Goal: Task Accomplishment & Management: Manage account settings

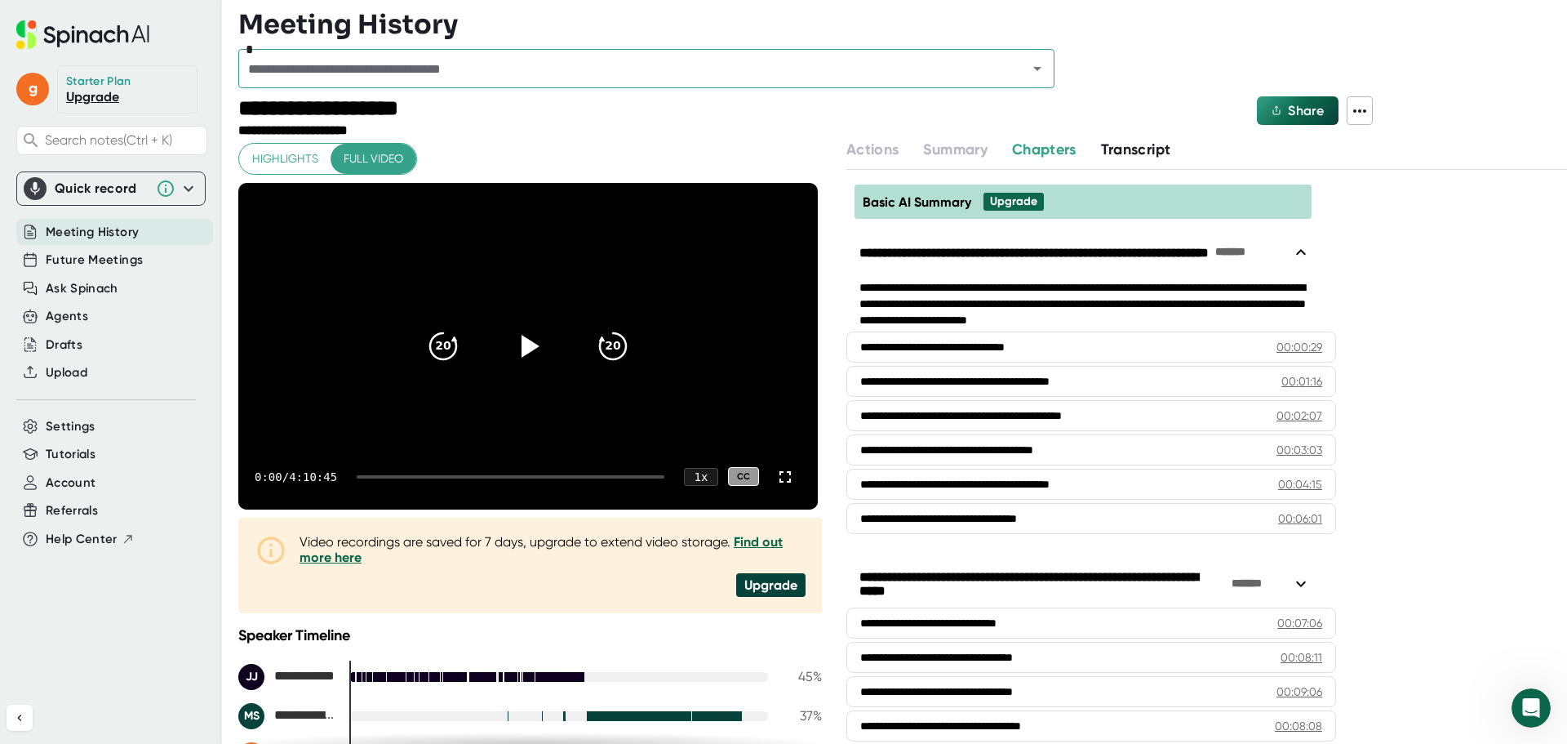
click at [133, 236] on span "Meeting History" at bounding box center [92, 232] width 93 height 19
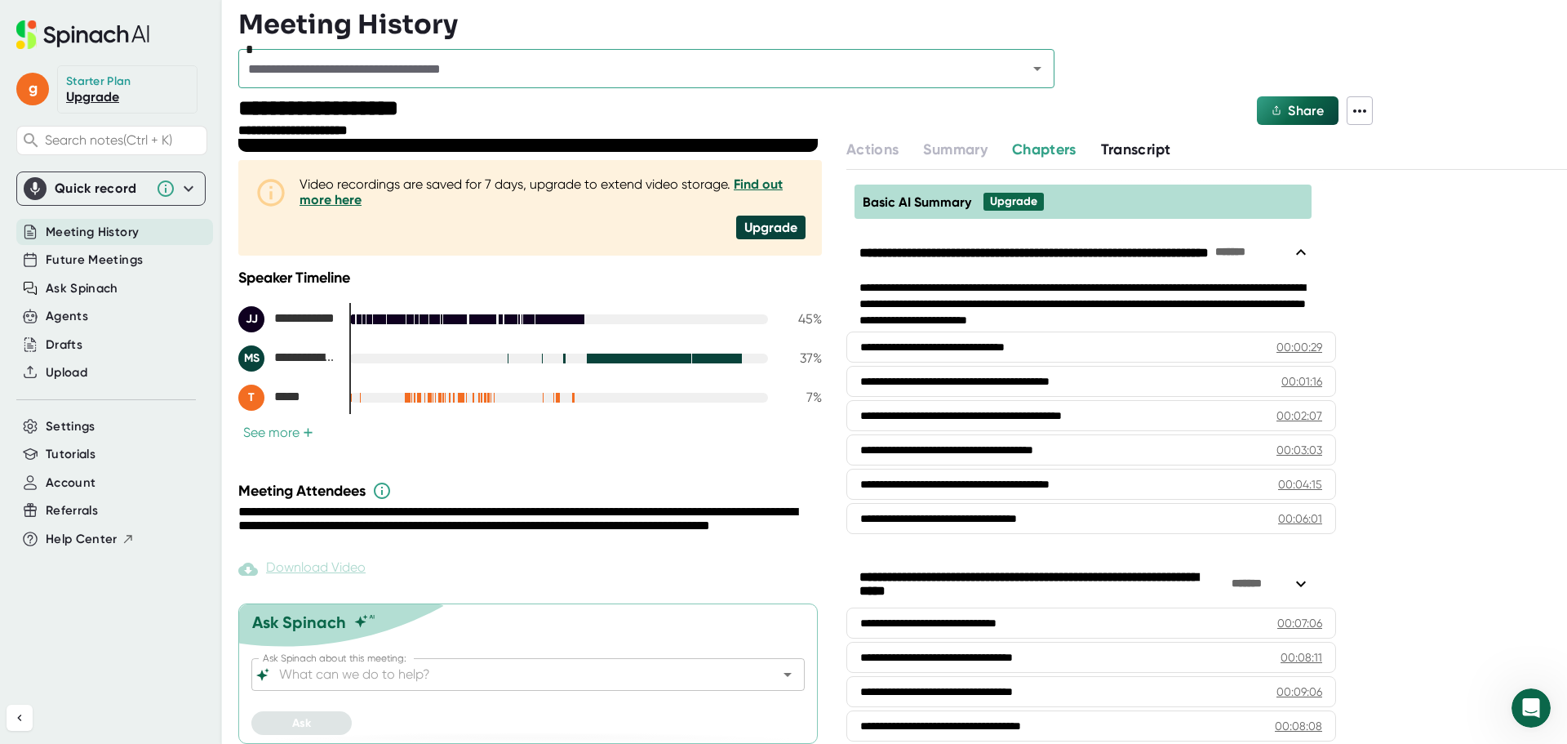
scroll to position [366, 0]
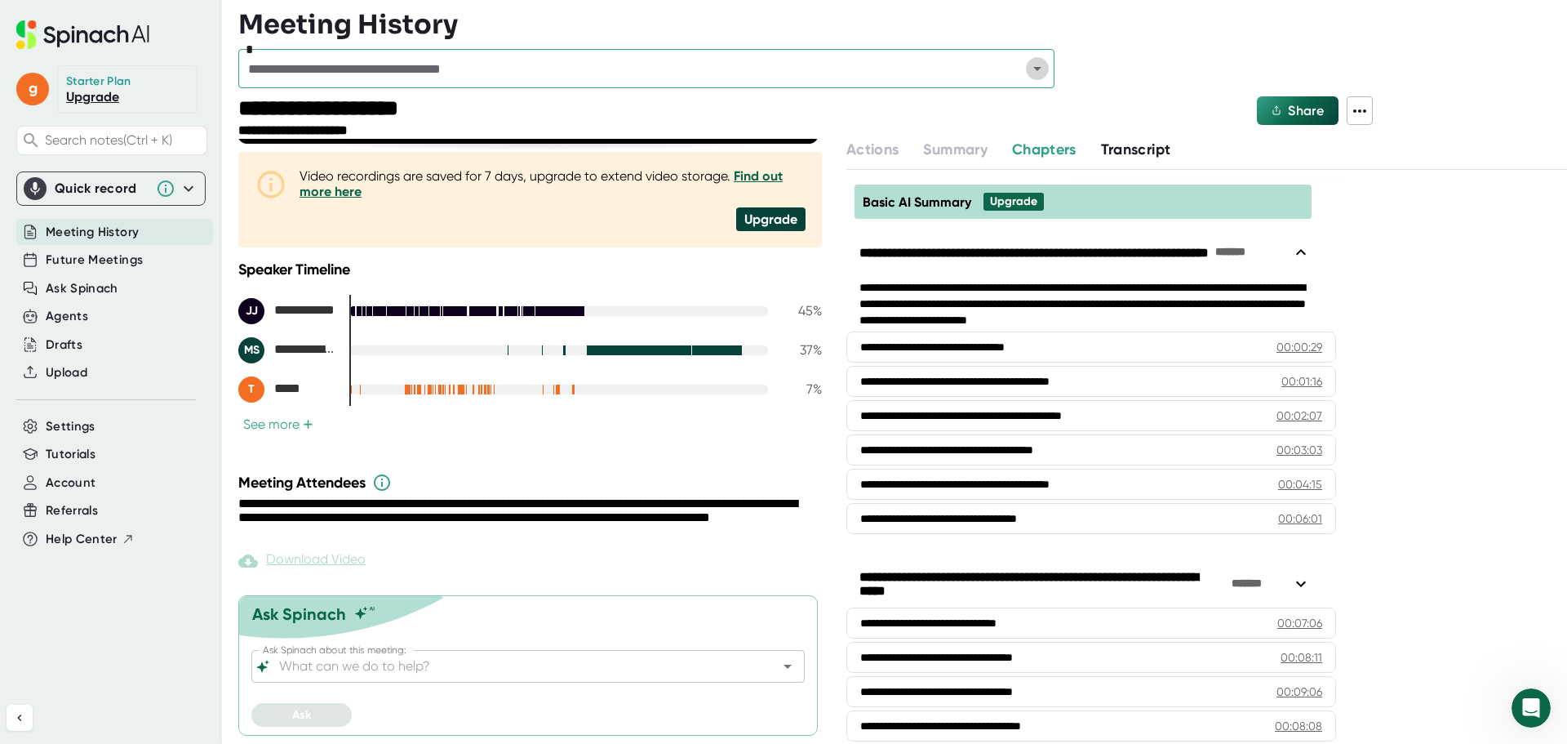
click at [1045, 69] on icon "Open" at bounding box center [1038, 69] width 20 height 20
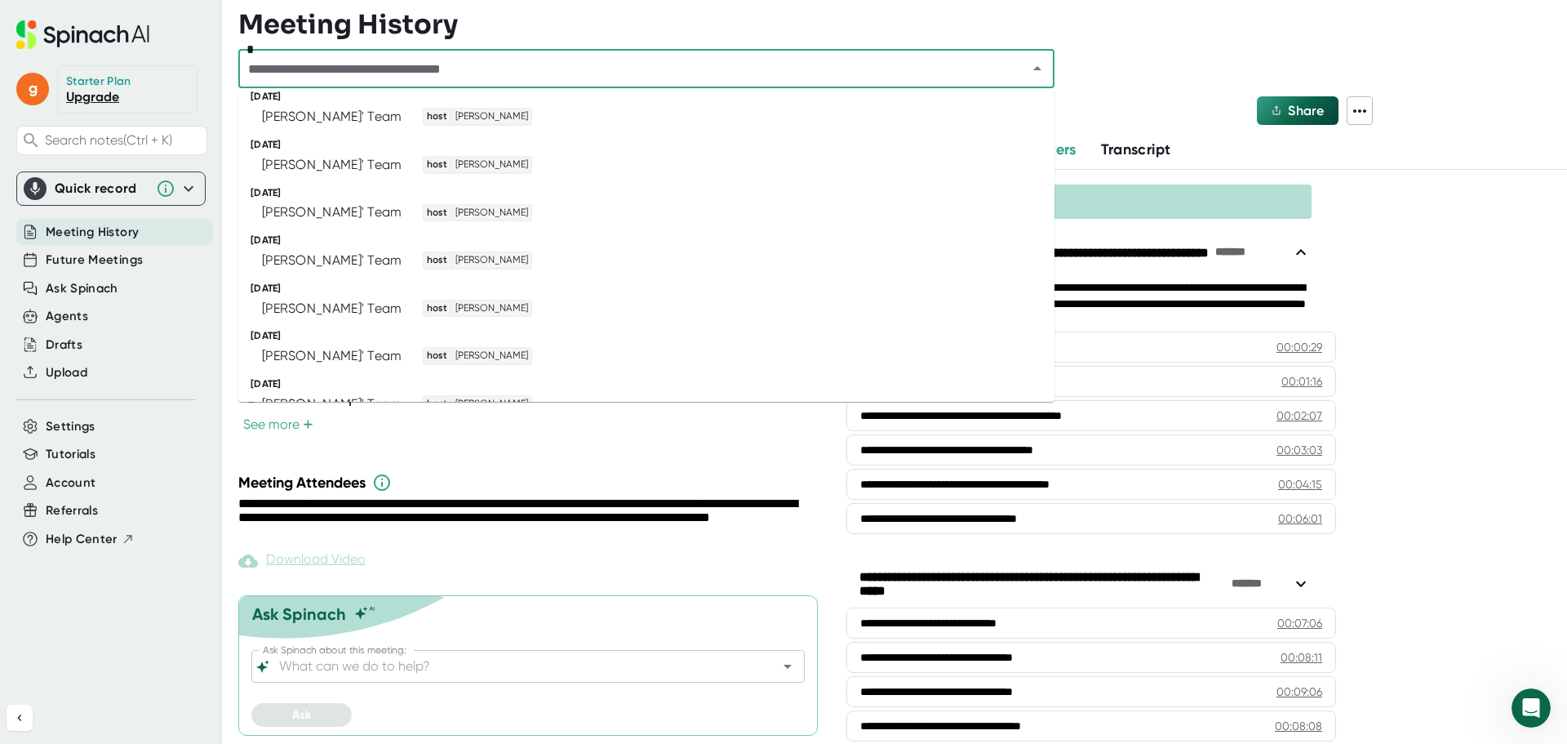
scroll to position [542, 0]
click at [433, 387] on div "Showing 17 meetings. Click to load more." at bounding box center [394, 382] width 269 height 16
click at [512, 161] on div "[PERSON_NAME]' Team host [PERSON_NAME]" at bounding box center [639, 164] width 776 height 18
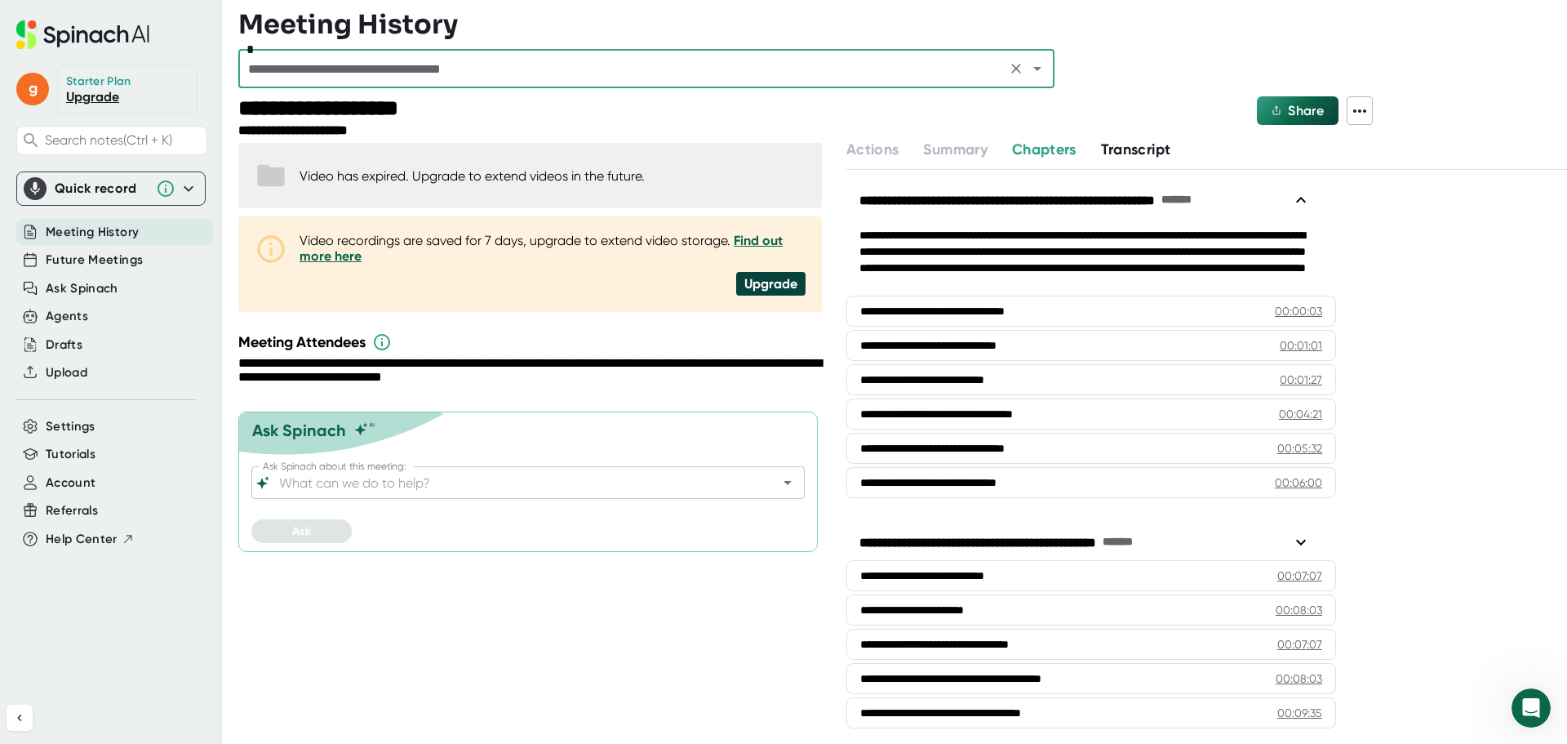
scroll to position [82, 0]
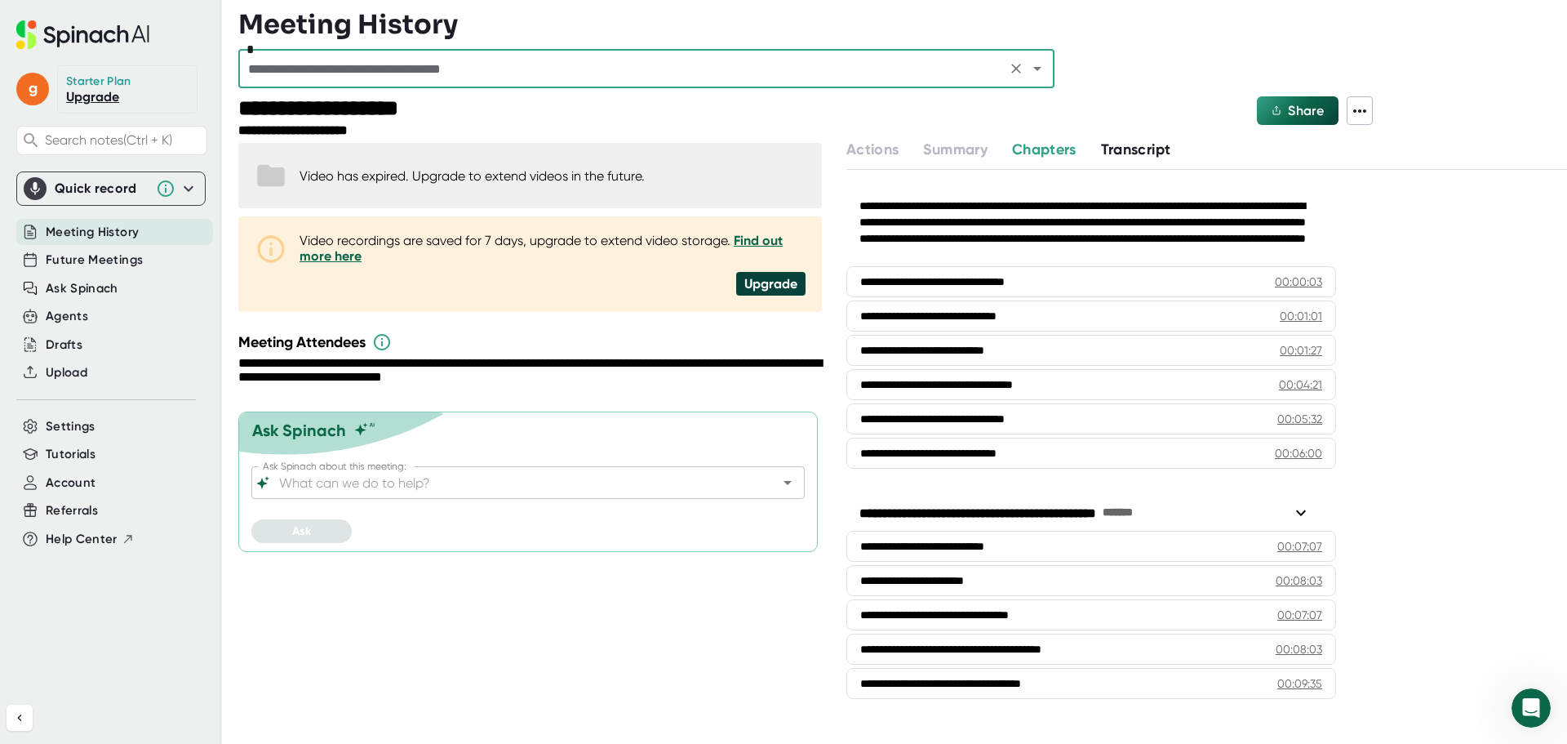
click at [1136, 148] on span "Transcript" at bounding box center [1136, 149] width 70 height 18
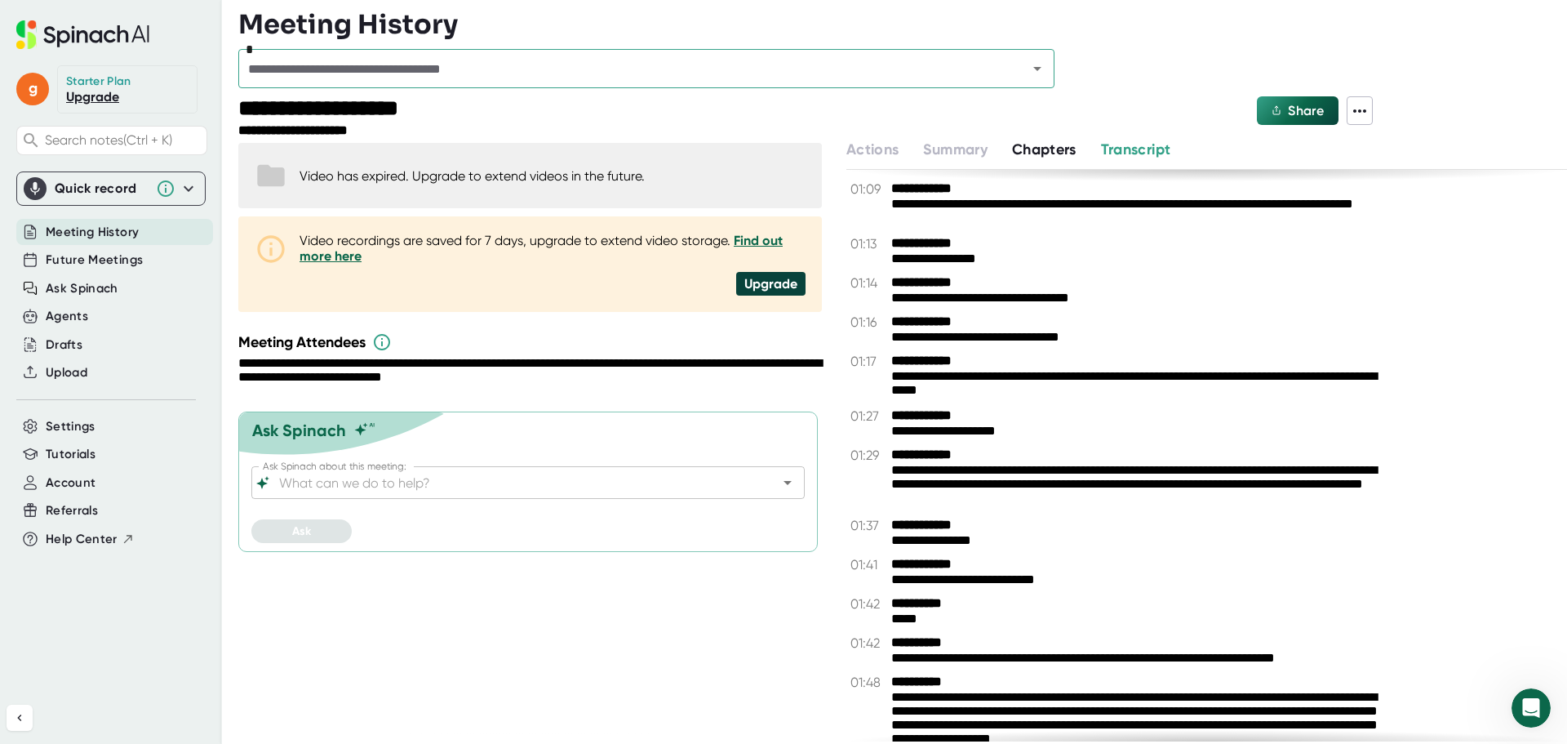
scroll to position [1959, 0]
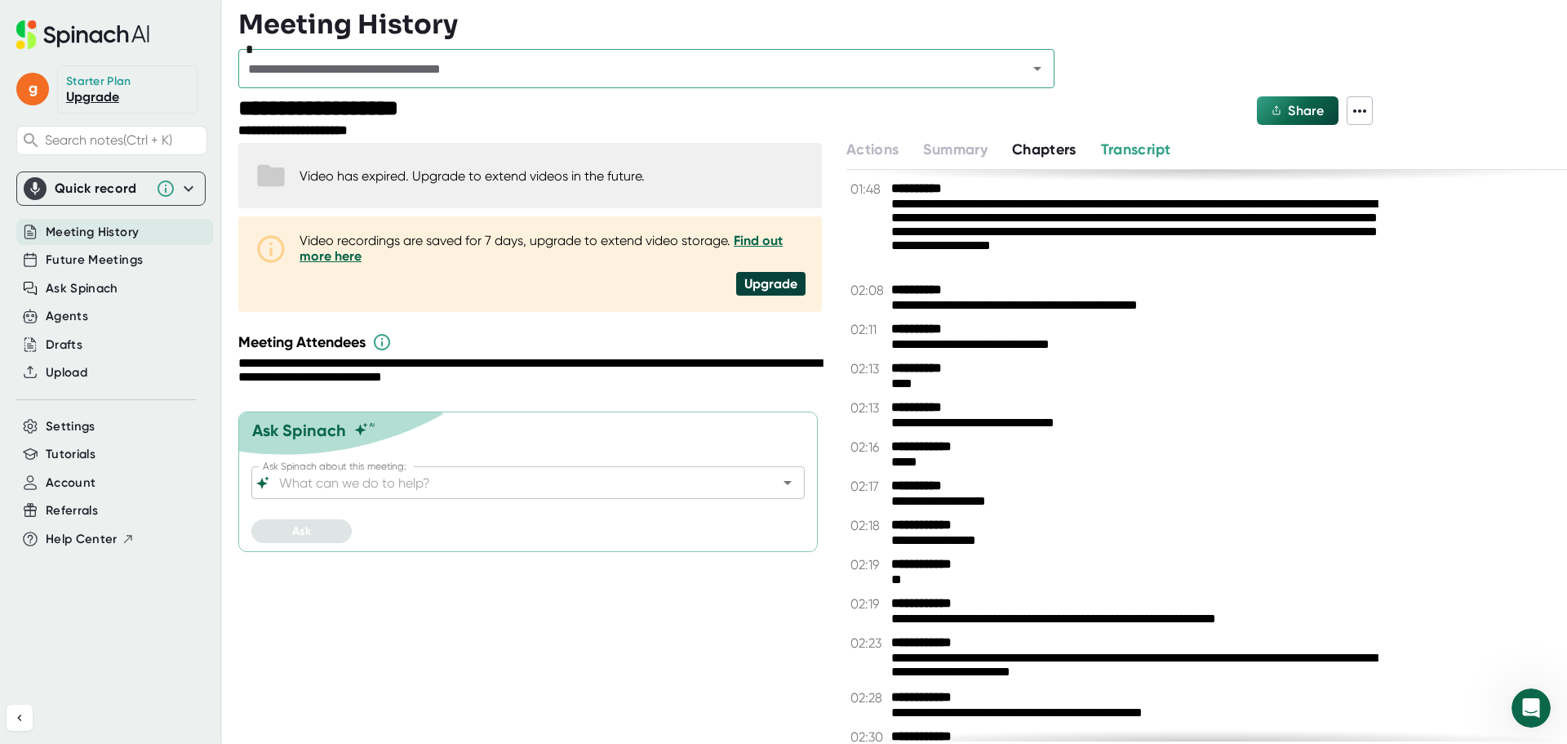
click at [92, 91] on link "Upgrade" at bounding box center [92, 97] width 53 height 16
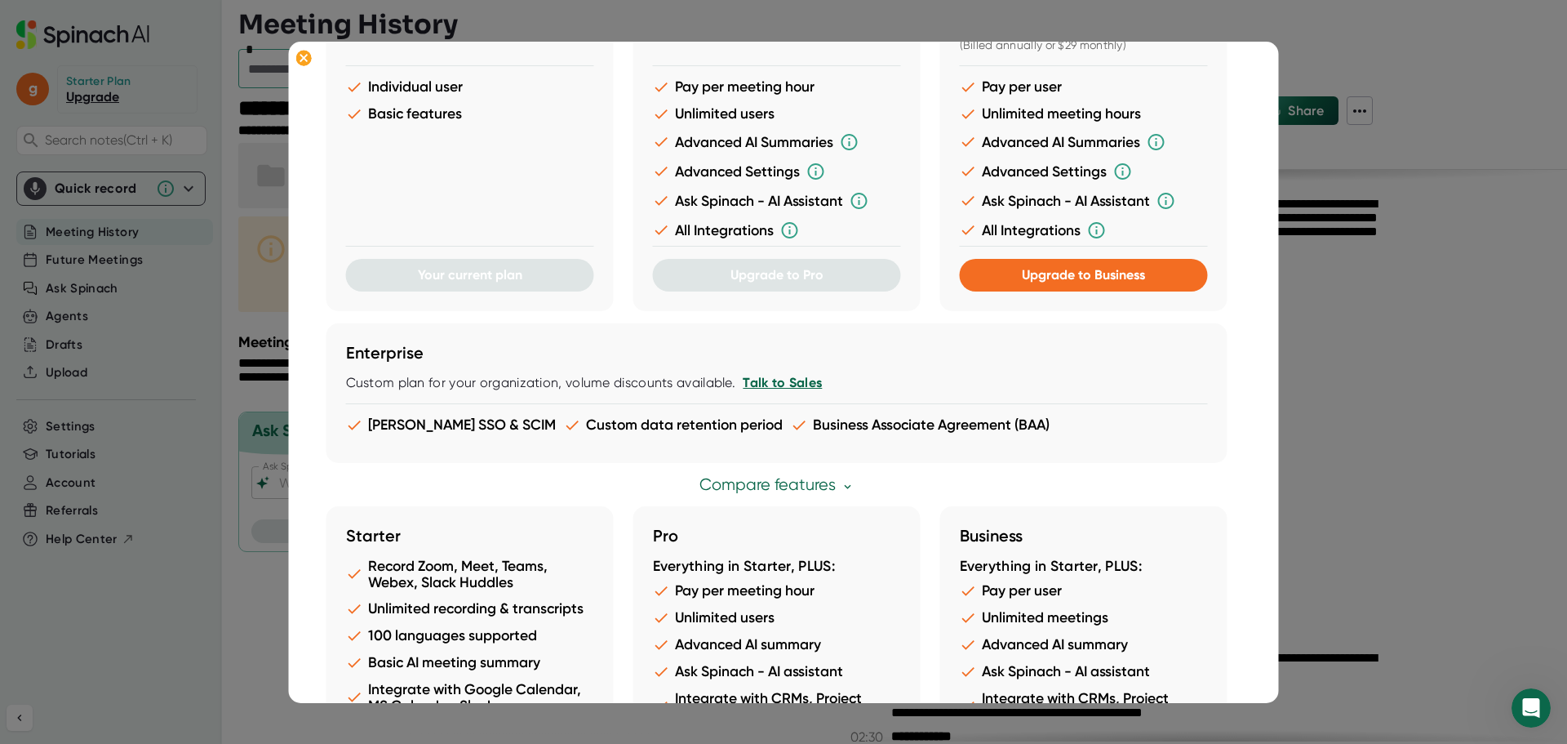
scroll to position [0, 0]
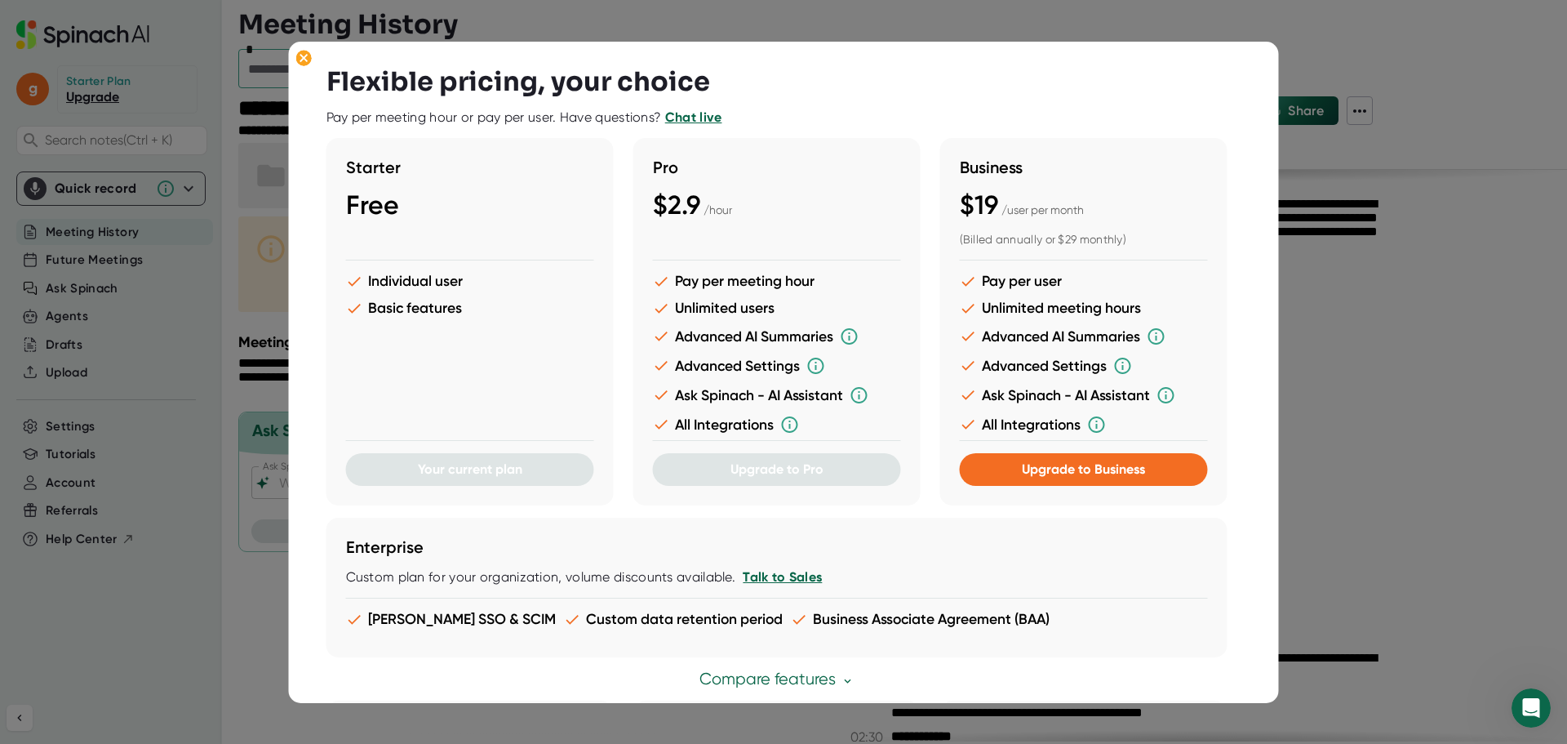
click at [1339, 415] on div at bounding box center [783, 372] width 1567 height 744
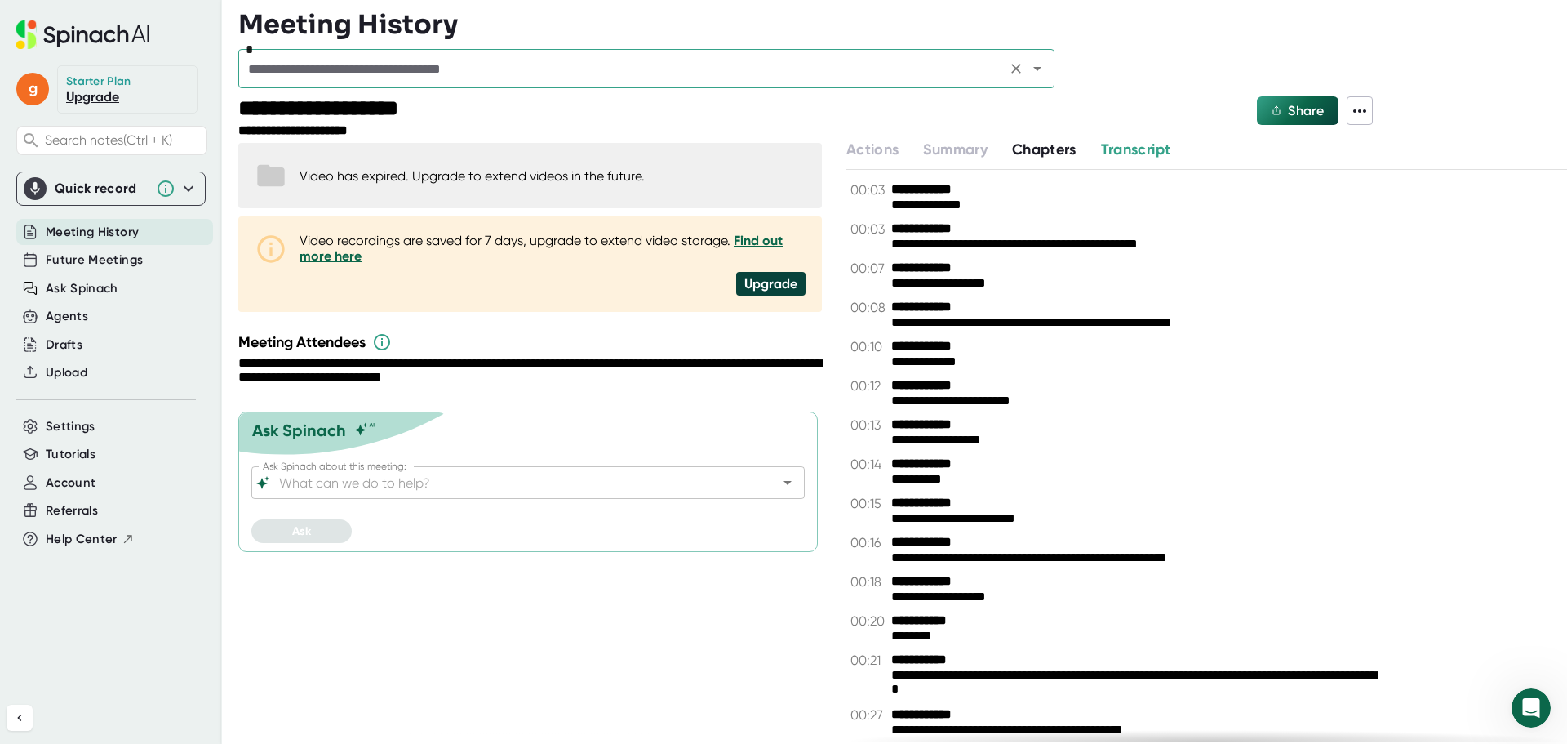
click at [324, 66] on input "text" at bounding box center [622, 68] width 758 height 23
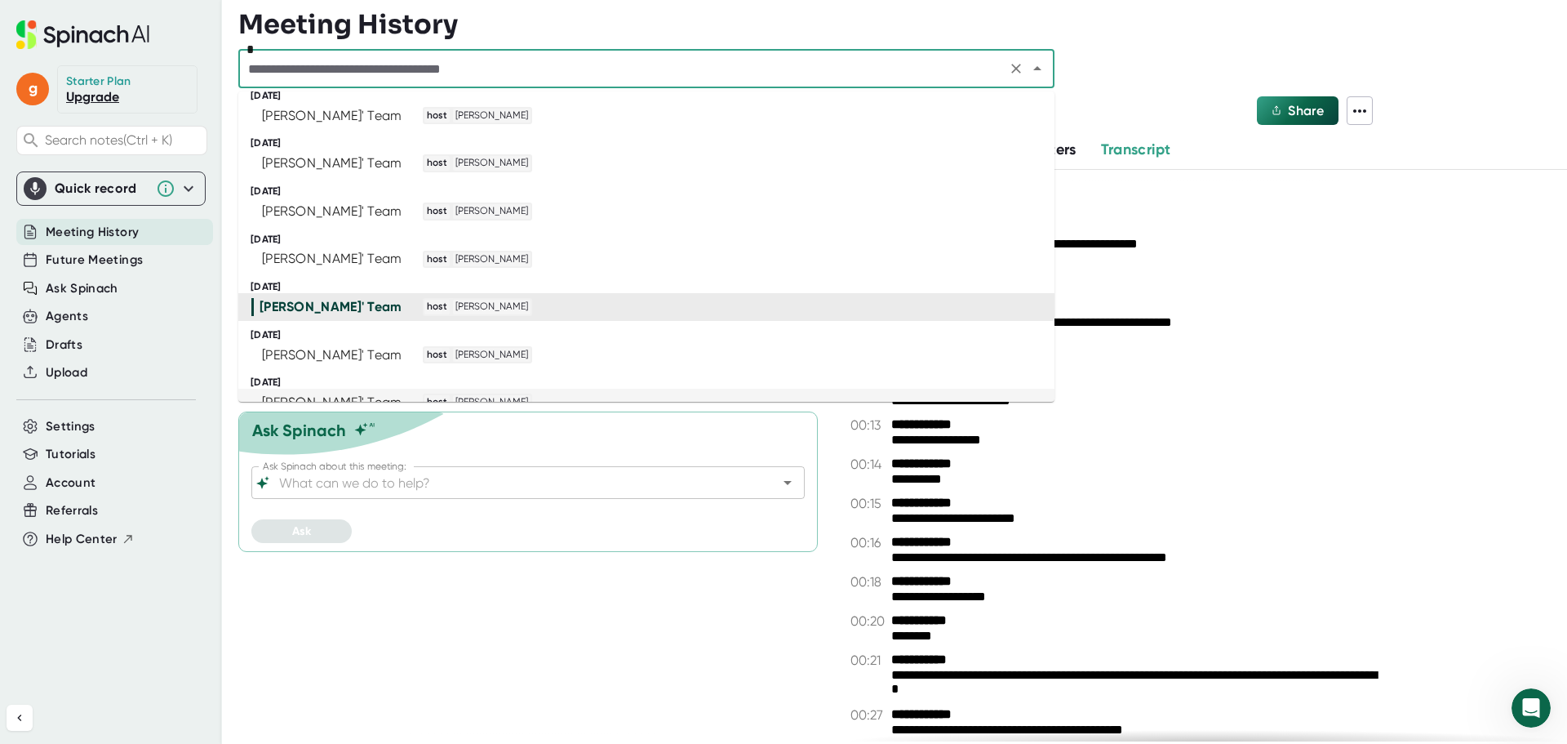
scroll to position [490, 0]
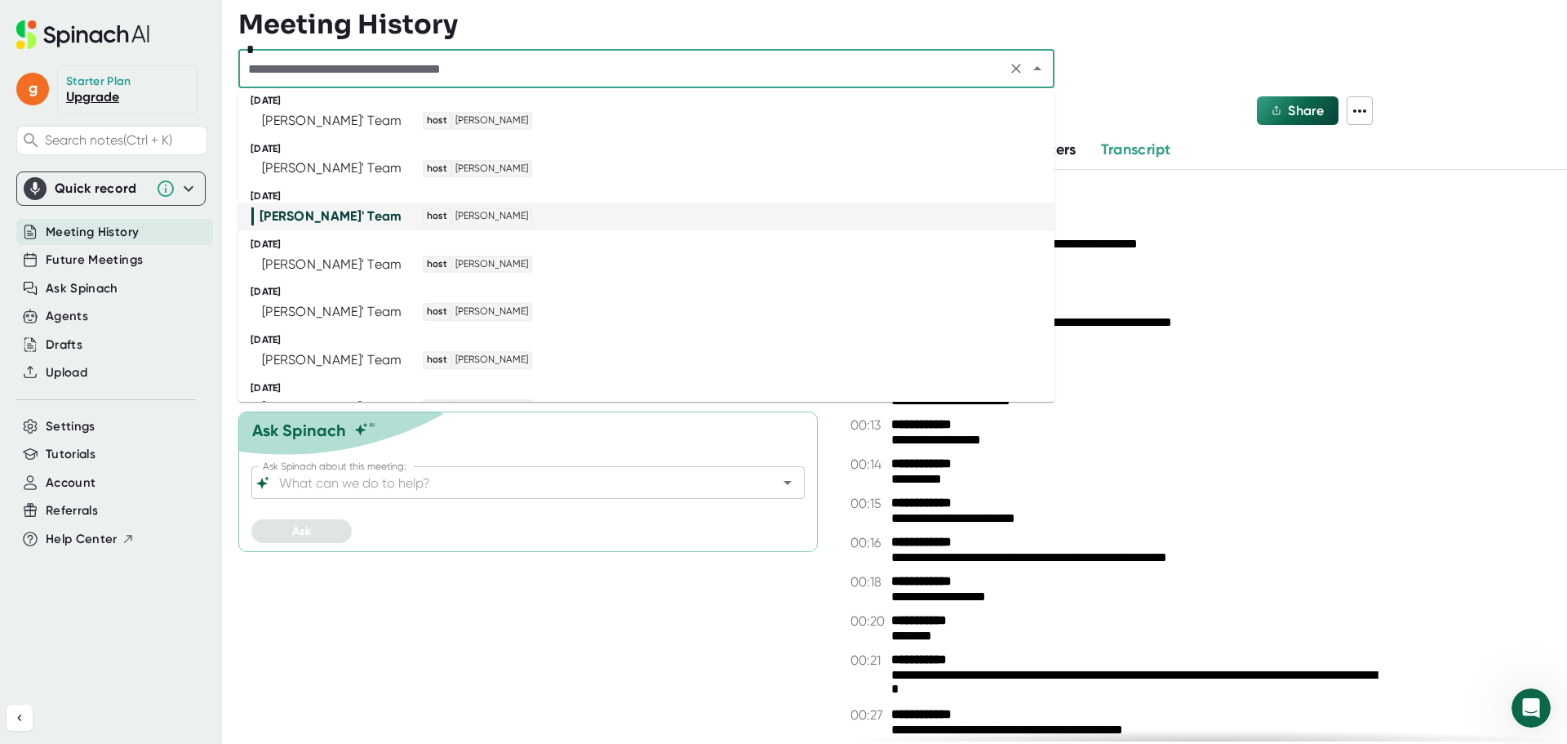
click at [539, 217] on div "[PERSON_NAME]' Team host [PERSON_NAME]" at bounding box center [638, 216] width 774 height 18
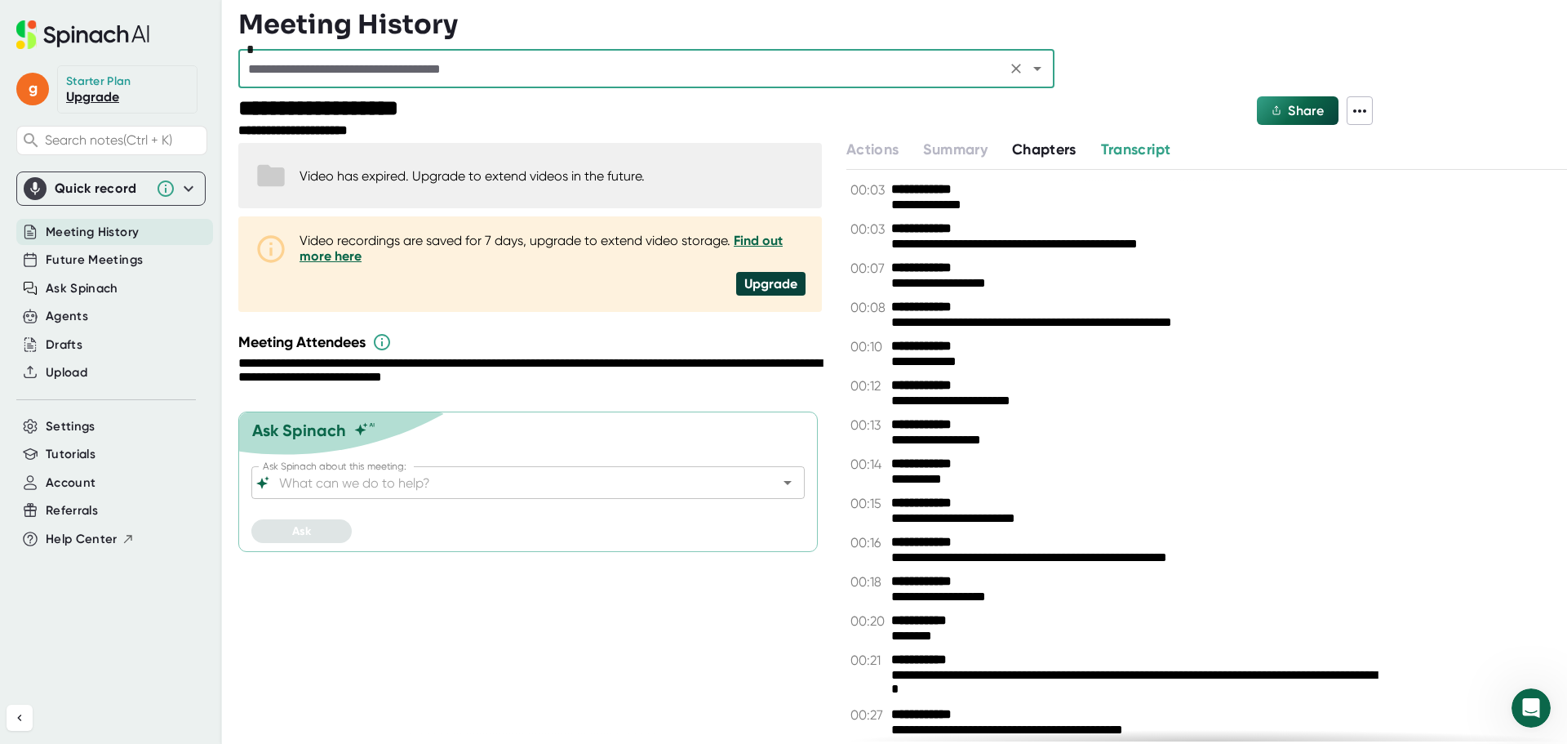
click at [491, 173] on div "Video has expired. Upgrade to extend videos in the future." at bounding box center [472, 176] width 345 height 16
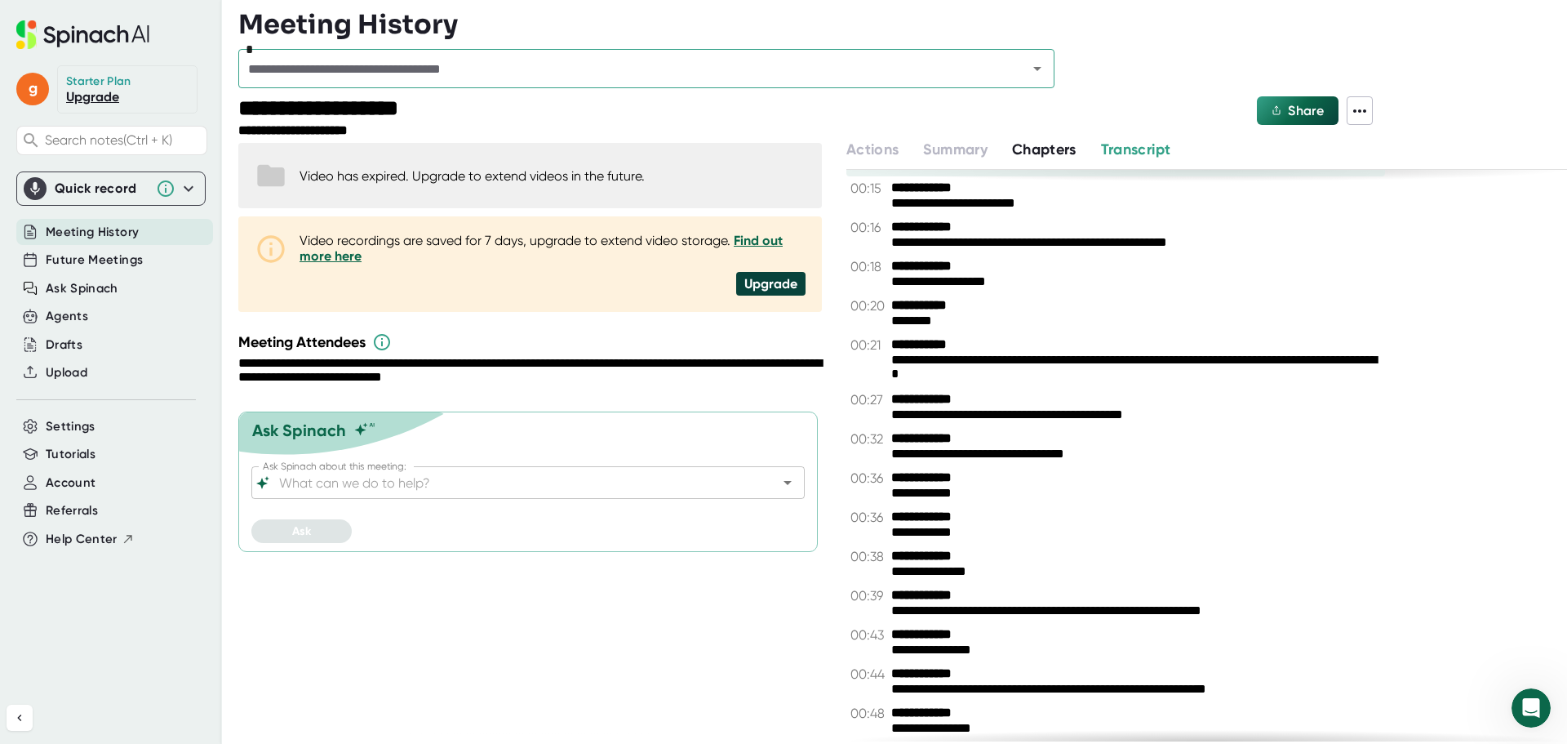
scroll to position [735, 0]
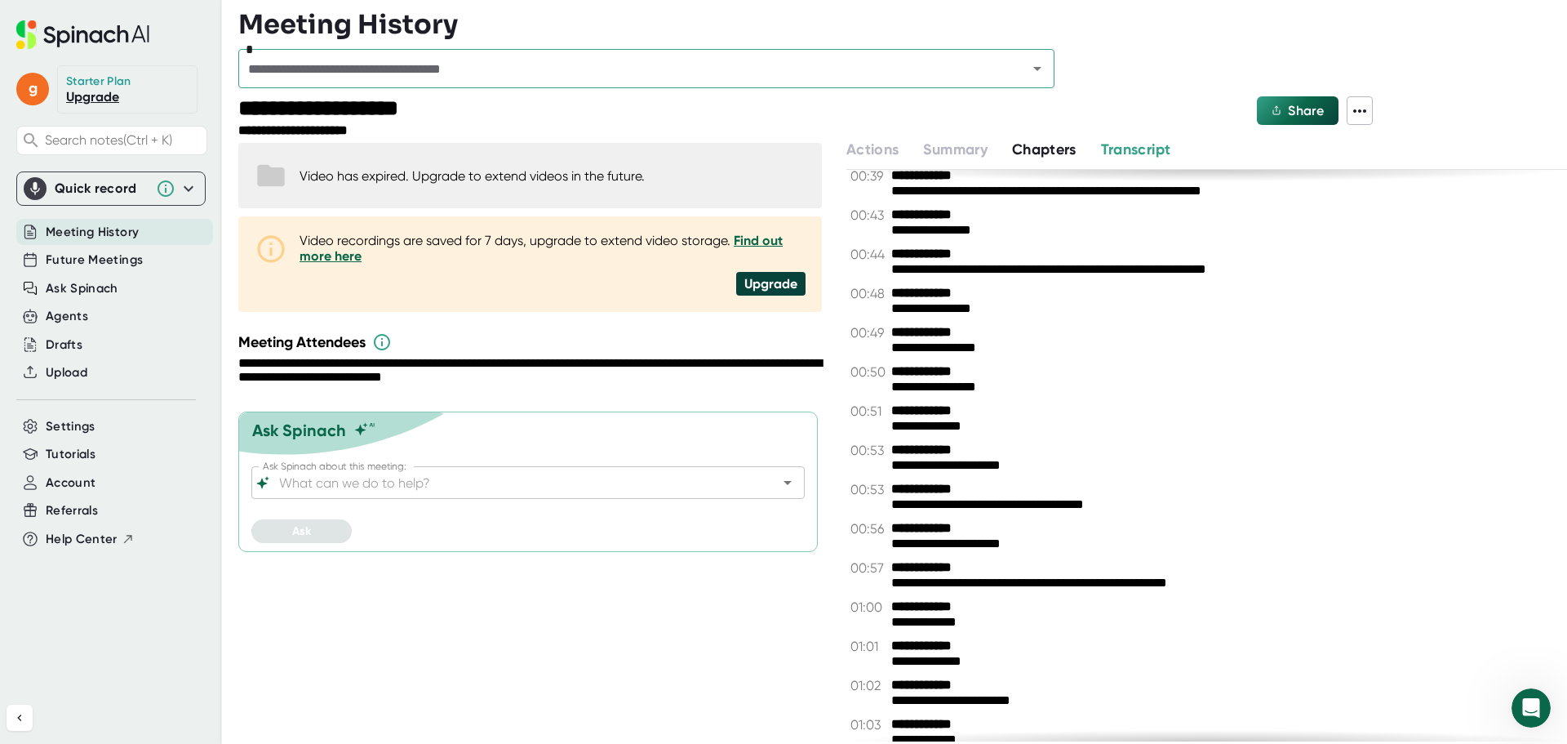
click at [1133, 146] on span "Transcript" at bounding box center [1136, 149] width 70 height 18
click at [1359, 107] on icon at bounding box center [1360, 111] width 20 height 20
click at [1393, 229] on ul "Copy Summary Copy Transcript Download Transcript Delete Meeting Data" at bounding box center [1438, 218] width 182 height 118
click at [84, 91] on div at bounding box center [783, 372] width 1567 height 744
click at [89, 98] on link "Upgrade" at bounding box center [92, 97] width 53 height 16
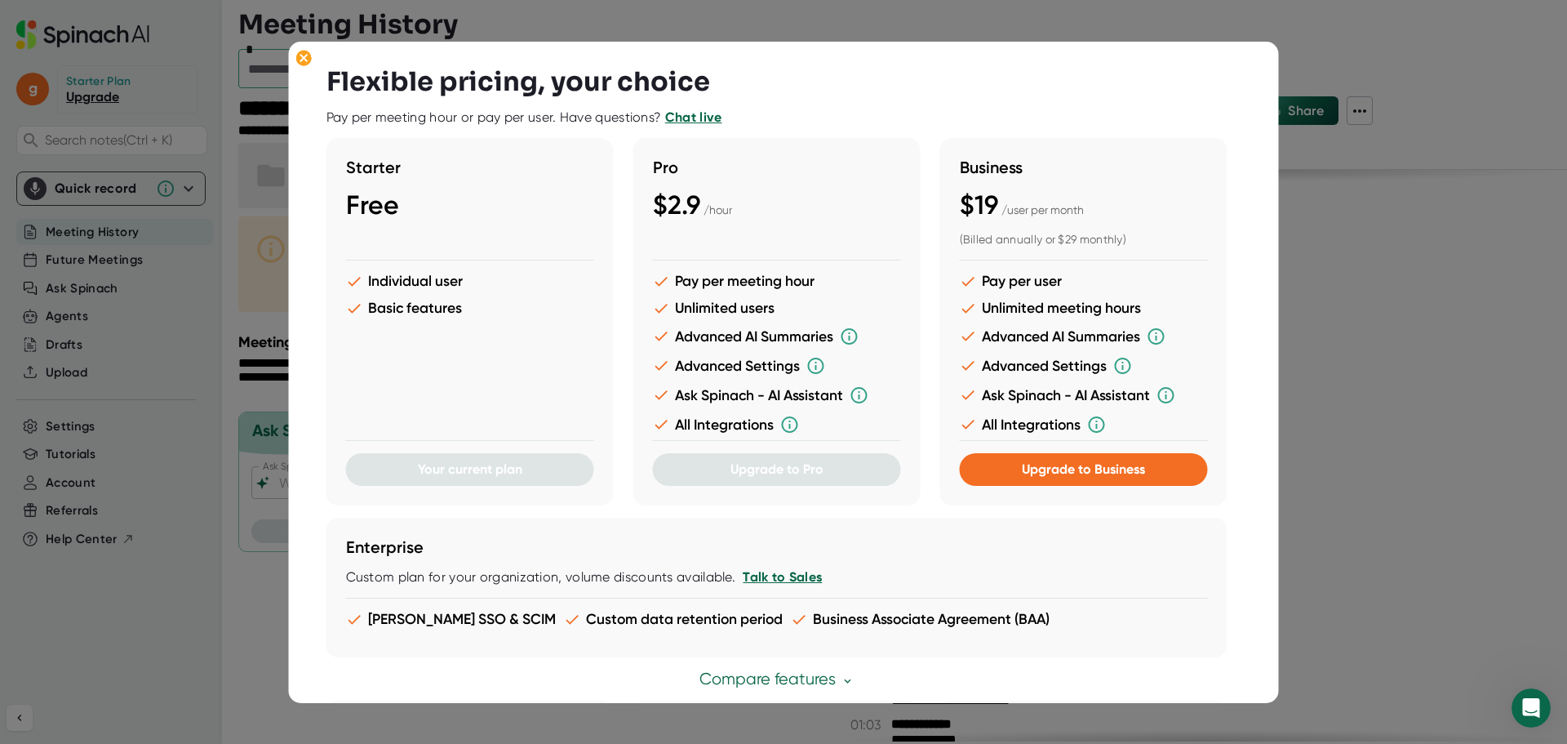
click at [236, 62] on div at bounding box center [783, 372] width 1567 height 744
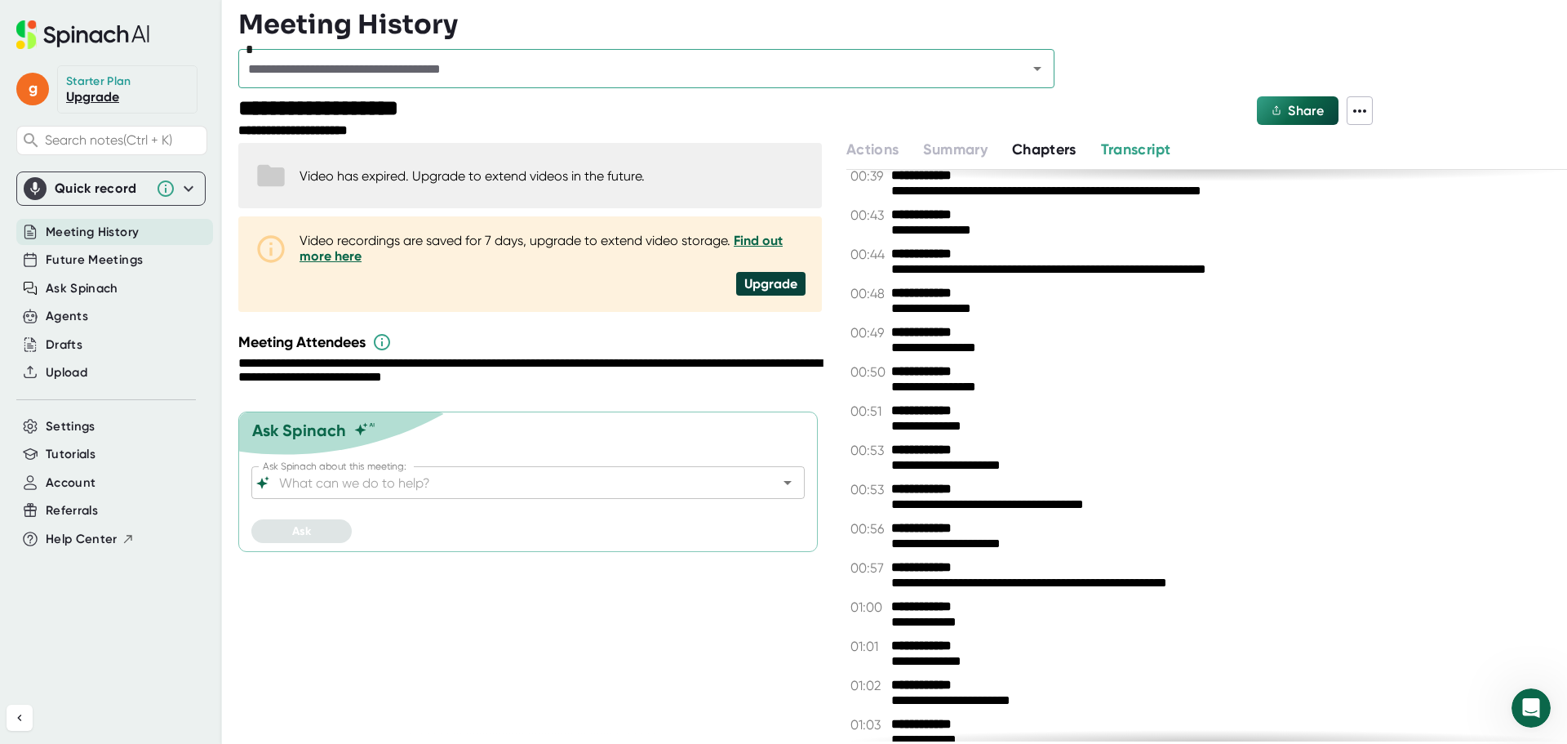
click at [91, 100] on link "Upgrade" at bounding box center [92, 97] width 53 height 16
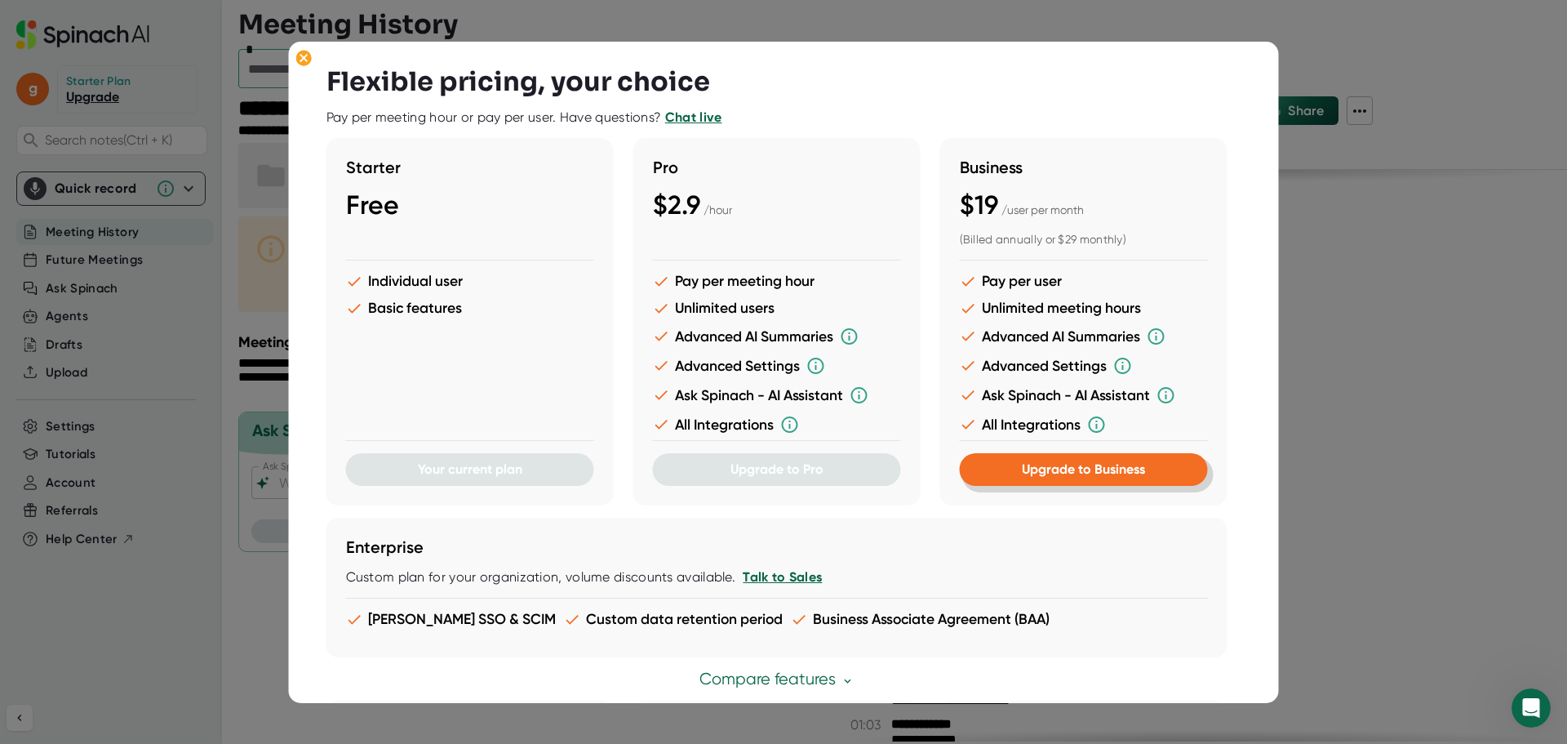
click at [1122, 478] on button "Upgrade to Business" at bounding box center [1084, 469] width 248 height 33
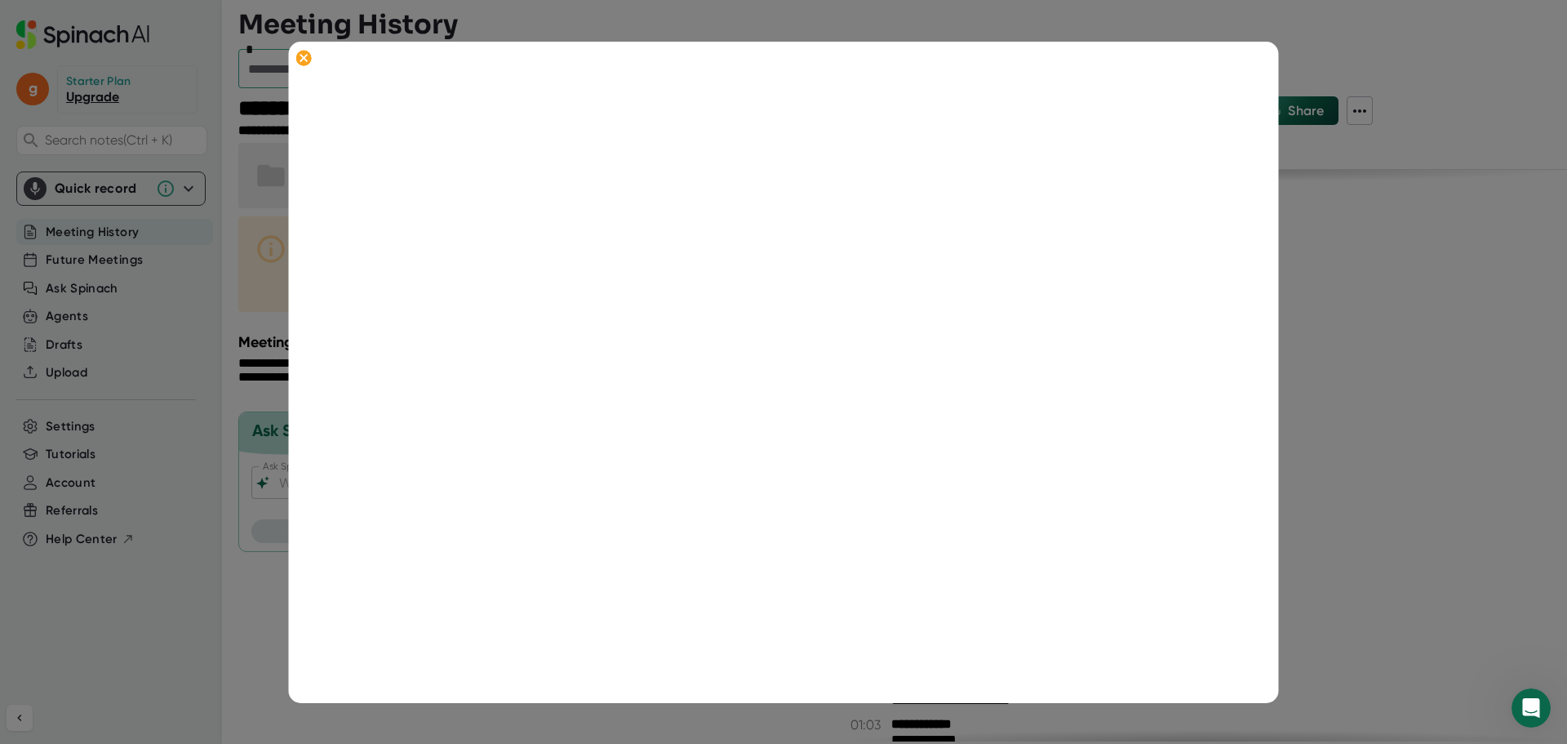
scroll to position [208, 0]
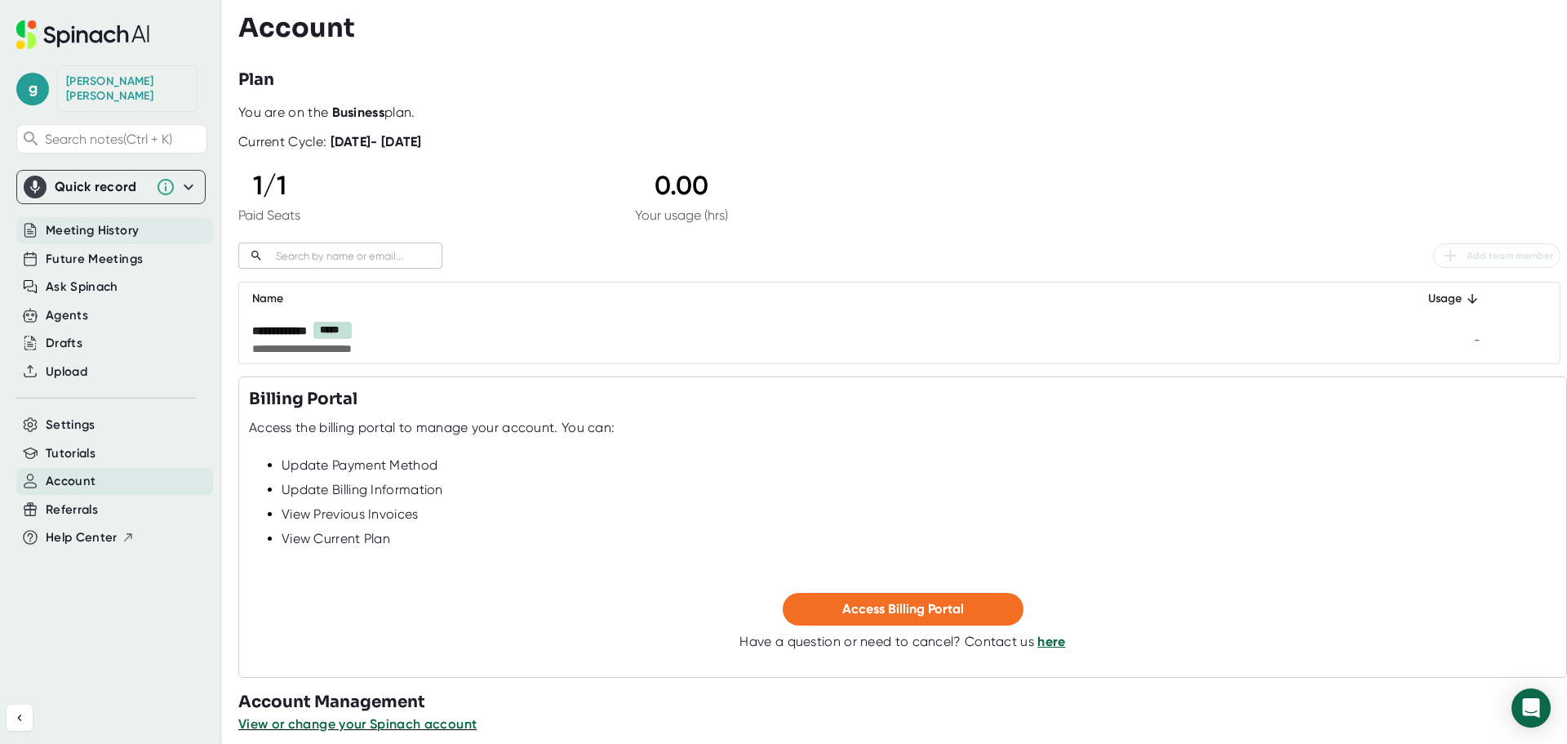
click at [139, 219] on div "Meeting History" at bounding box center [114, 230] width 197 height 27
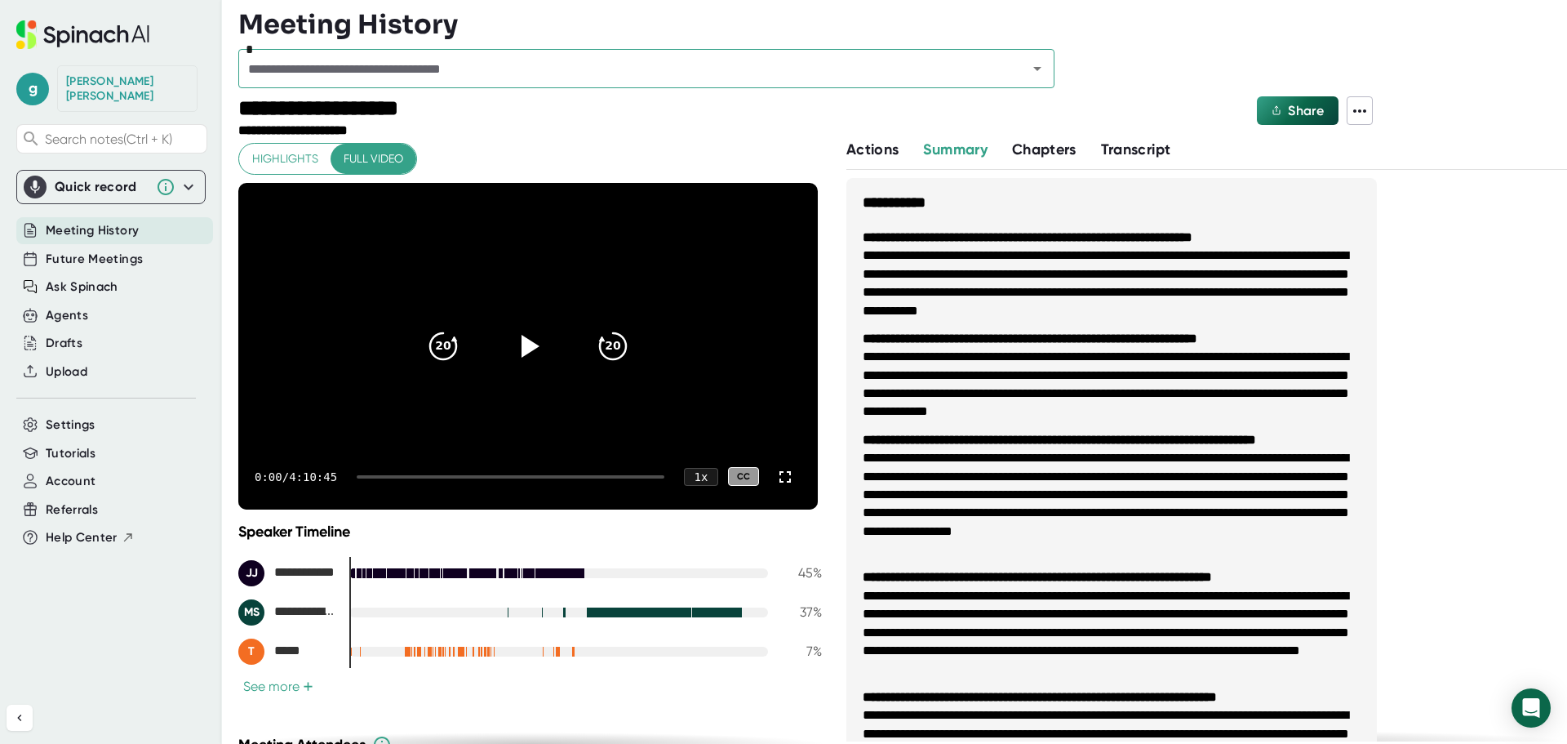
click at [447, 70] on input "text" at bounding box center [622, 68] width 758 height 23
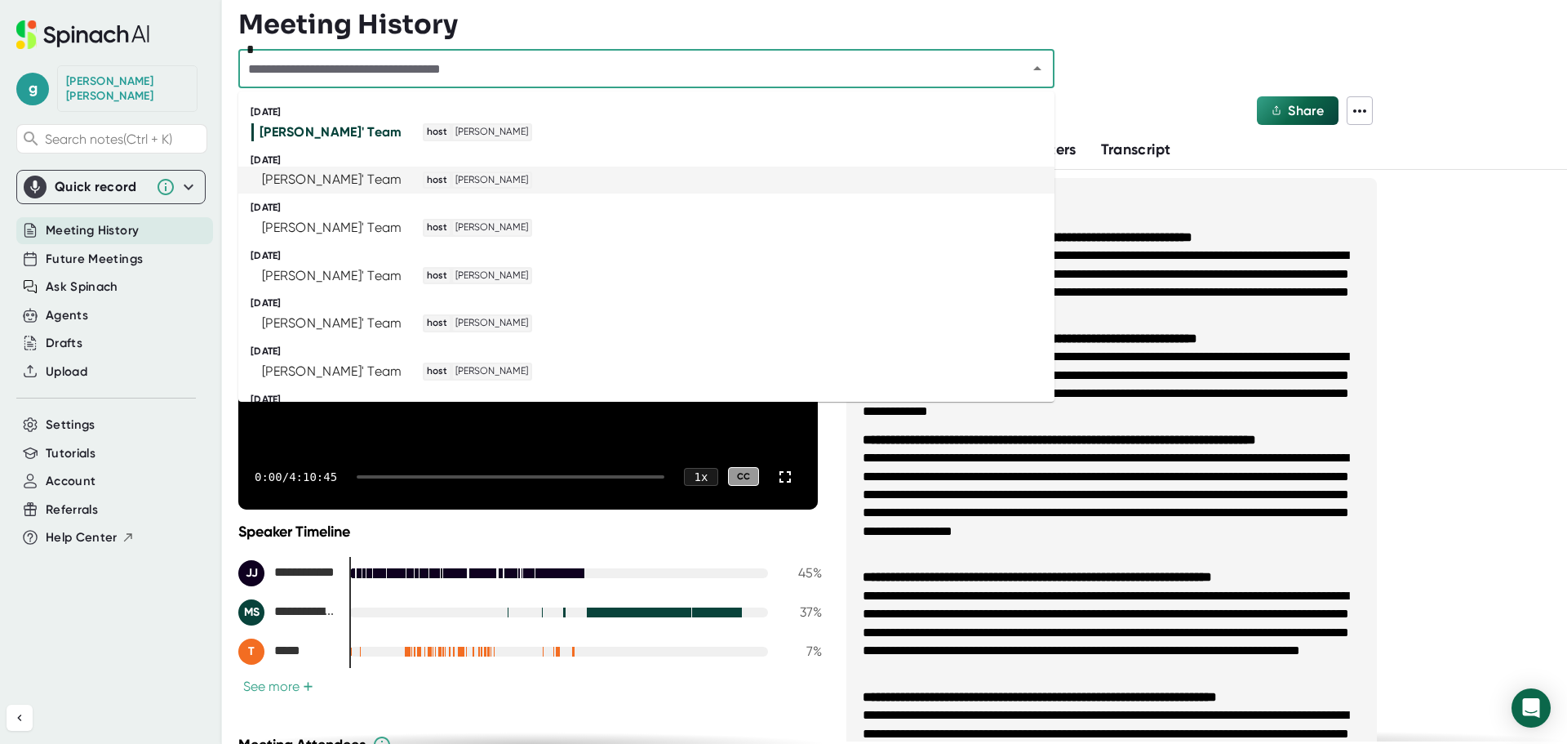
click at [388, 168] on li "[PERSON_NAME]' Team host [PERSON_NAME]" at bounding box center [646, 181] width 816 height 28
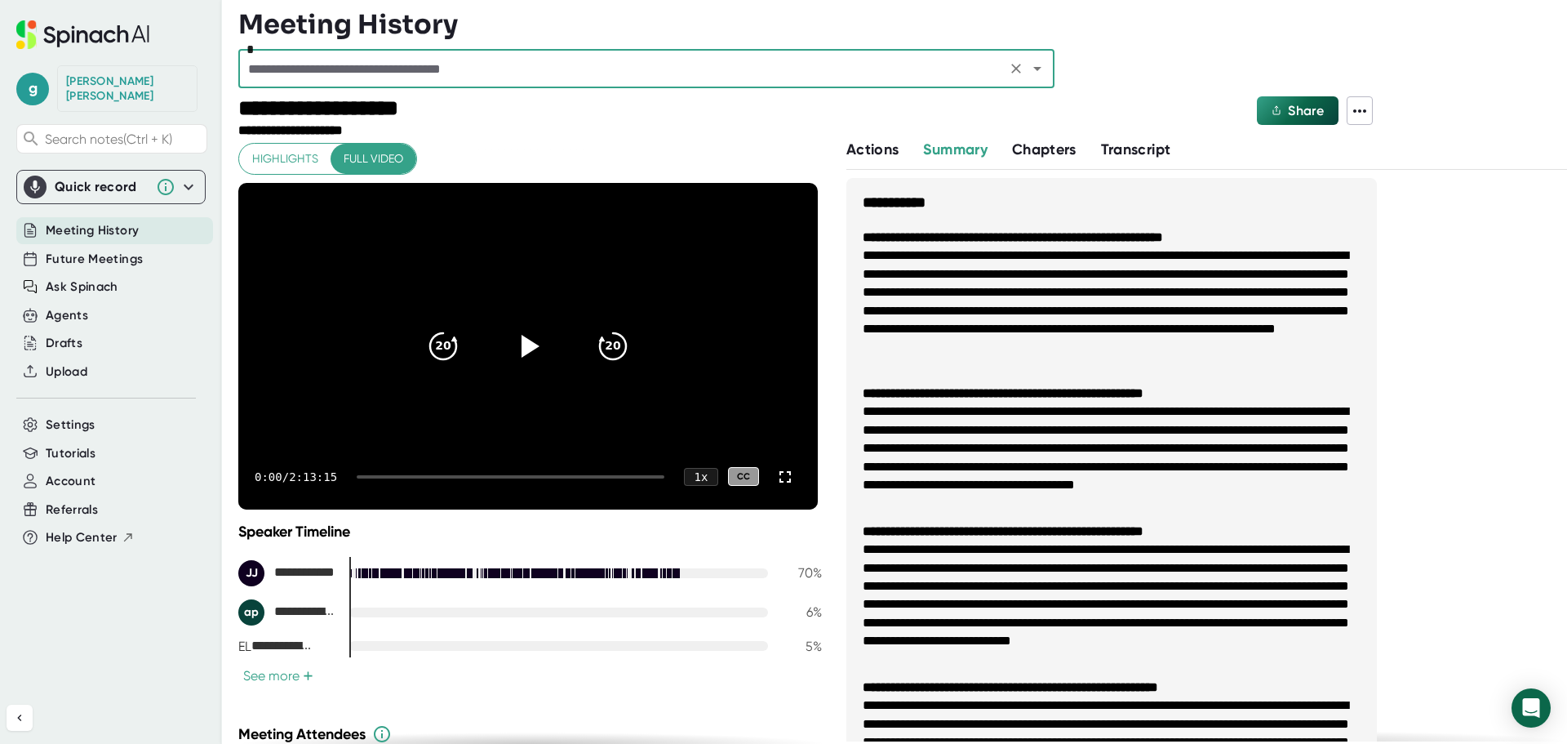
click at [424, 72] on input "text" at bounding box center [622, 68] width 758 height 23
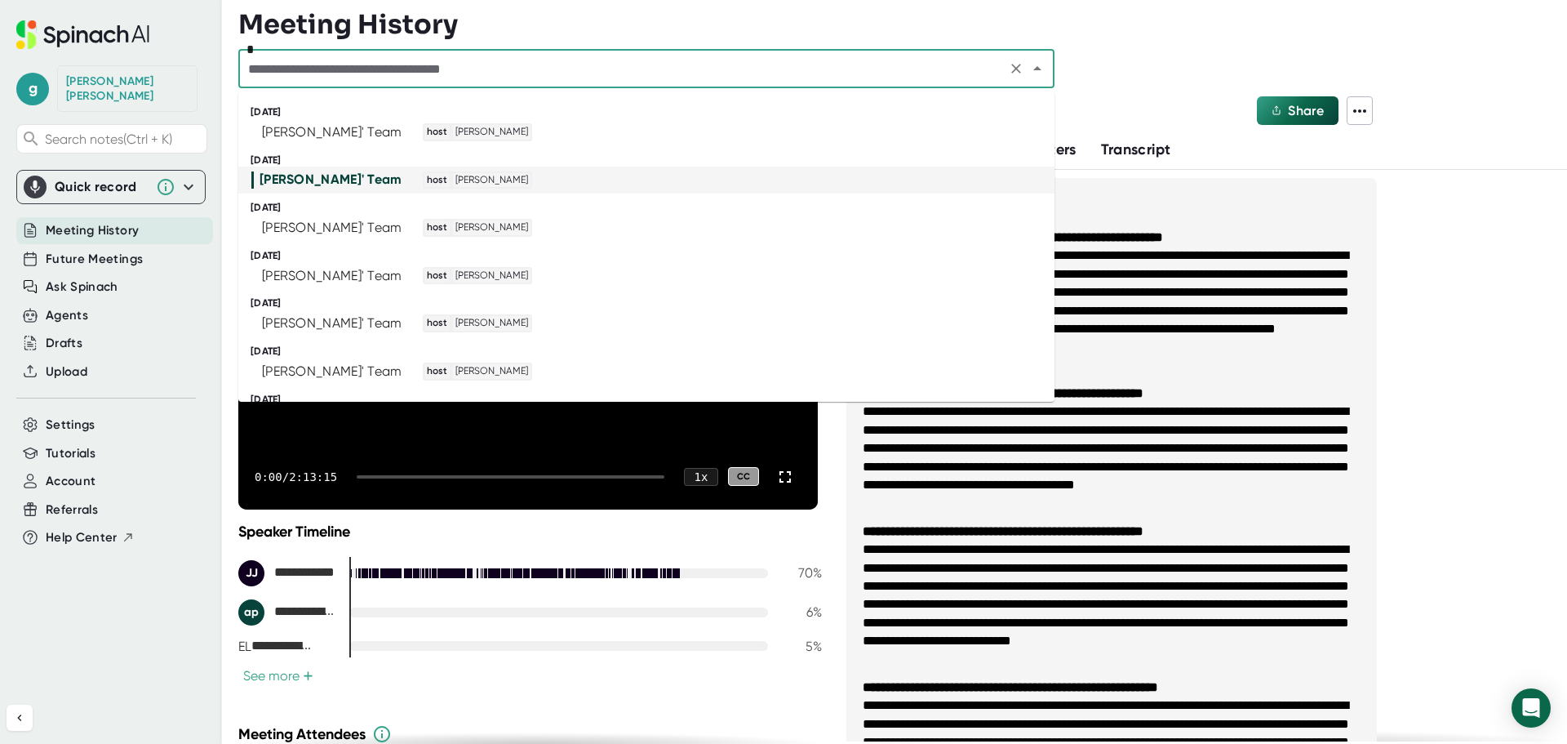
click at [371, 213] on div "[DATE]" at bounding box center [653, 208] width 804 height 12
click at [370, 224] on div "[PERSON_NAME]' Team" at bounding box center [332, 228] width 140 height 16
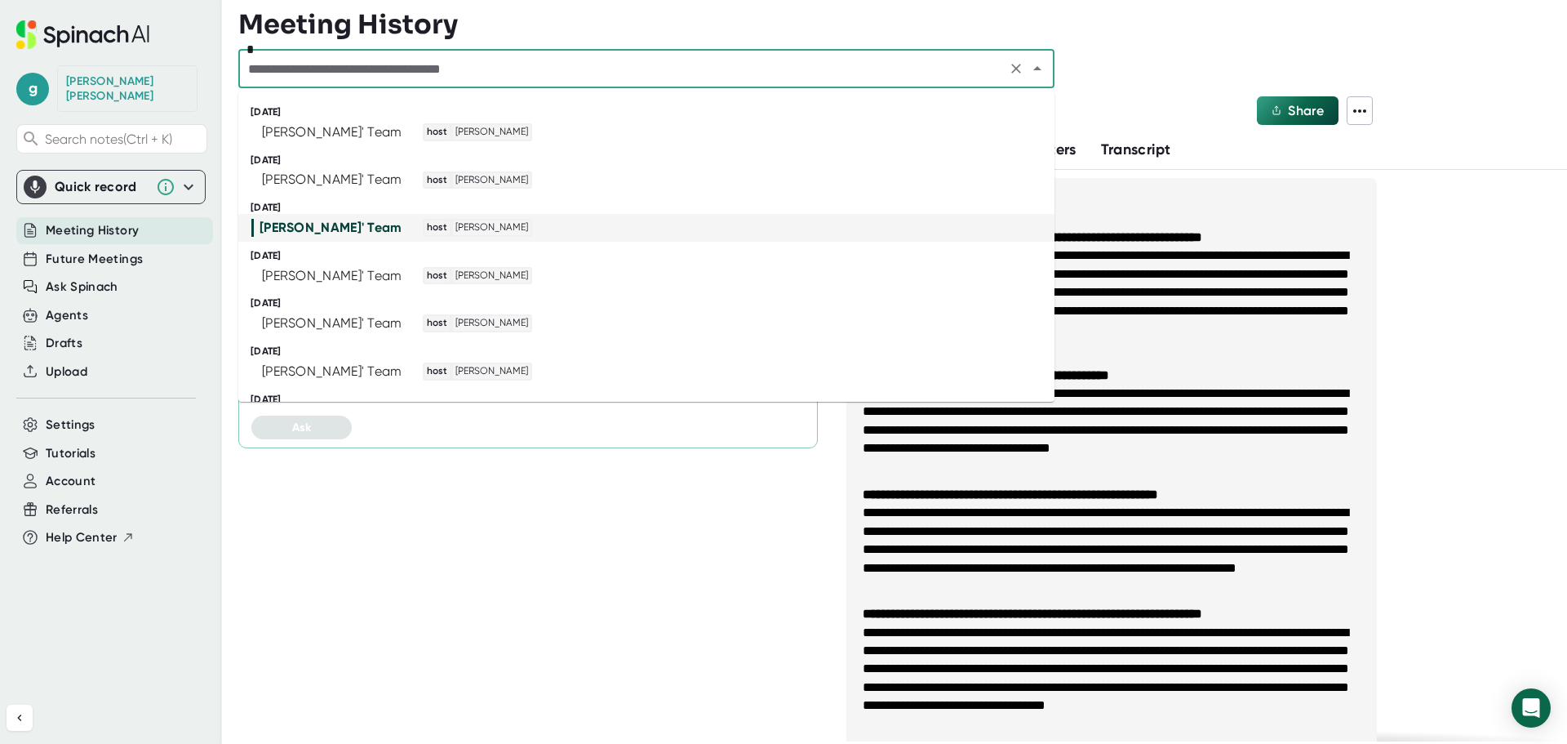
click at [697, 71] on input "text" at bounding box center [622, 68] width 758 height 23
click at [532, 276] on div "[PERSON_NAME]' Team host [PERSON_NAME]" at bounding box center [639, 276] width 776 height 18
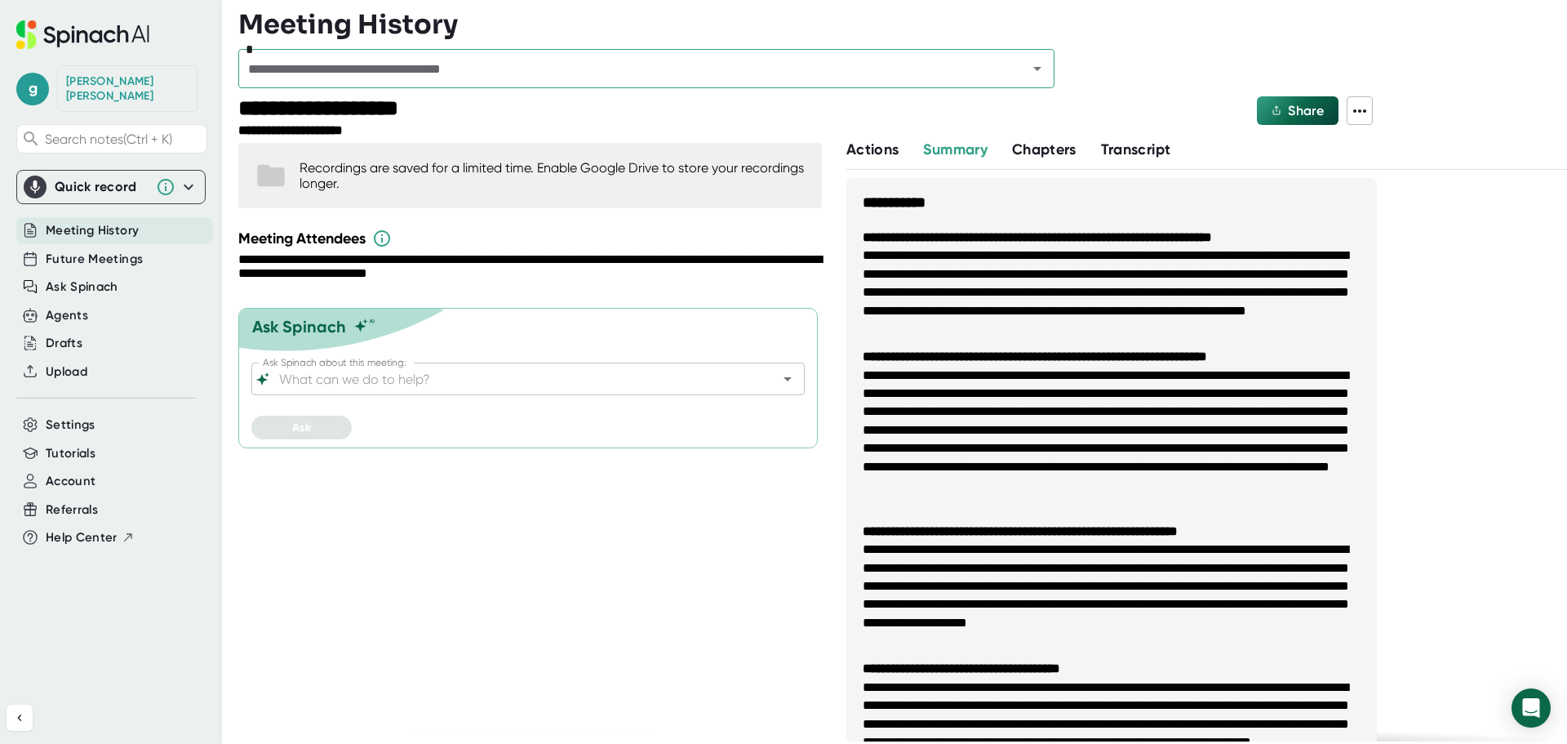
click at [1143, 144] on span "Transcript" at bounding box center [1136, 149] width 70 height 18
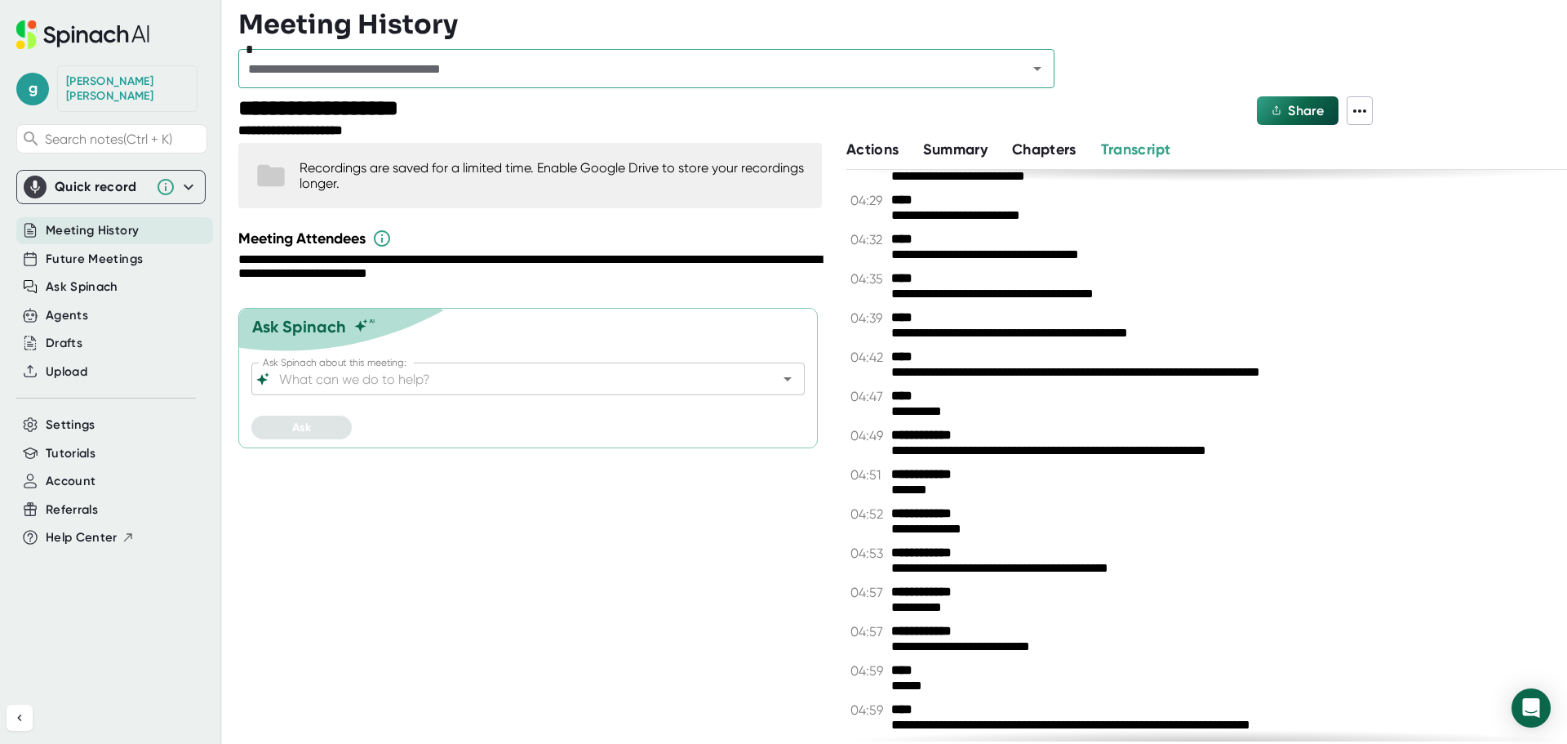
scroll to position [5388, 0]
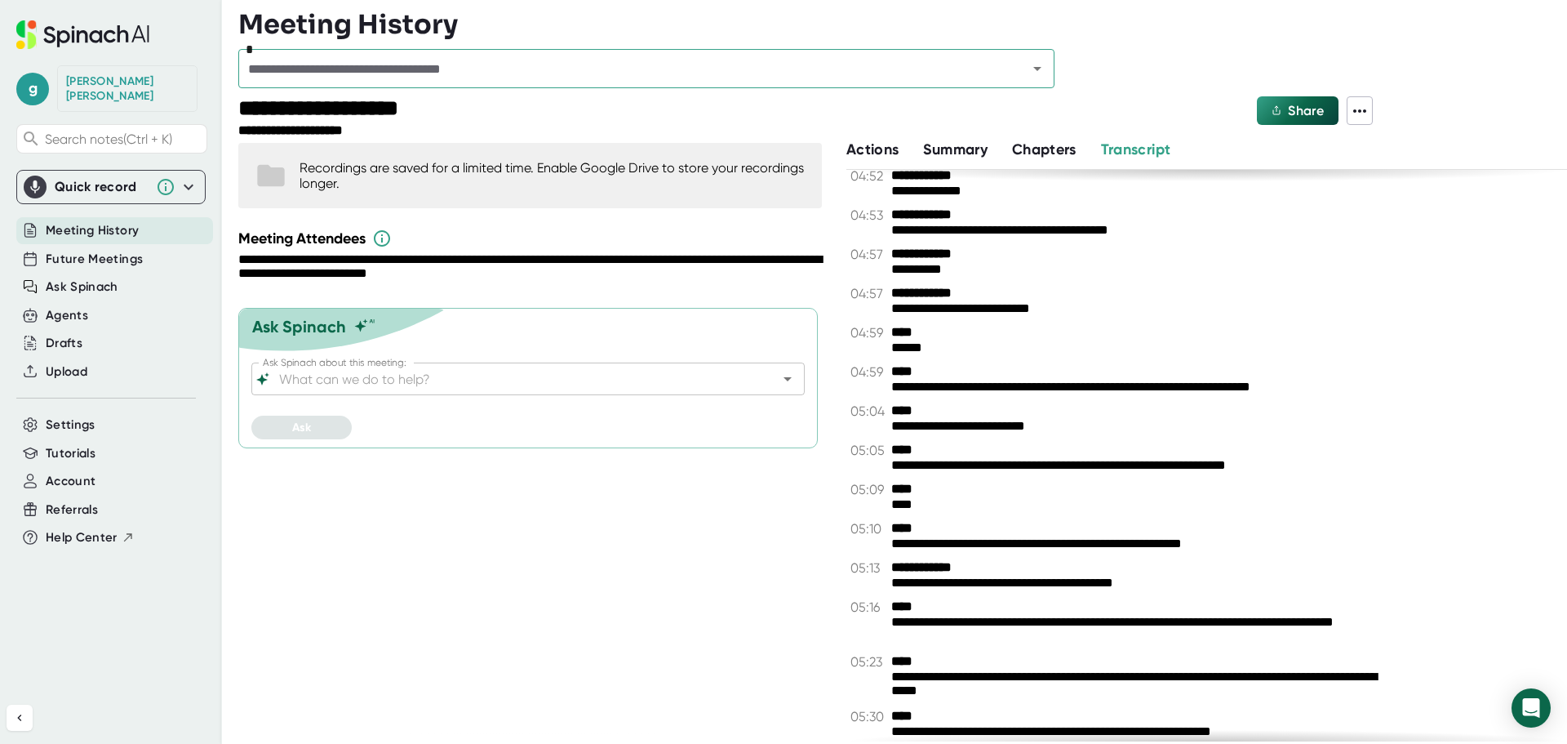
click at [1371, 114] on button at bounding box center [1360, 110] width 26 height 29
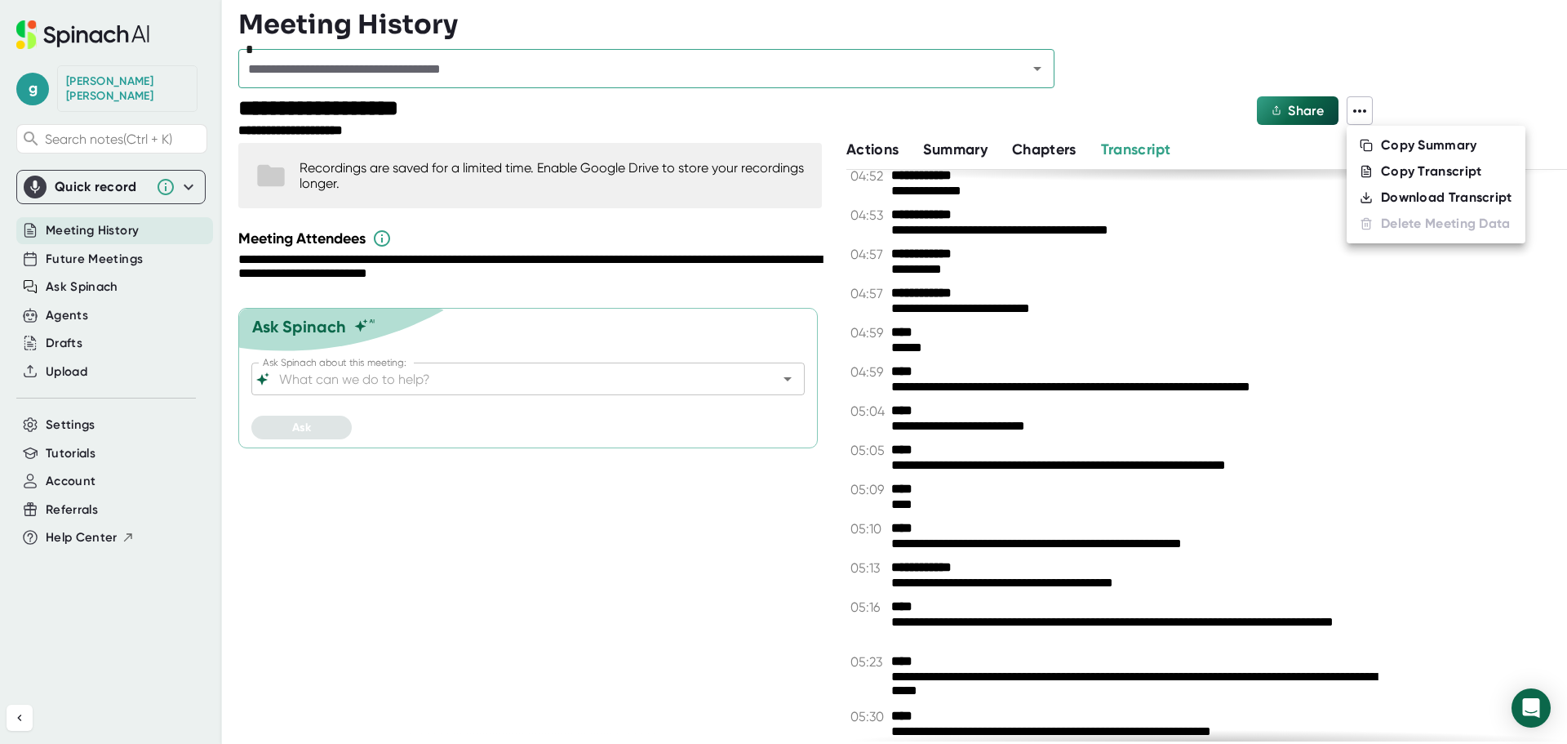
click at [700, 256] on div at bounding box center [783, 372] width 1567 height 744
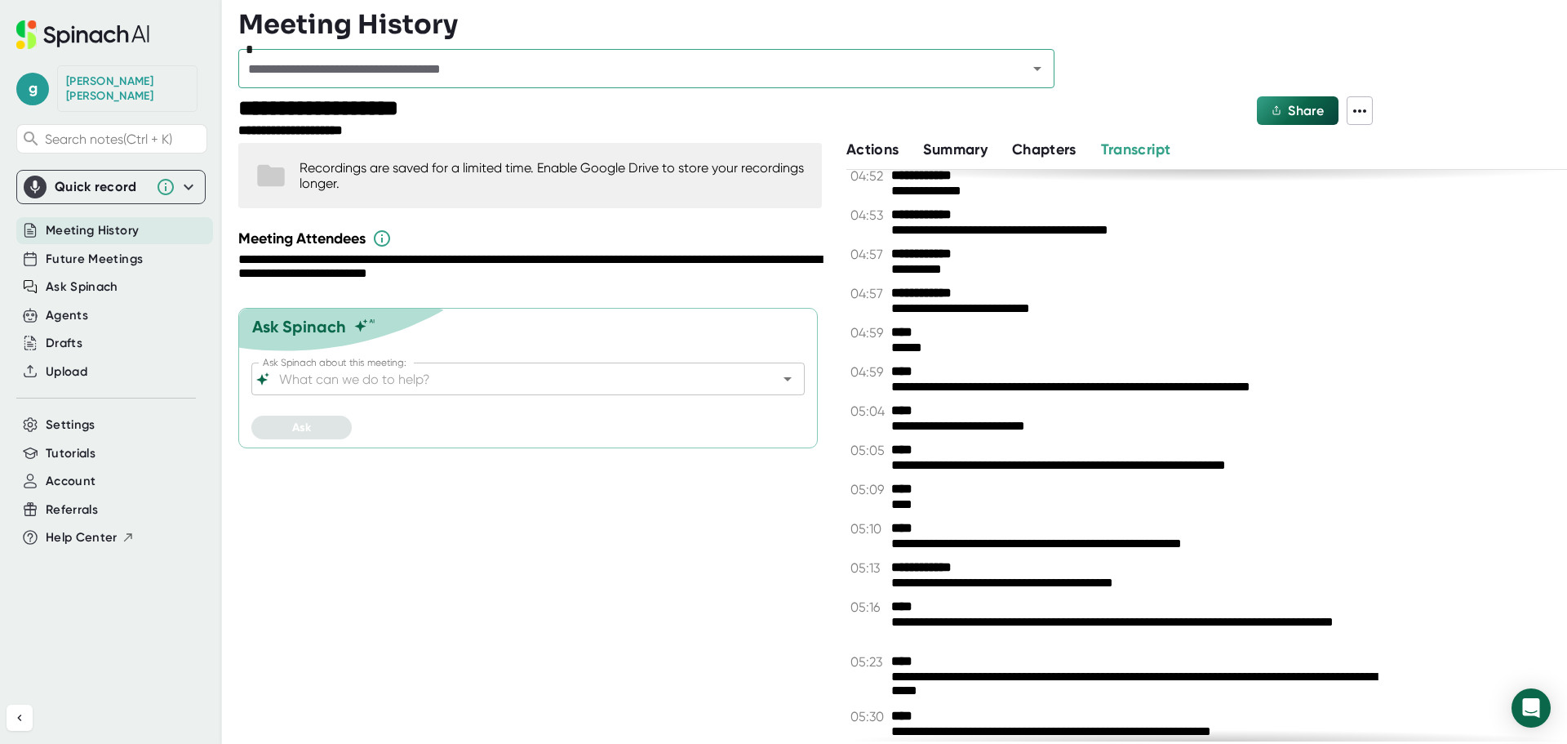
click at [1362, 110] on icon at bounding box center [1360, 111] width 20 height 20
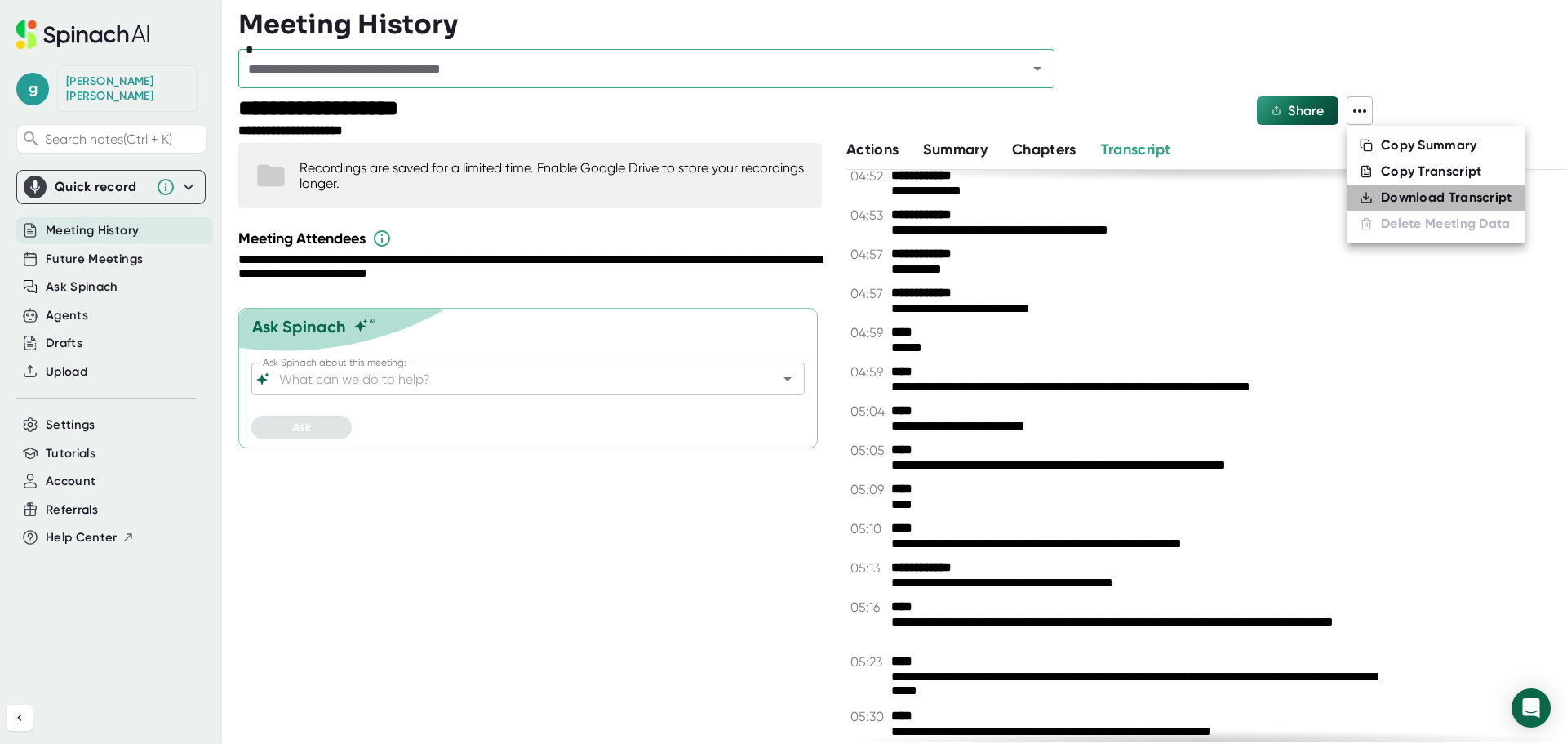
click at [1404, 198] on div "Download Transcript" at bounding box center [1446, 197] width 131 height 16
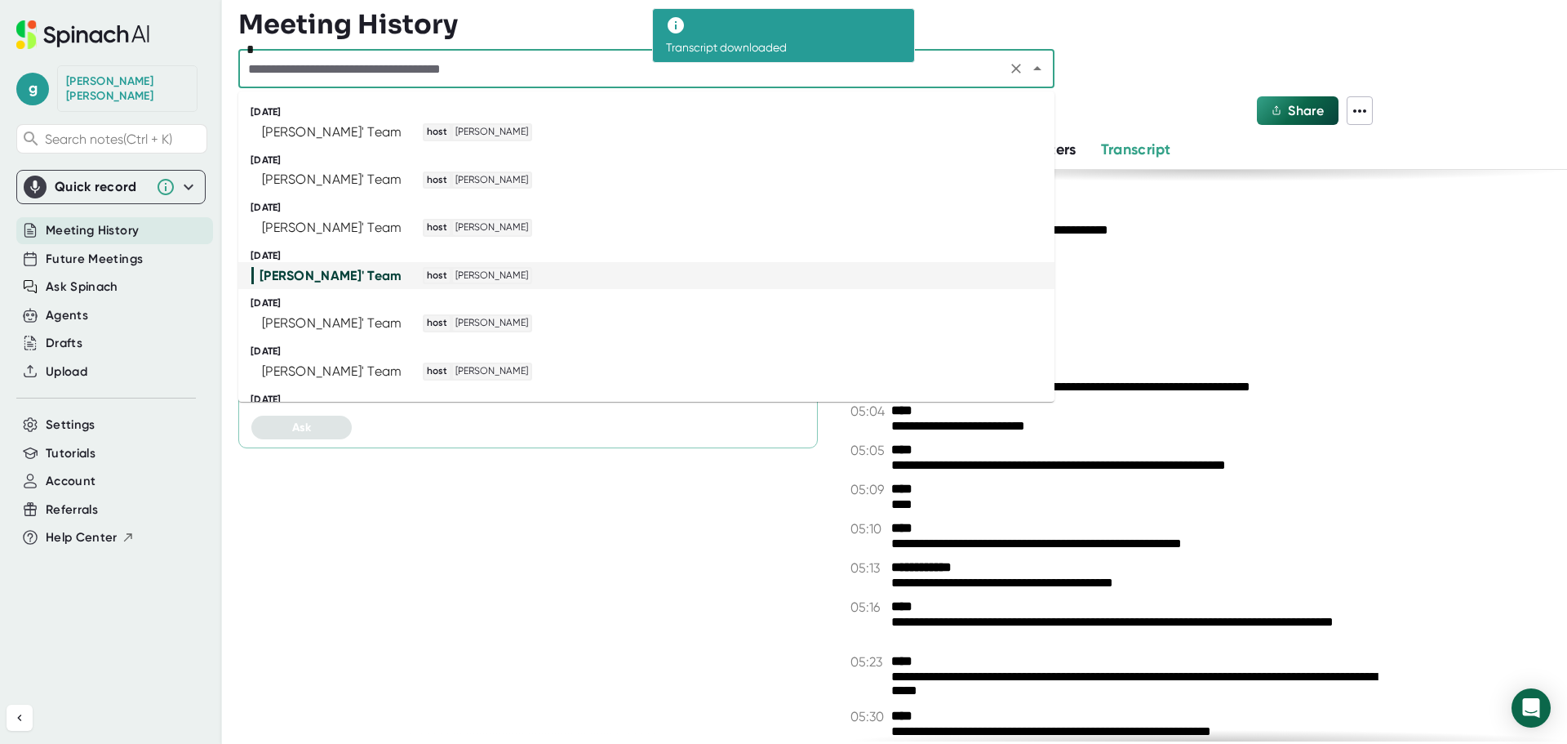
click at [620, 70] on input "text" at bounding box center [622, 68] width 758 height 23
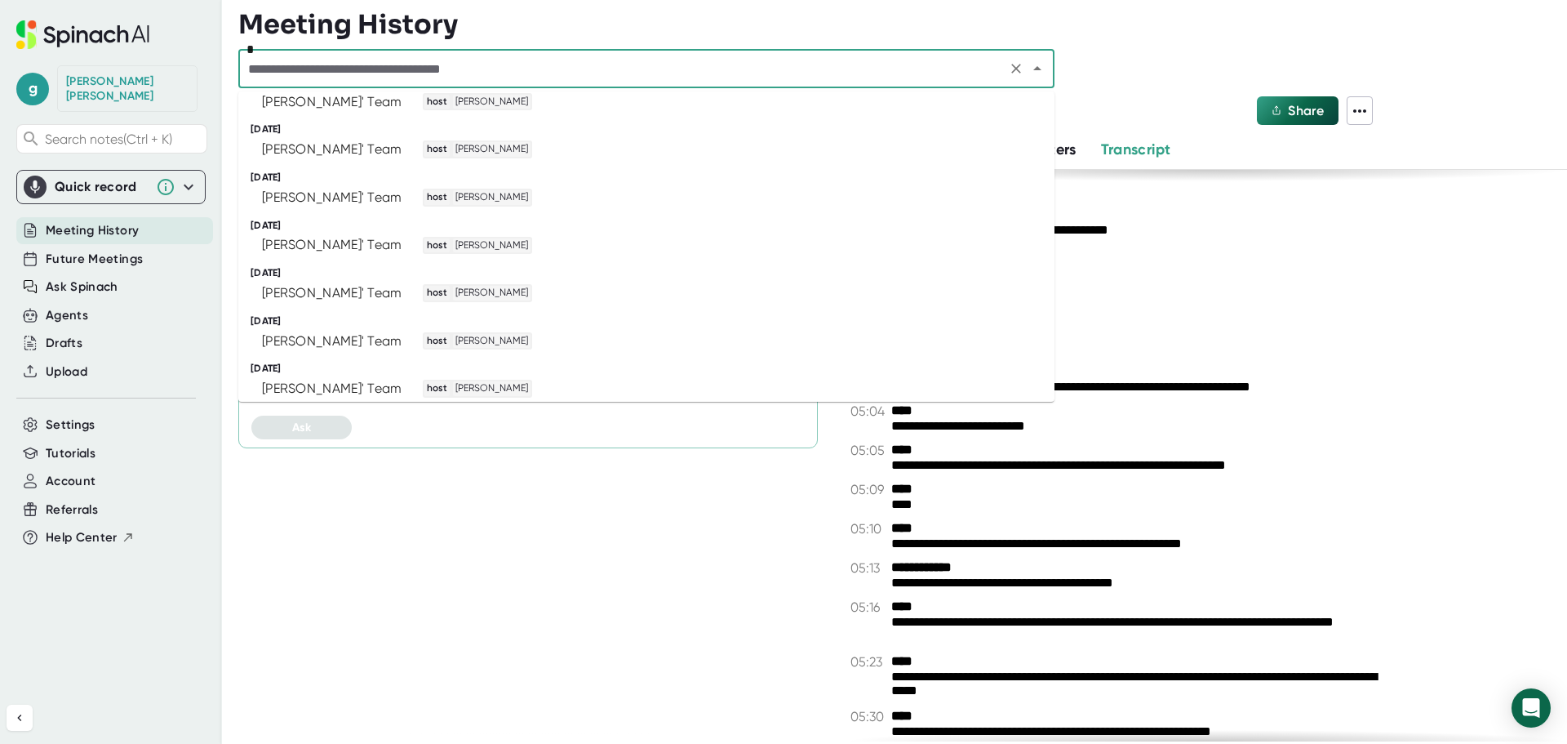
scroll to position [542, 0]
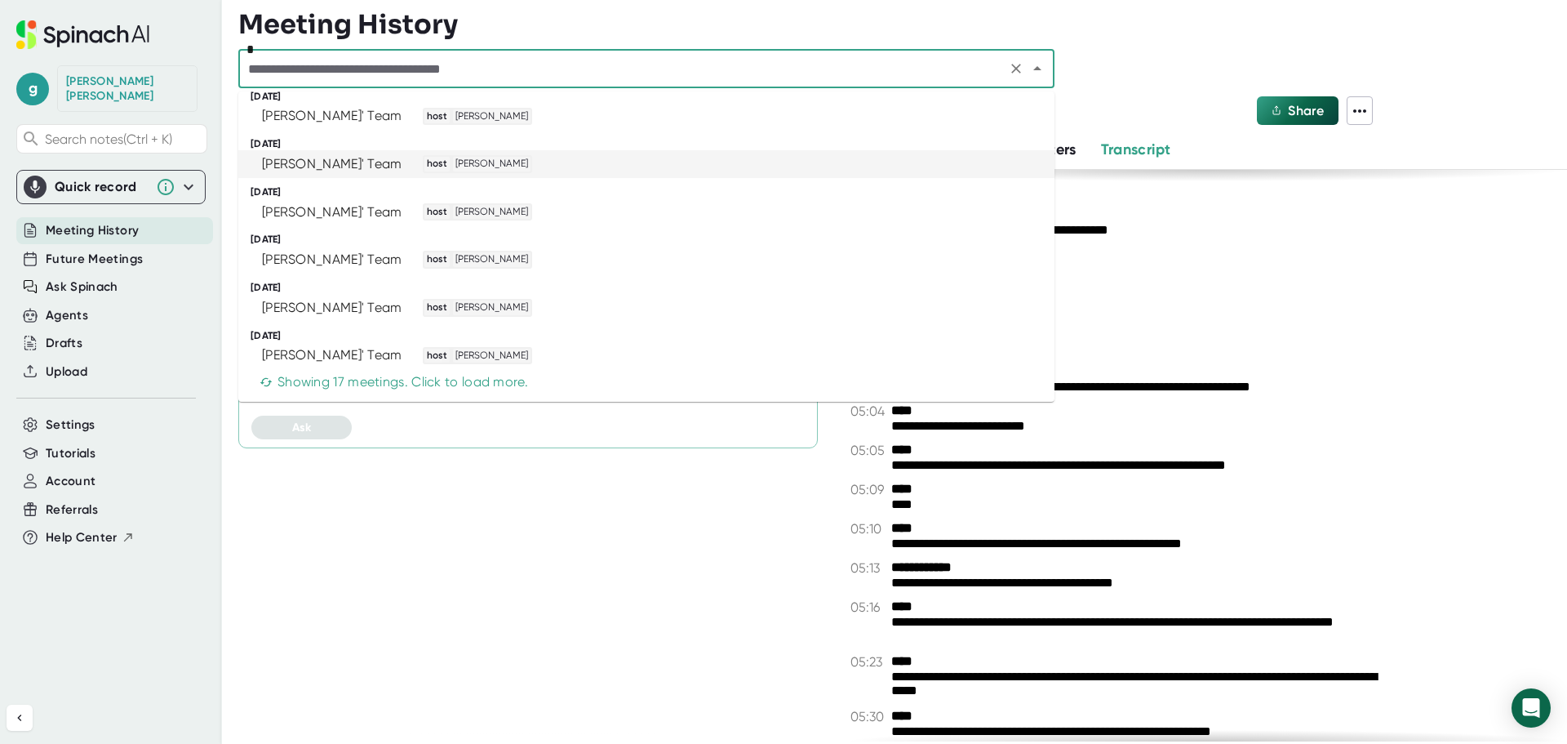
click at [588, 162] on div "[PERSON_NAME]' Team host [PERSON_NAME]" at bounding box center [639, 164] width 776 height 18
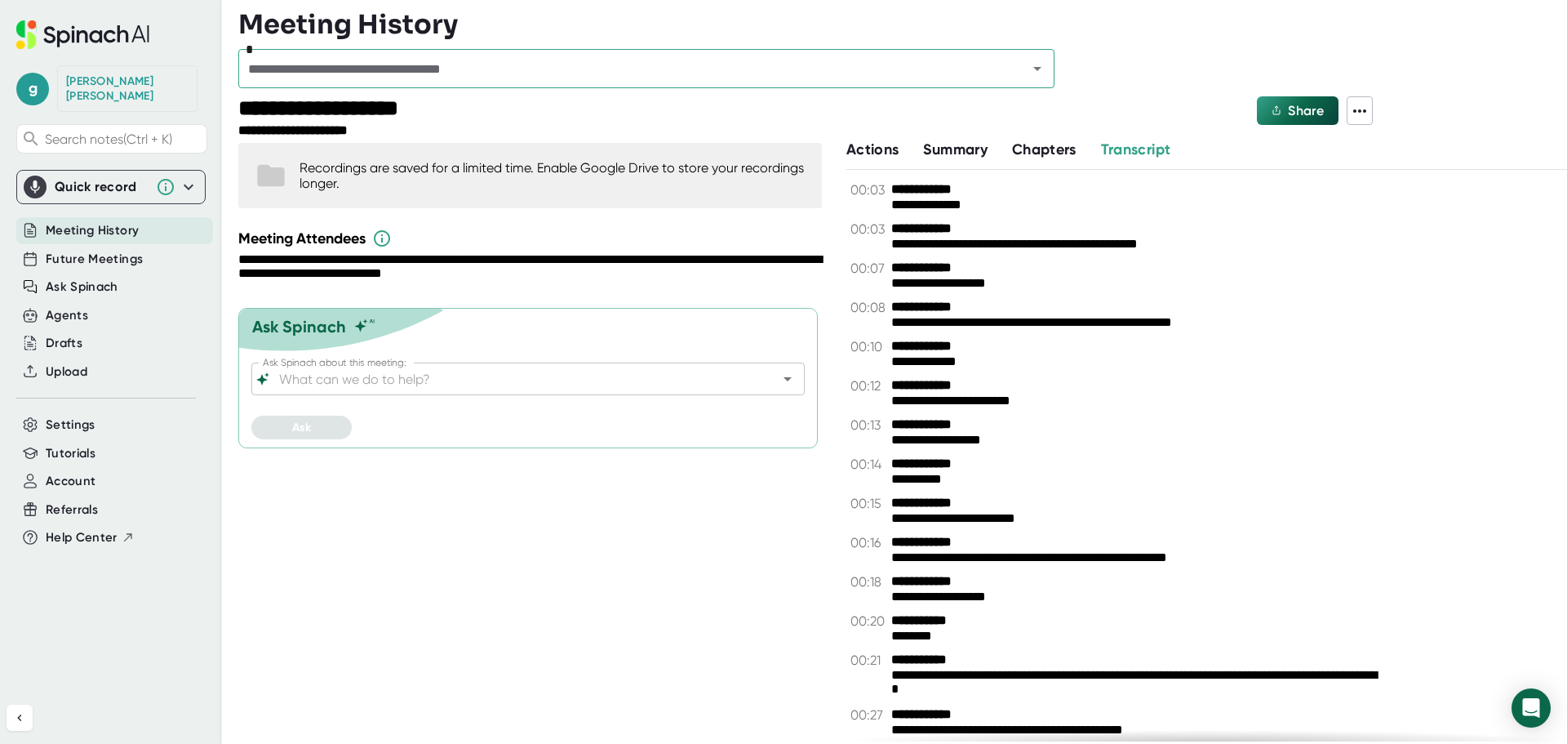
click at [1361, 109] on icon at bounding box center [1359, 110] width 13 height 3
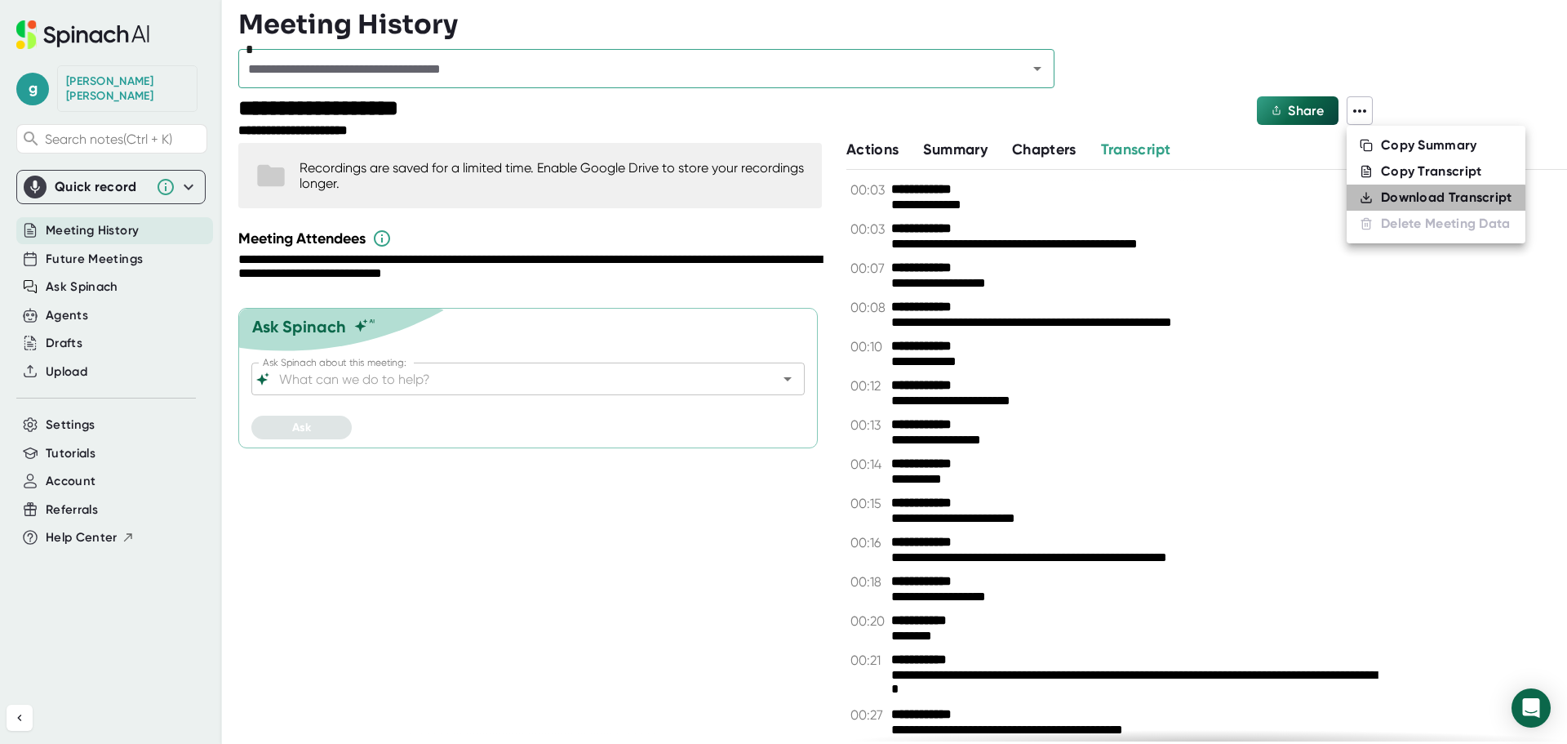
click at [1386, 201] on div "Download Transcript" at bounding box center [1446, 197] width 131 height 16
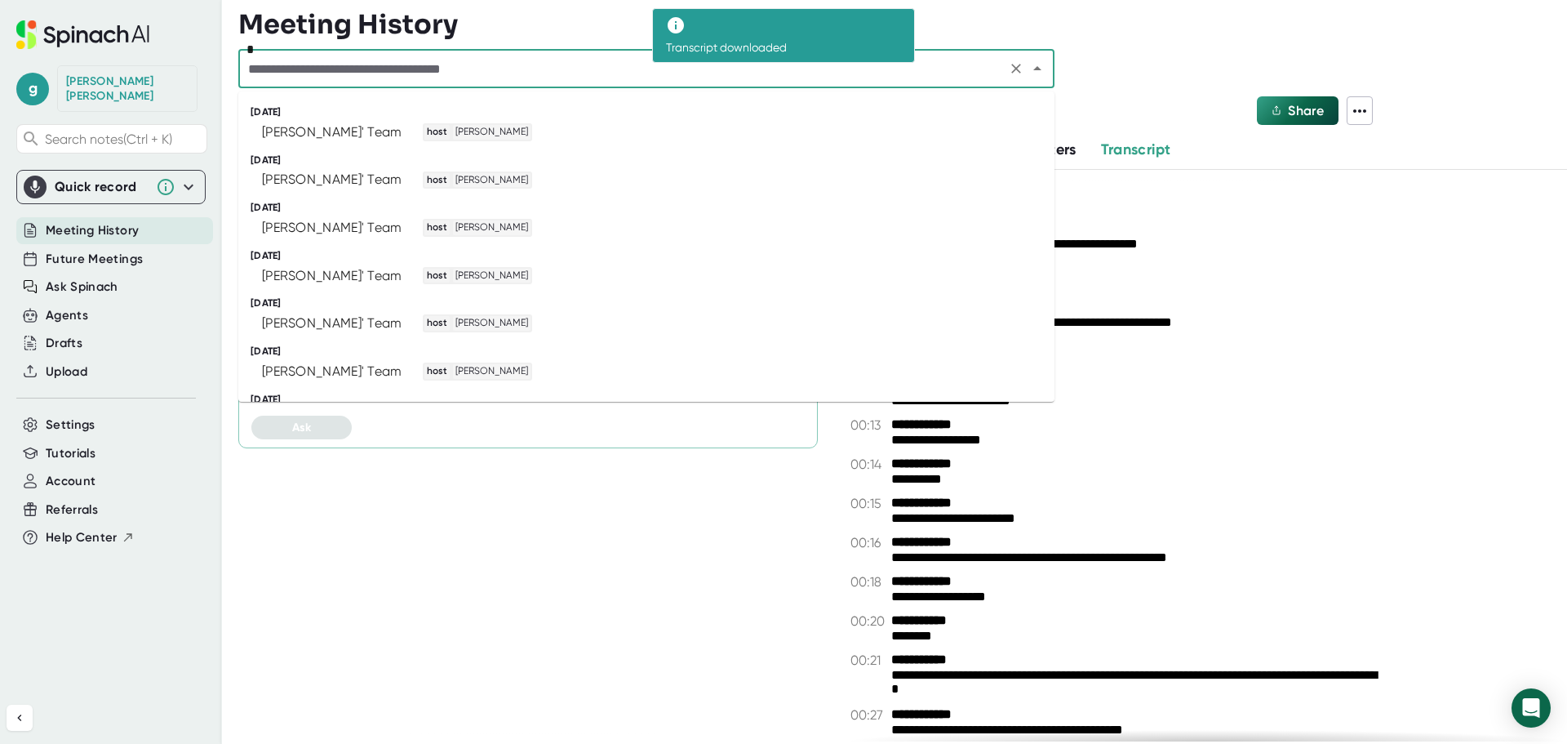
click at [716, 77] on input "text" at bounding box center [622, 68] width 758 height 23
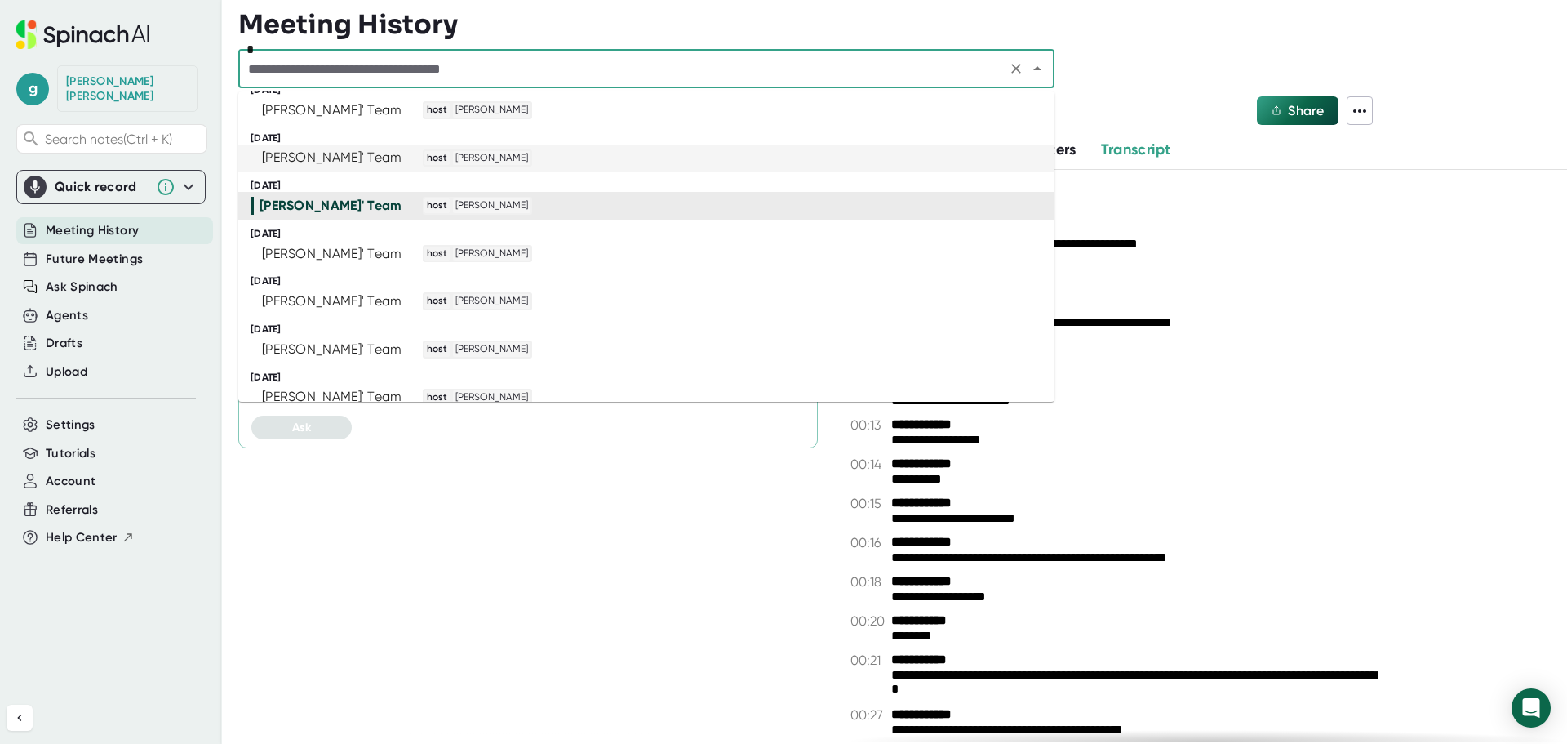
scroll to position [460, 0]
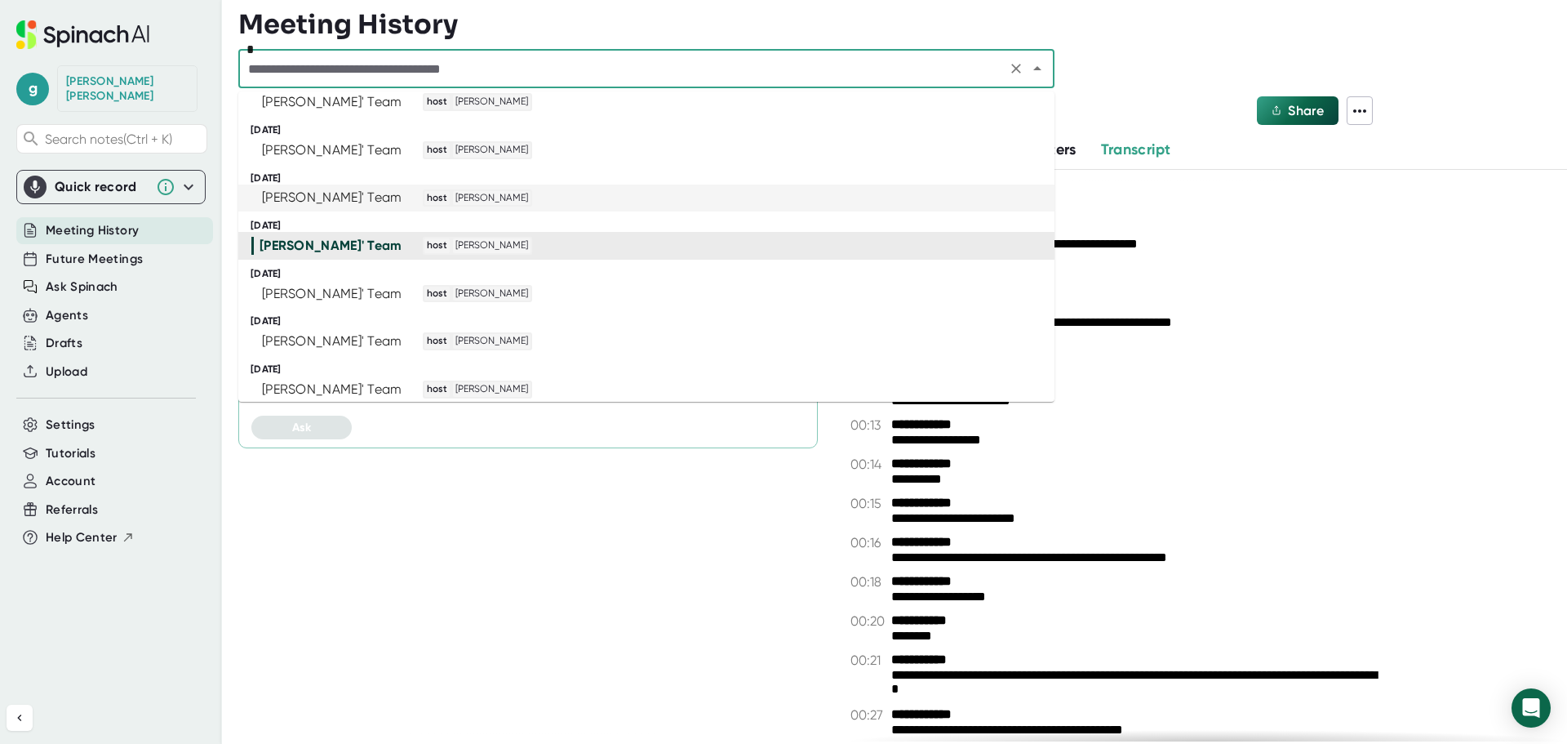
click at [621, 197] on div "[PERSON_NAME]' Team host [PERSON_NAME]" at bounding box center [639, 198] width 776 height 18
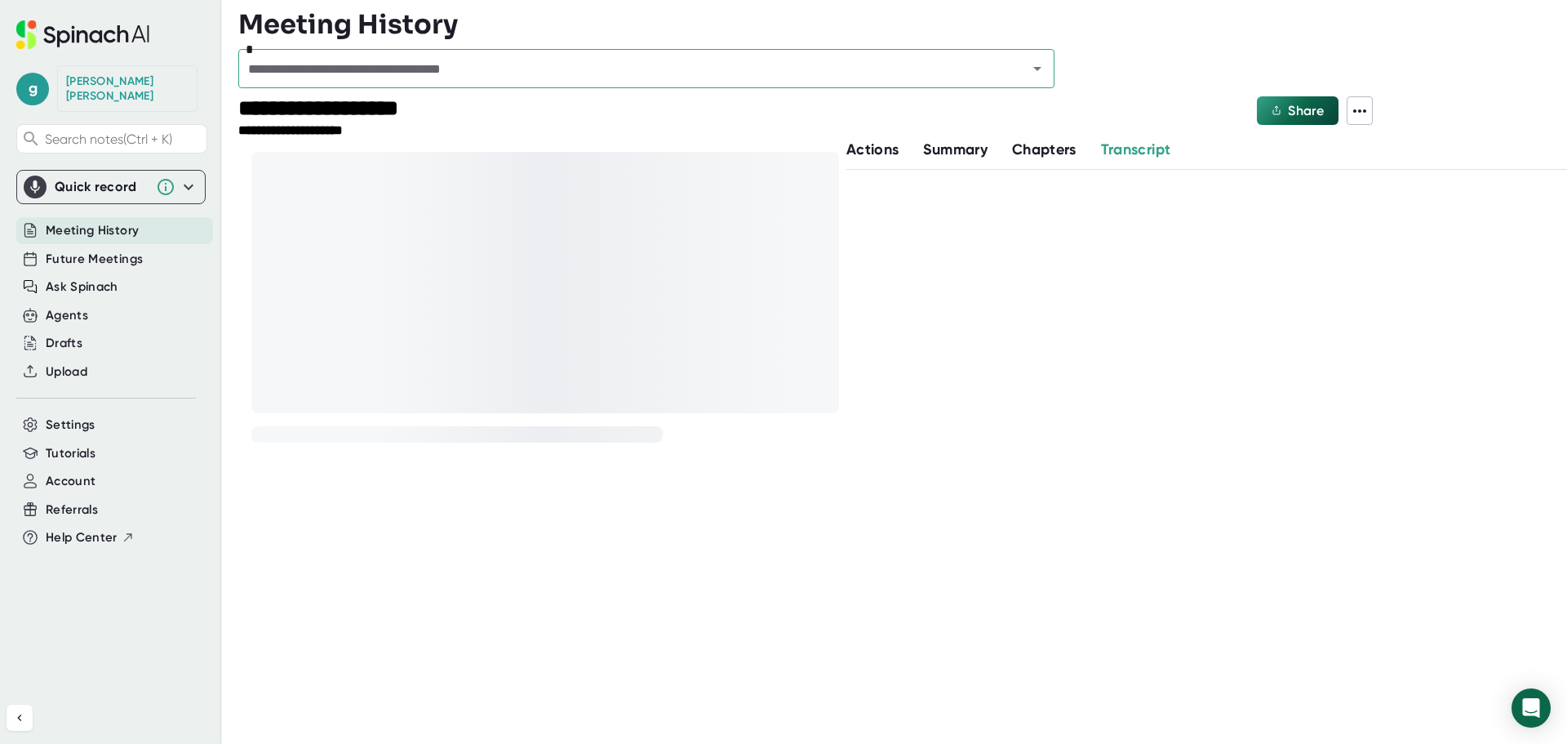
click at [1358, 109] on icon at bounding box center [1360, 111] width 20 height 20
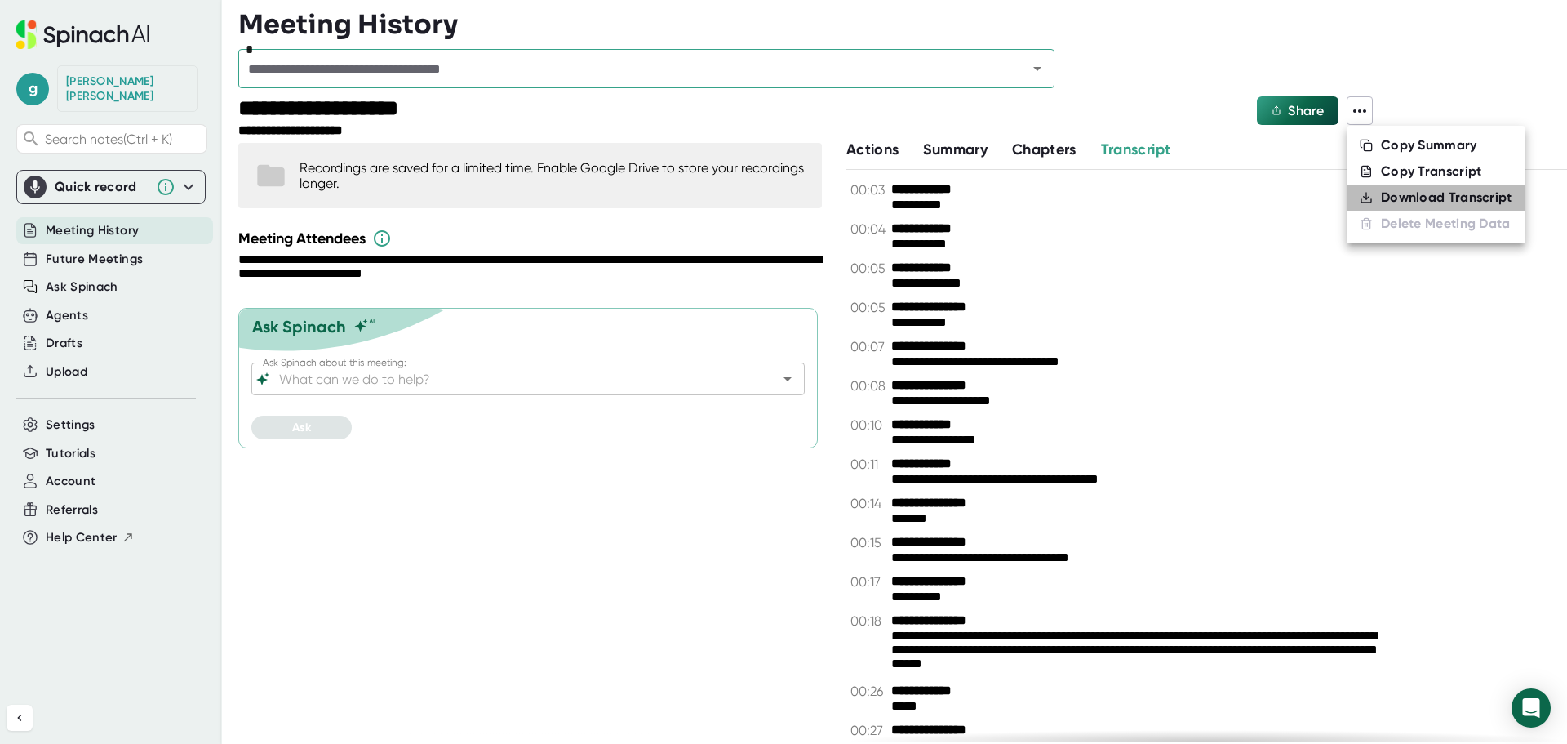
click at [1384, 198] on div "Download Transcript" at bounding box center [1446, 197] width 131 height 16
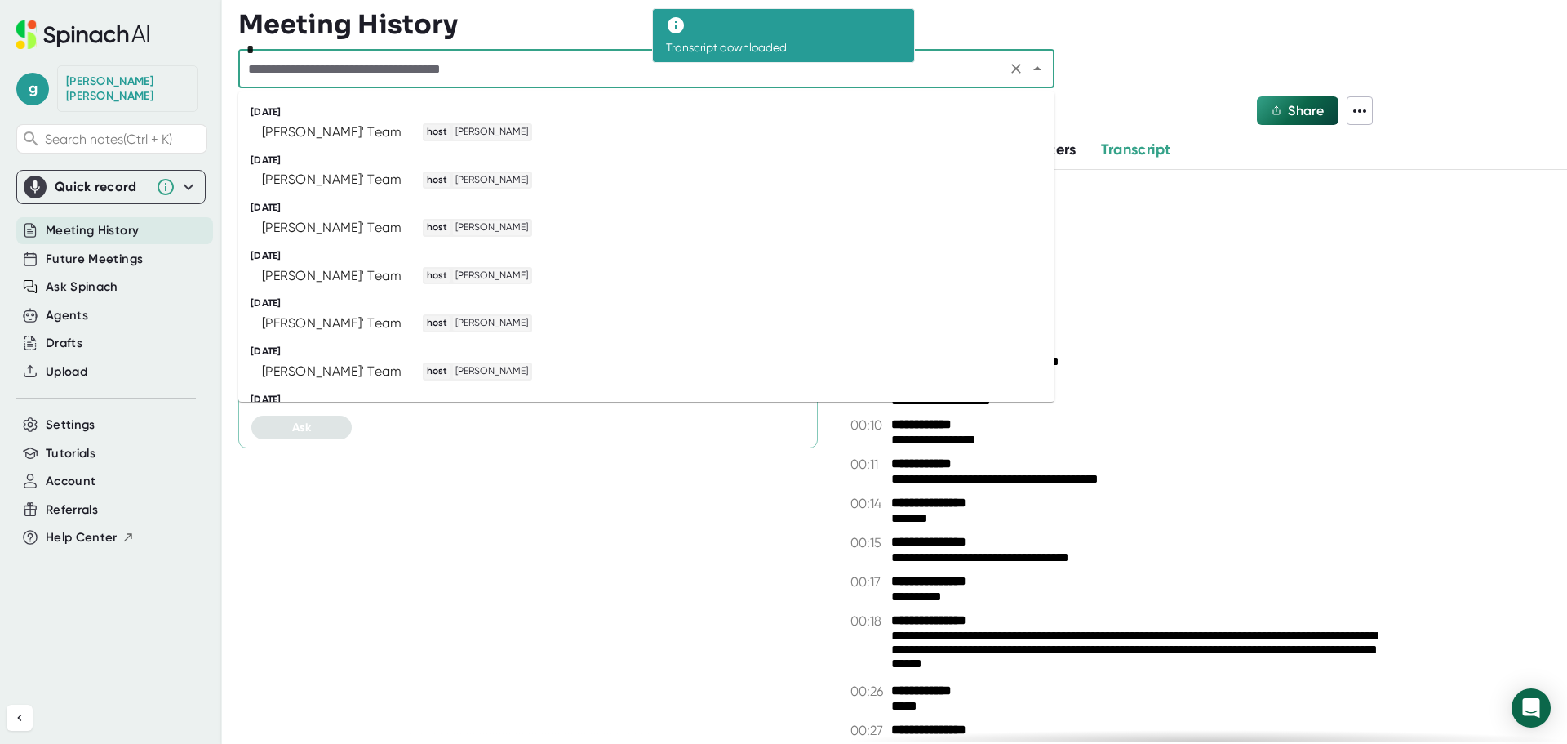
click at [812, 71] on input "text" at bounding box center [622, 68] width 758 height 23
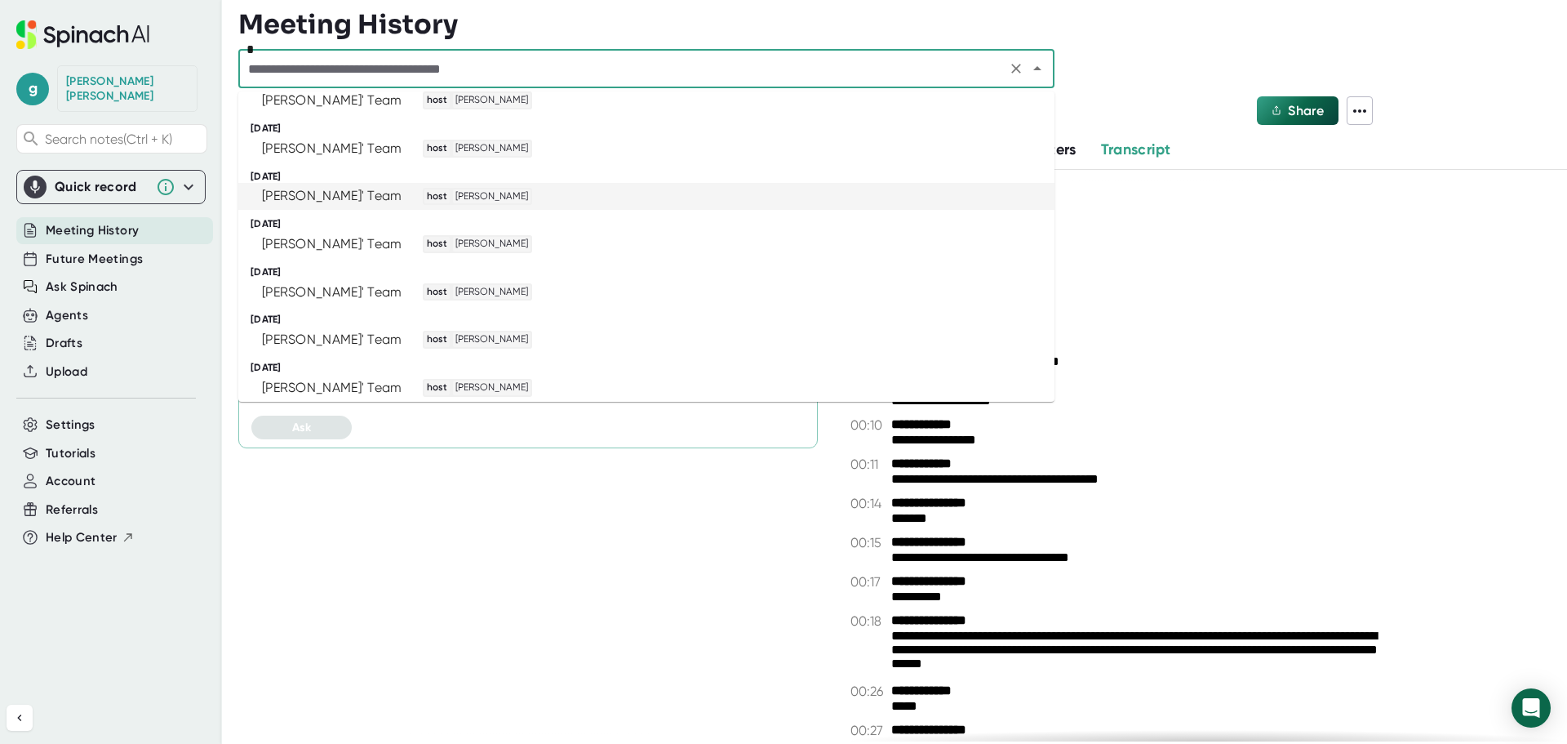
scroll to position [327, 0]
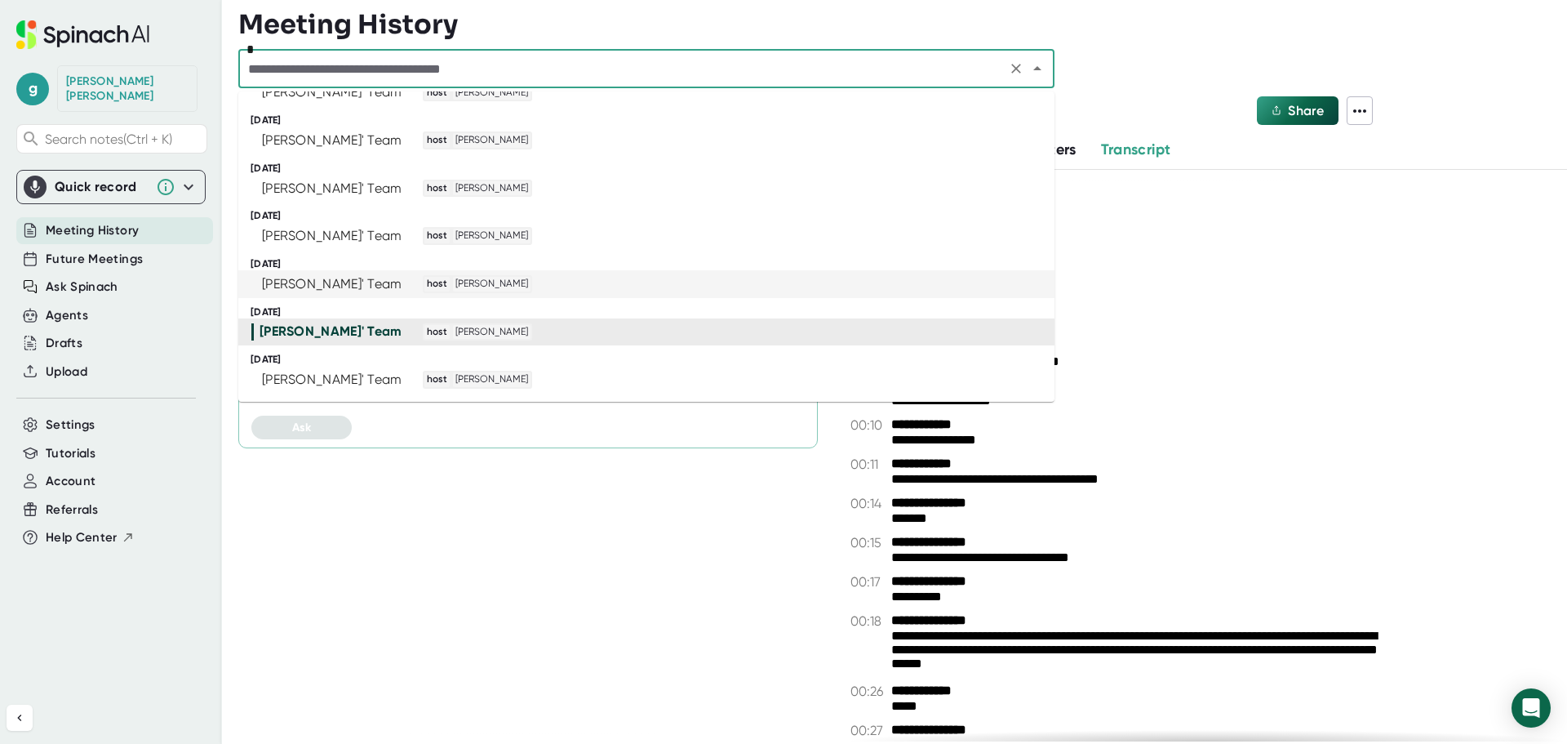
click at [469, 281] on span "[PERSON_NAME]" at bounding box center [492, 284] width 78 height 15
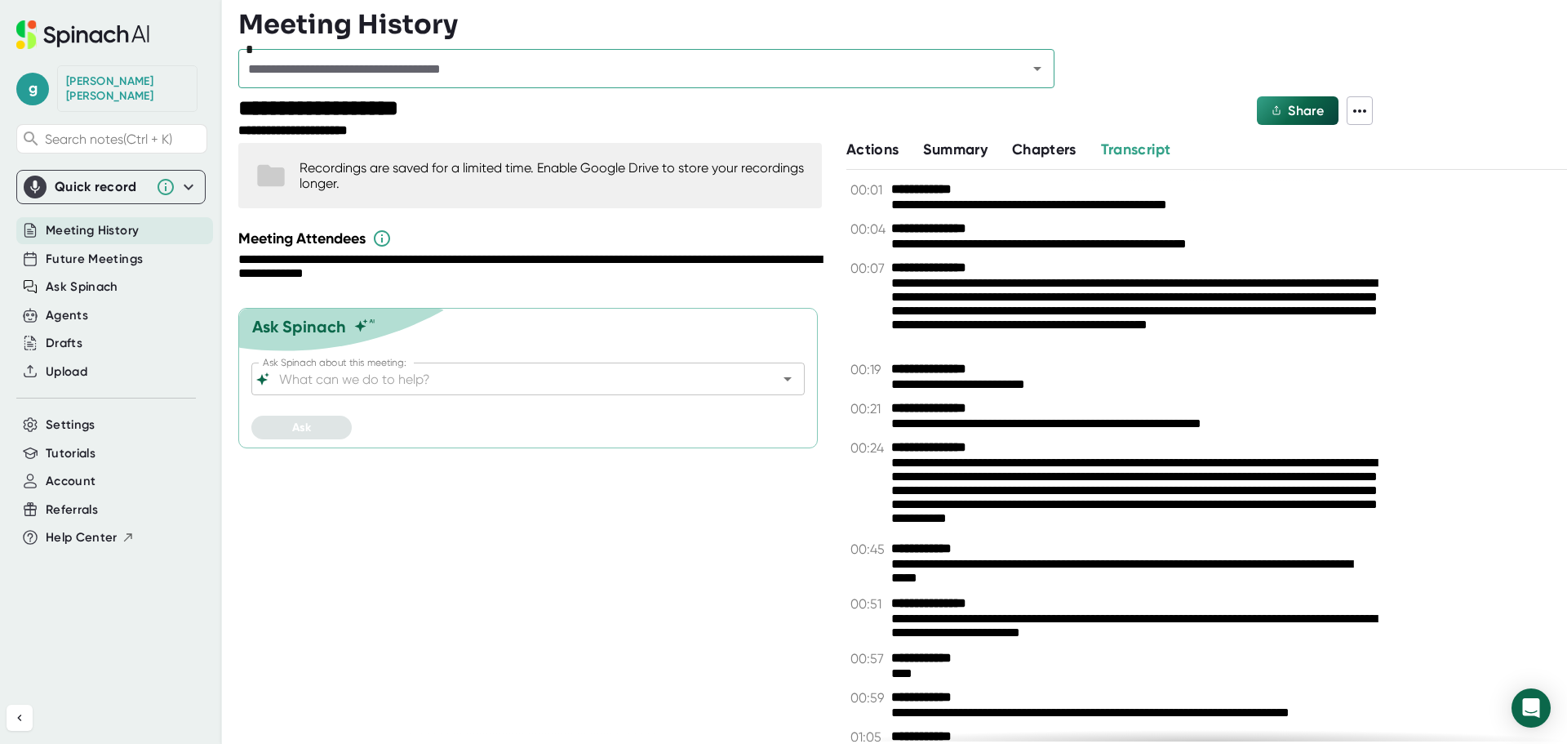
click at [1359, 113] on icon at bounding box center [1360, 111] width 20 height 20
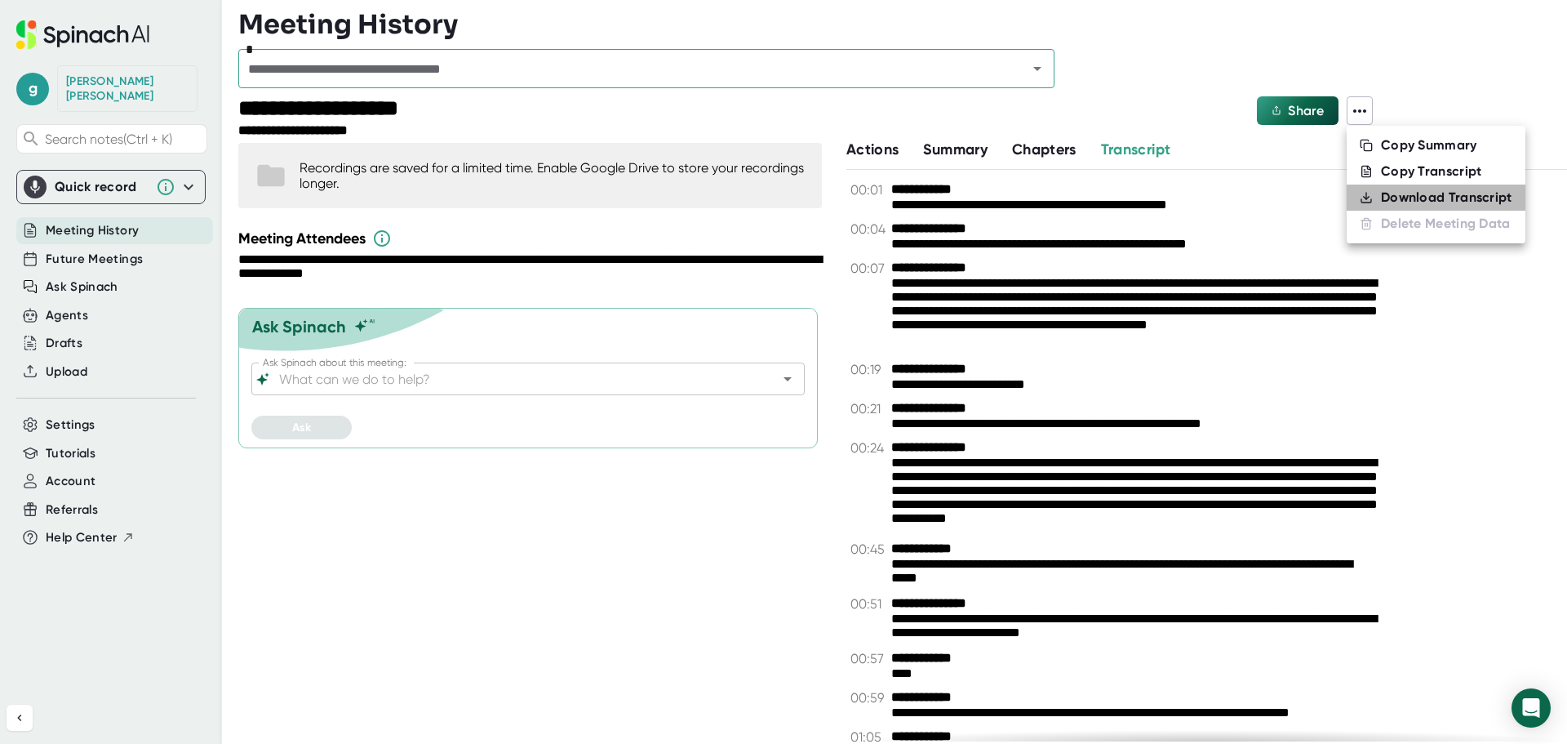
click at [1414, 195] on div "Download Transcript" at bounding box center [1446, 197] width 131 height 16
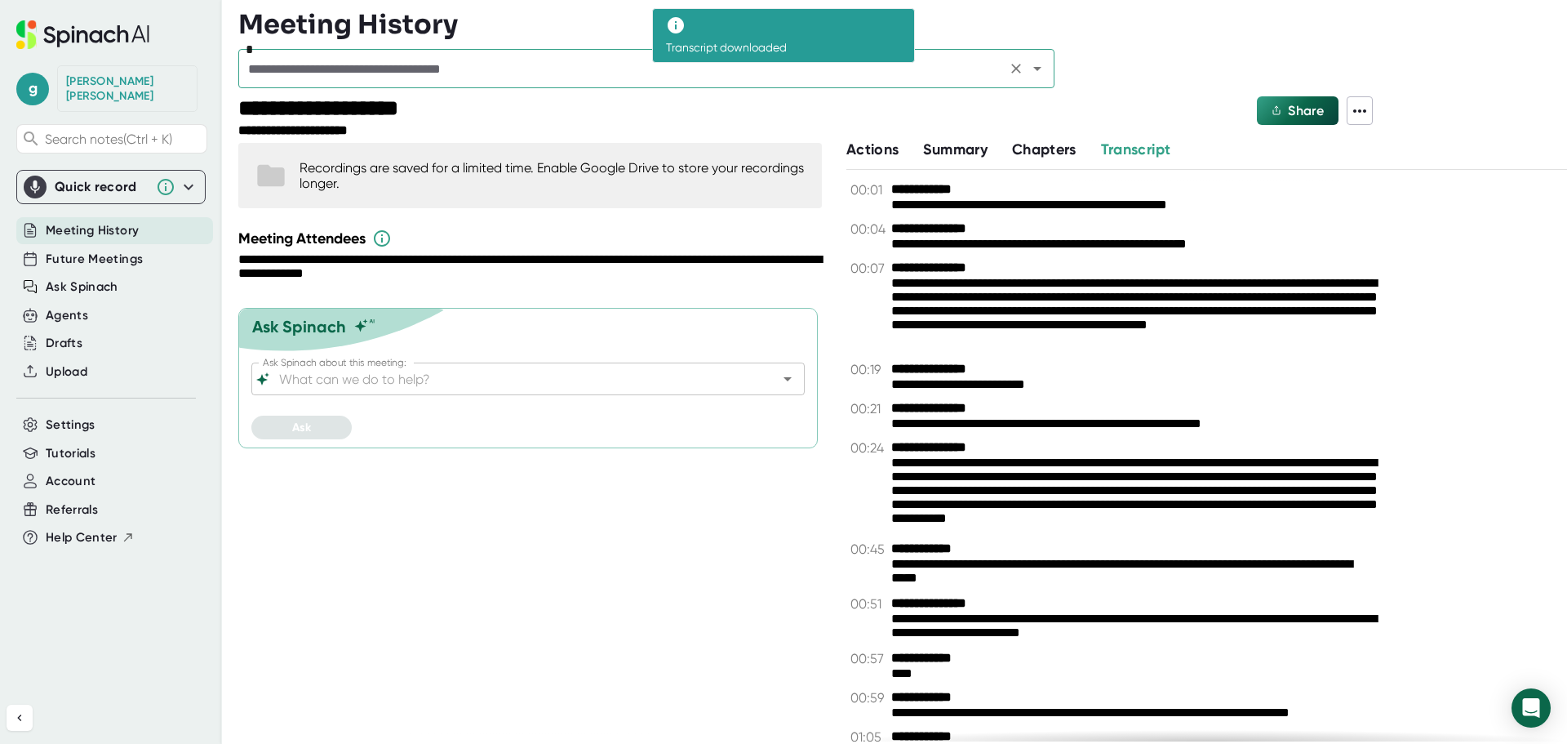
click at [878, 73] on input "text" at bounding box center [622, 68] width 758 height 23
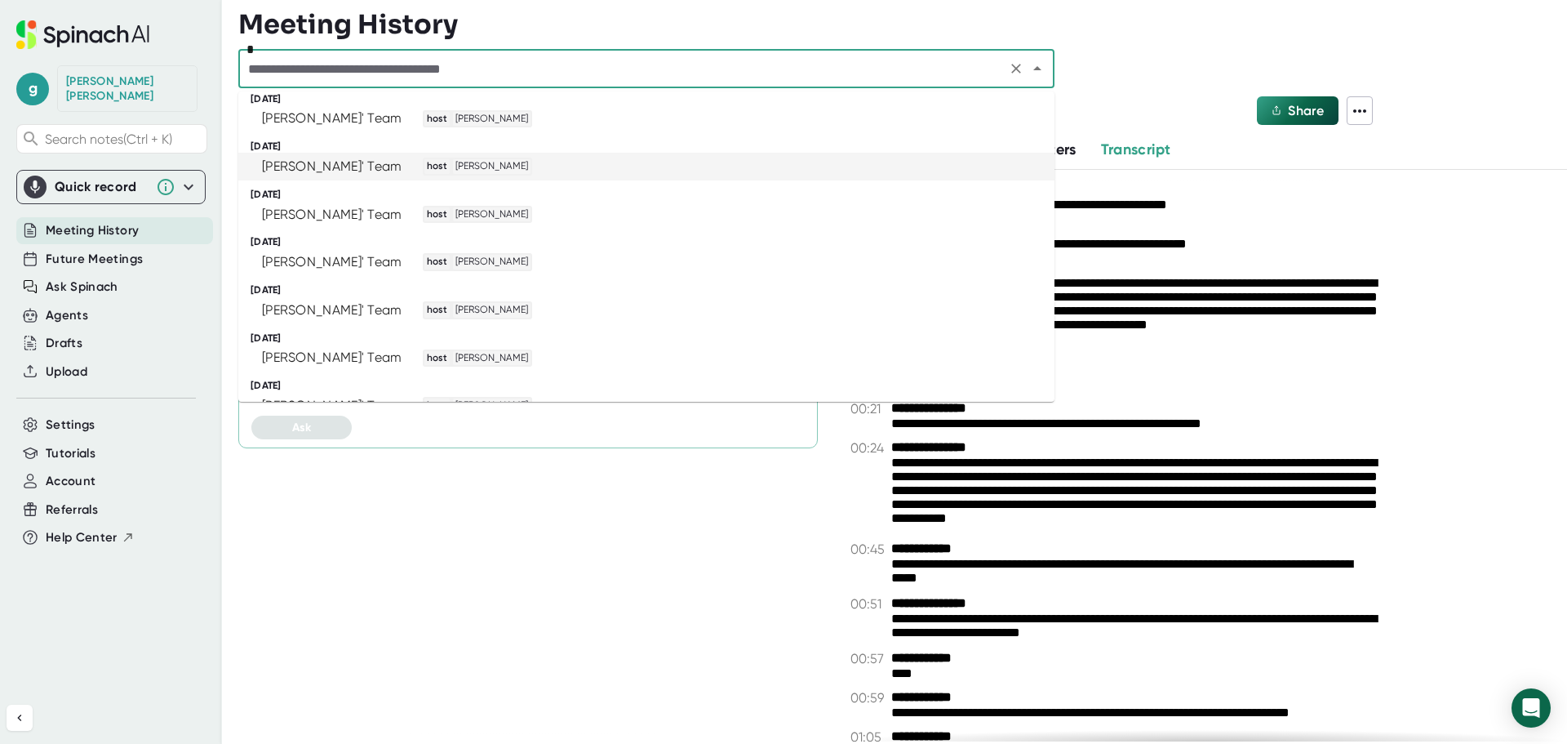
scroll to position [245, 0]
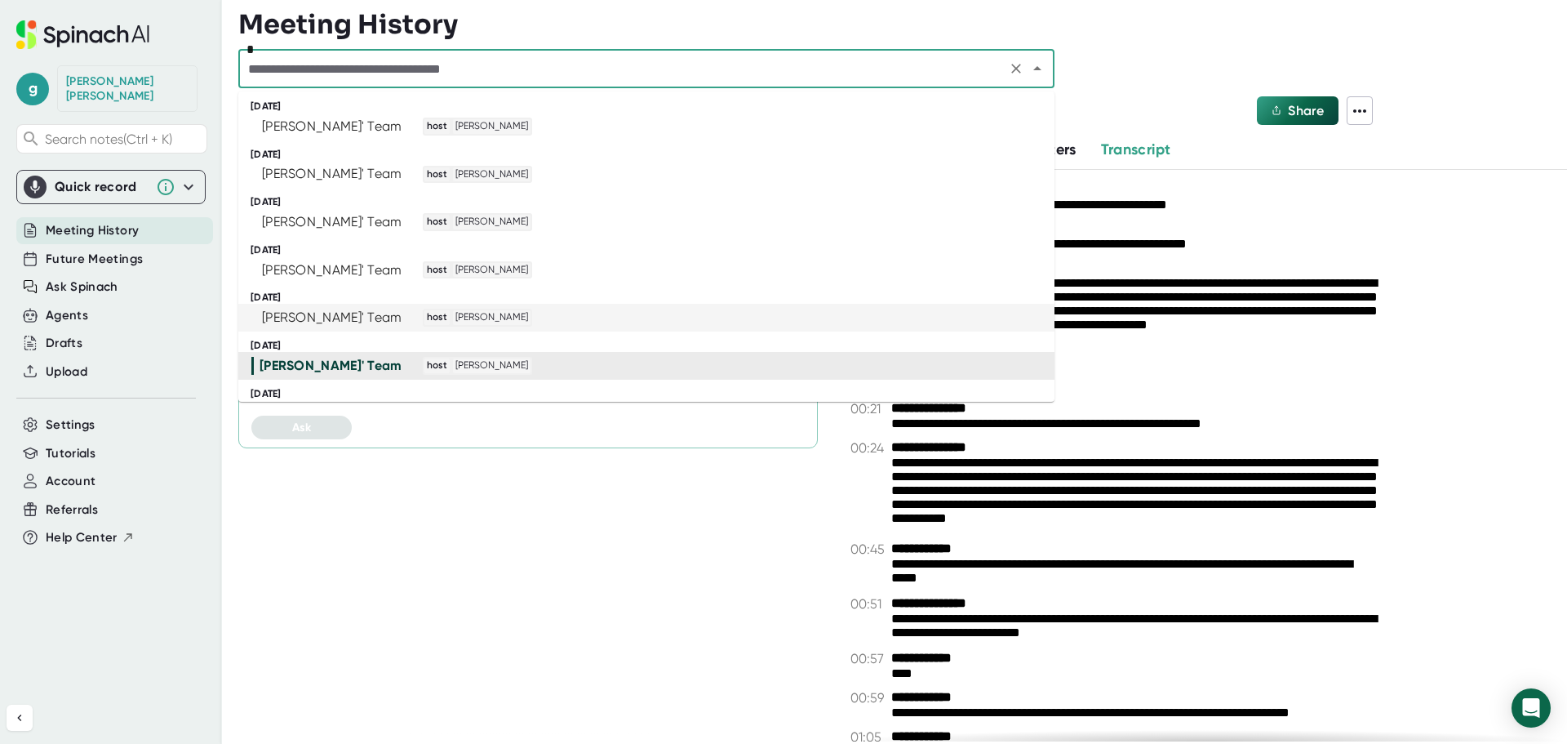
click at [562, 316] on div "[PERSON_NAME]' Team host [PERSON_NAME]" at bounding box center [639, 318] width 776 height 18
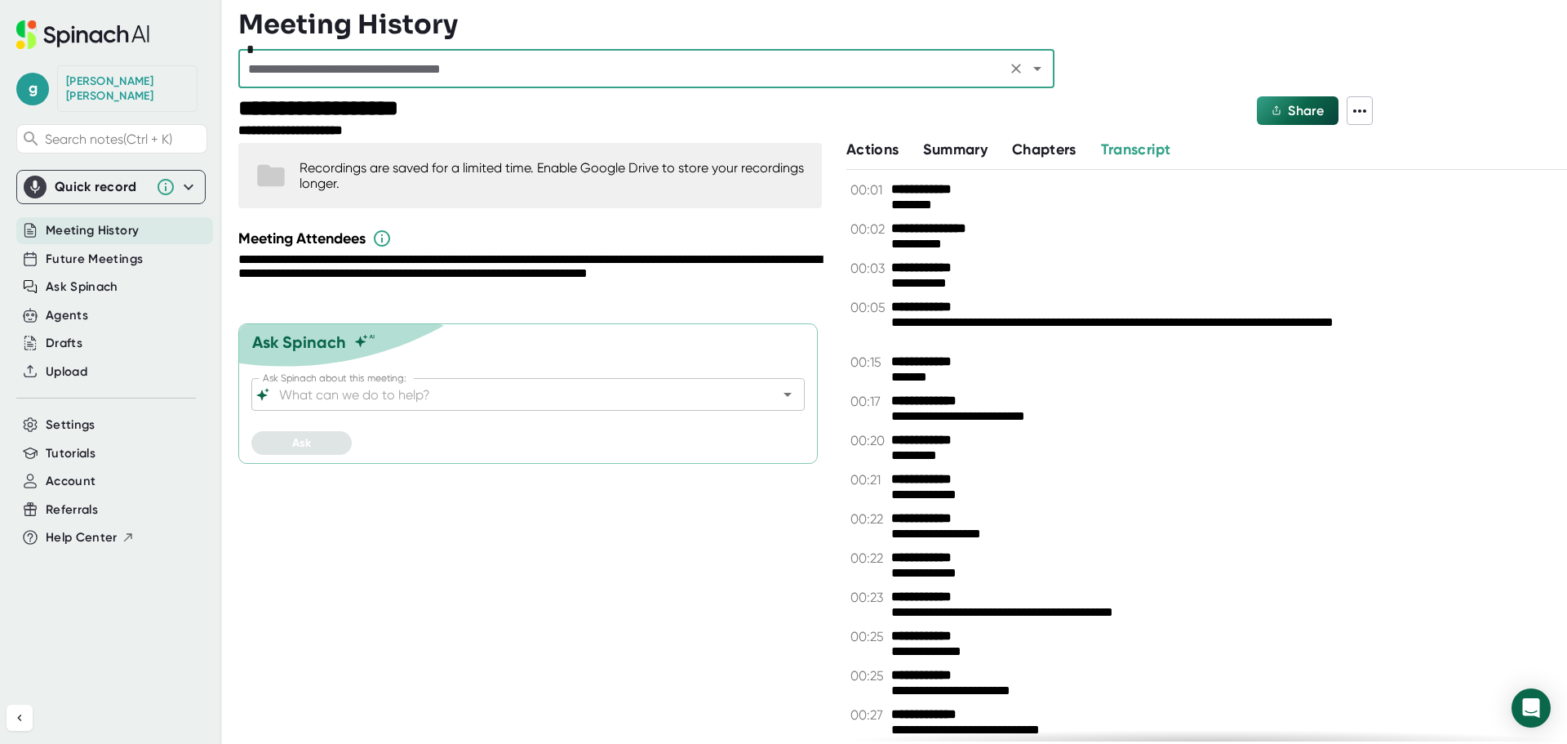
click at [1361, 113] on icon at bounding box center [1360, 111] width 20 height 20
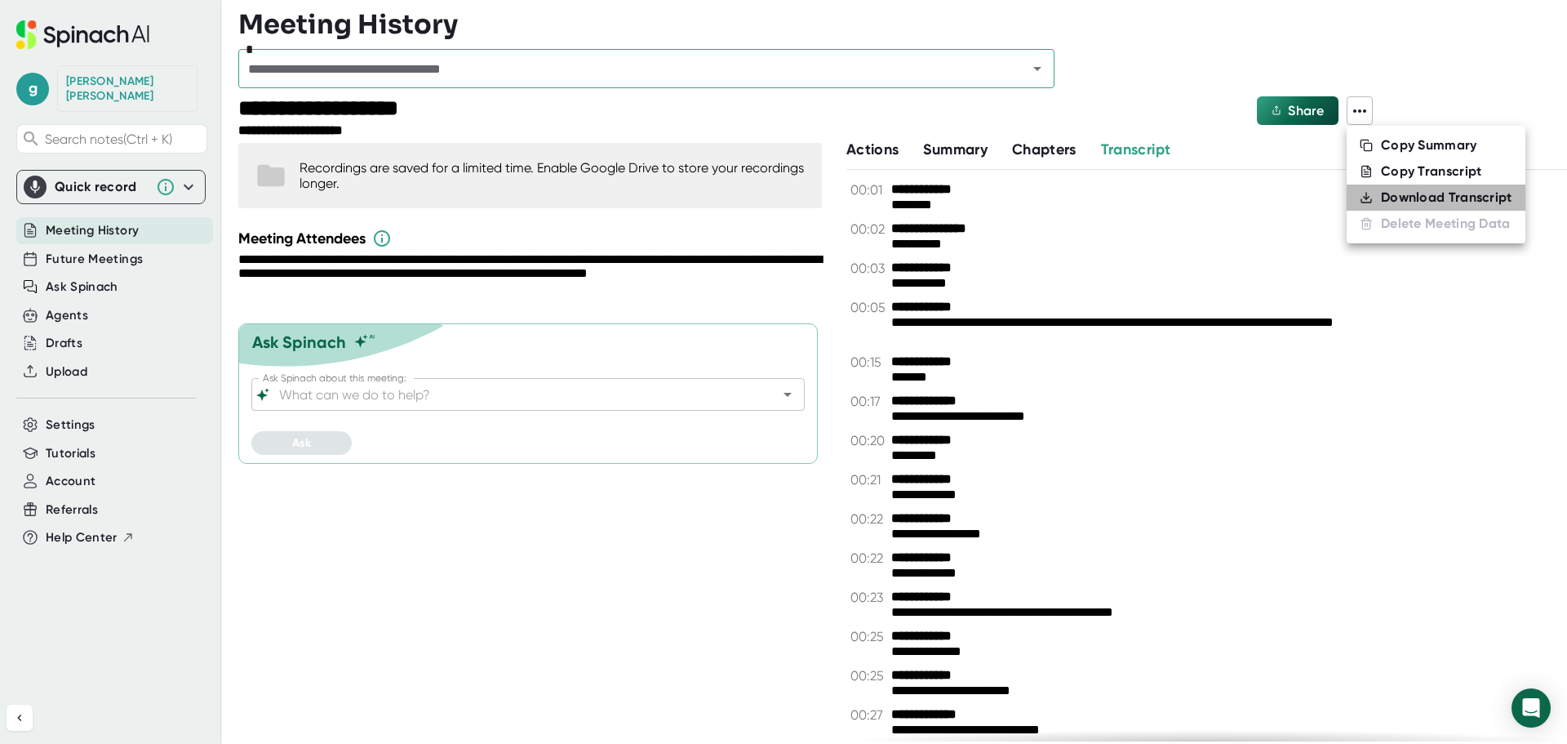
click at [1392, 198] on div "Download Transcript" at bounding box center [1446, 197] width 131 height 16
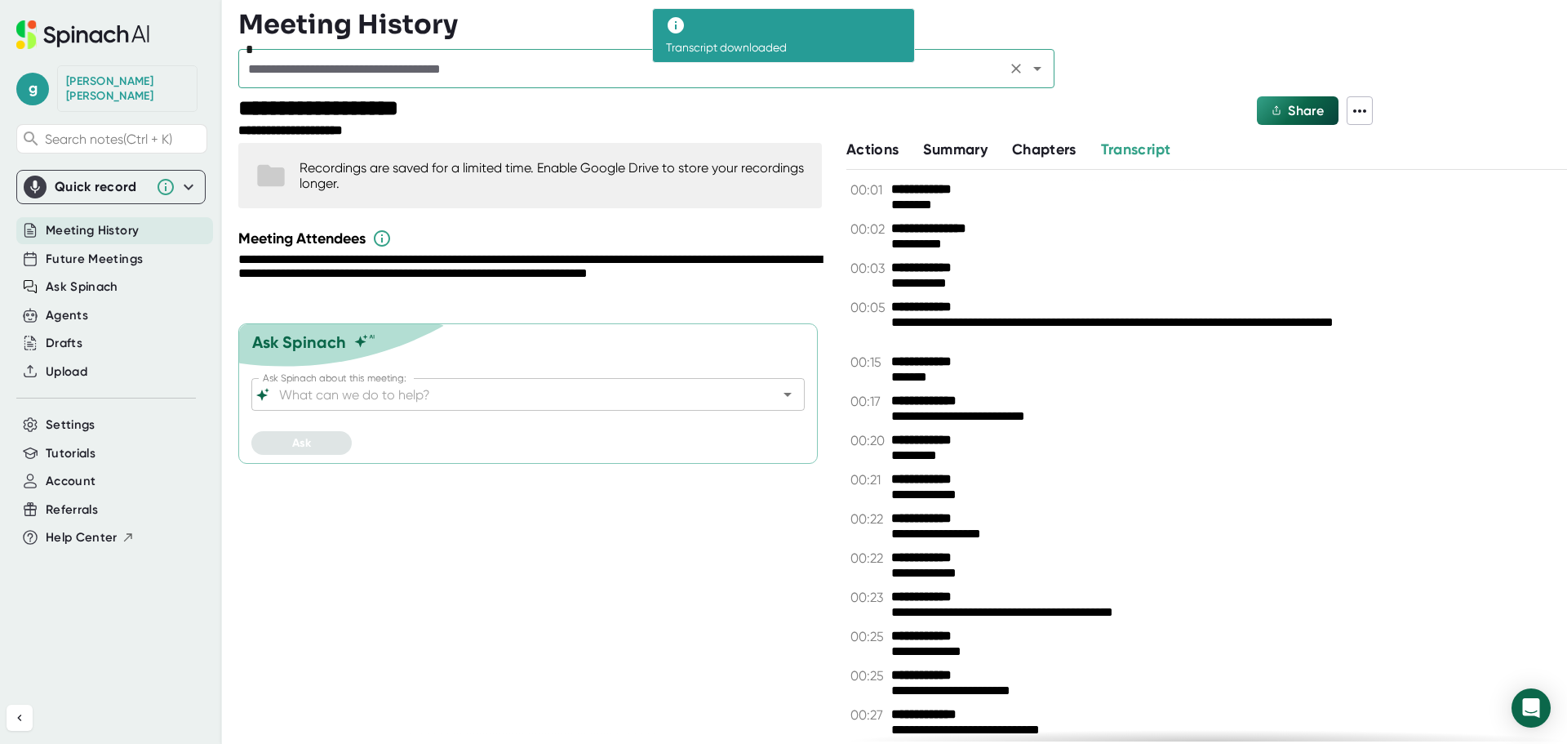
click at [944, 70] on input "text" at bounding box center [622, 68] width 758 height 23
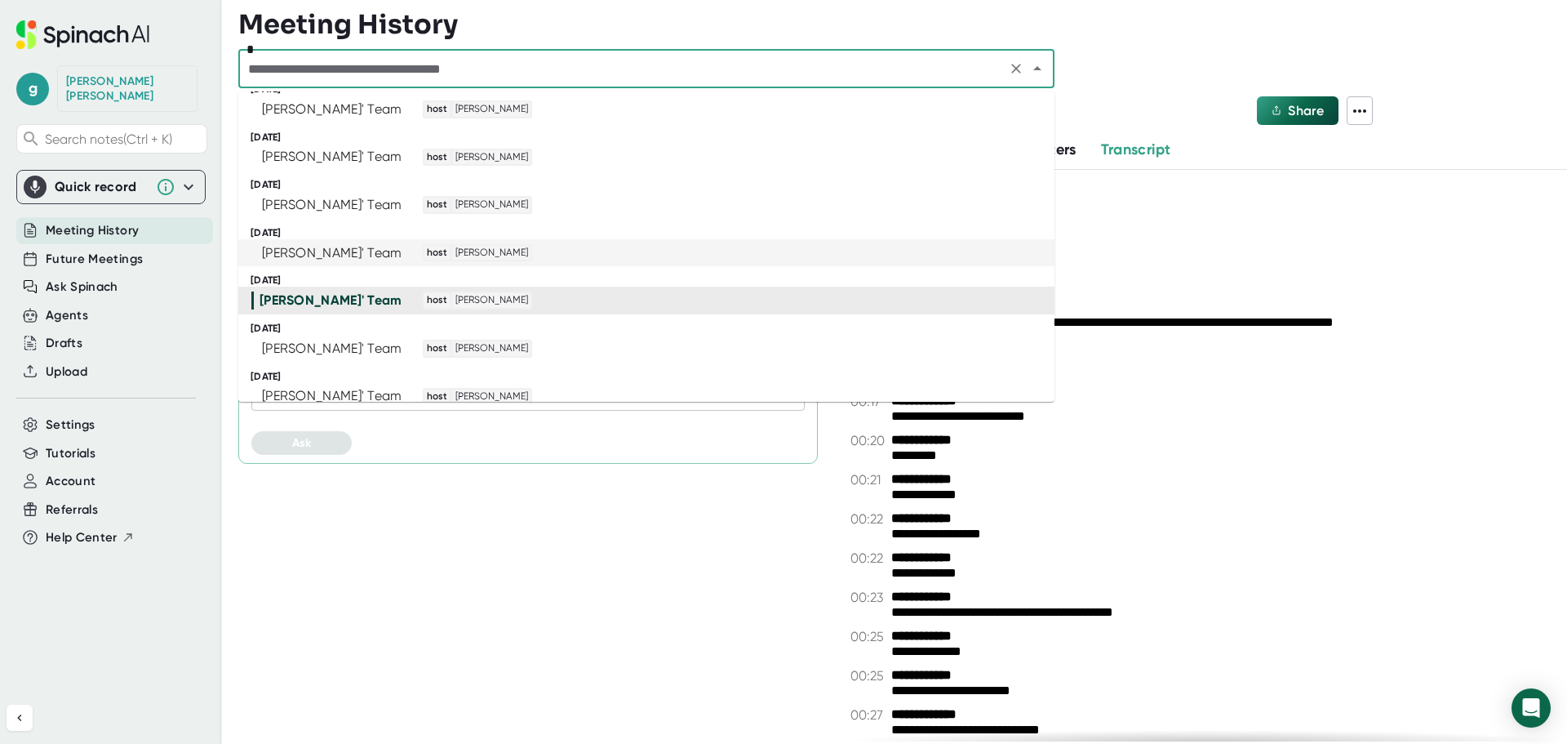
scroll to position [245, 0]
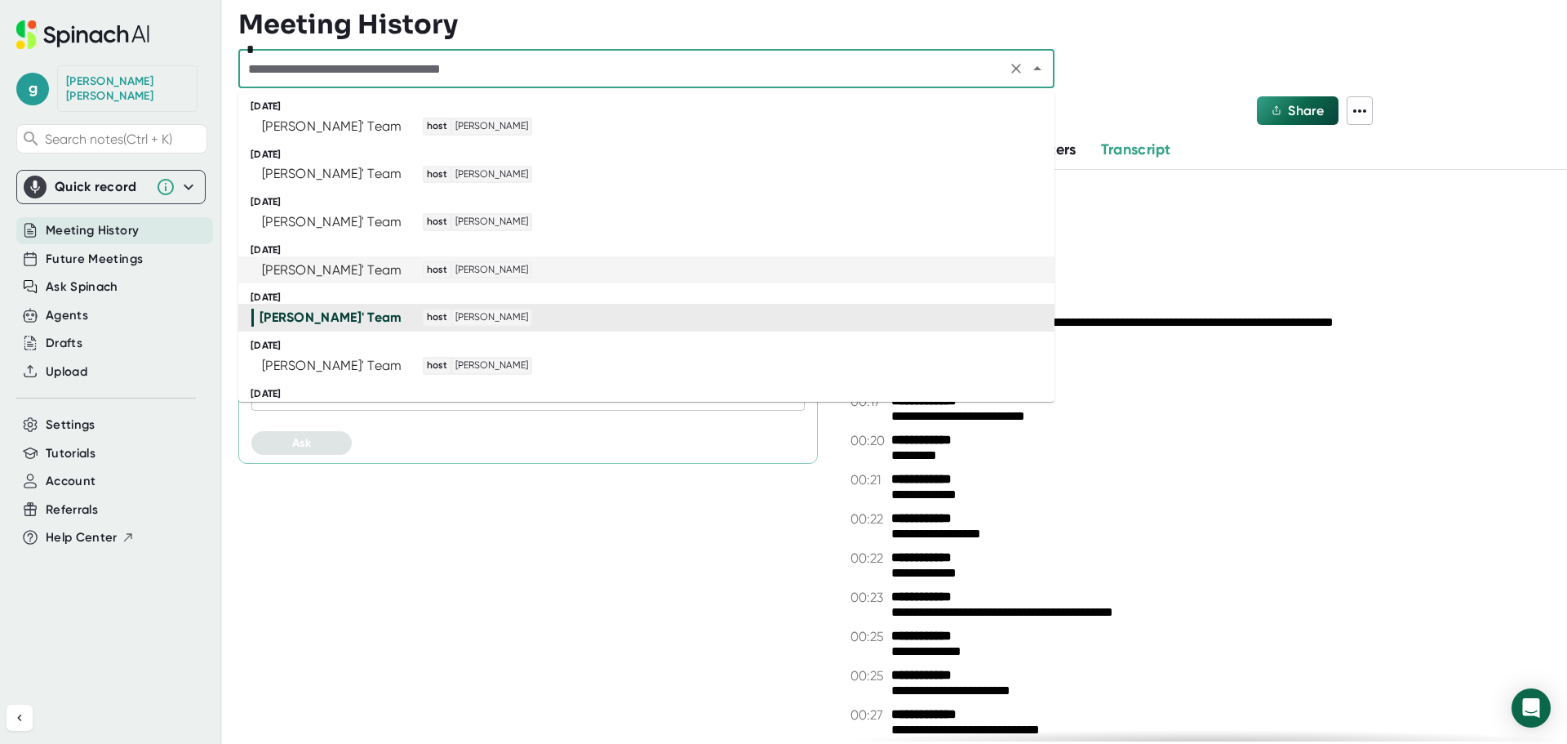
click at [531, 261] on div "[PERSON_NAME]' Team host [PERSON_NAME]" at bounding box center [639, 270] width 776 height 18
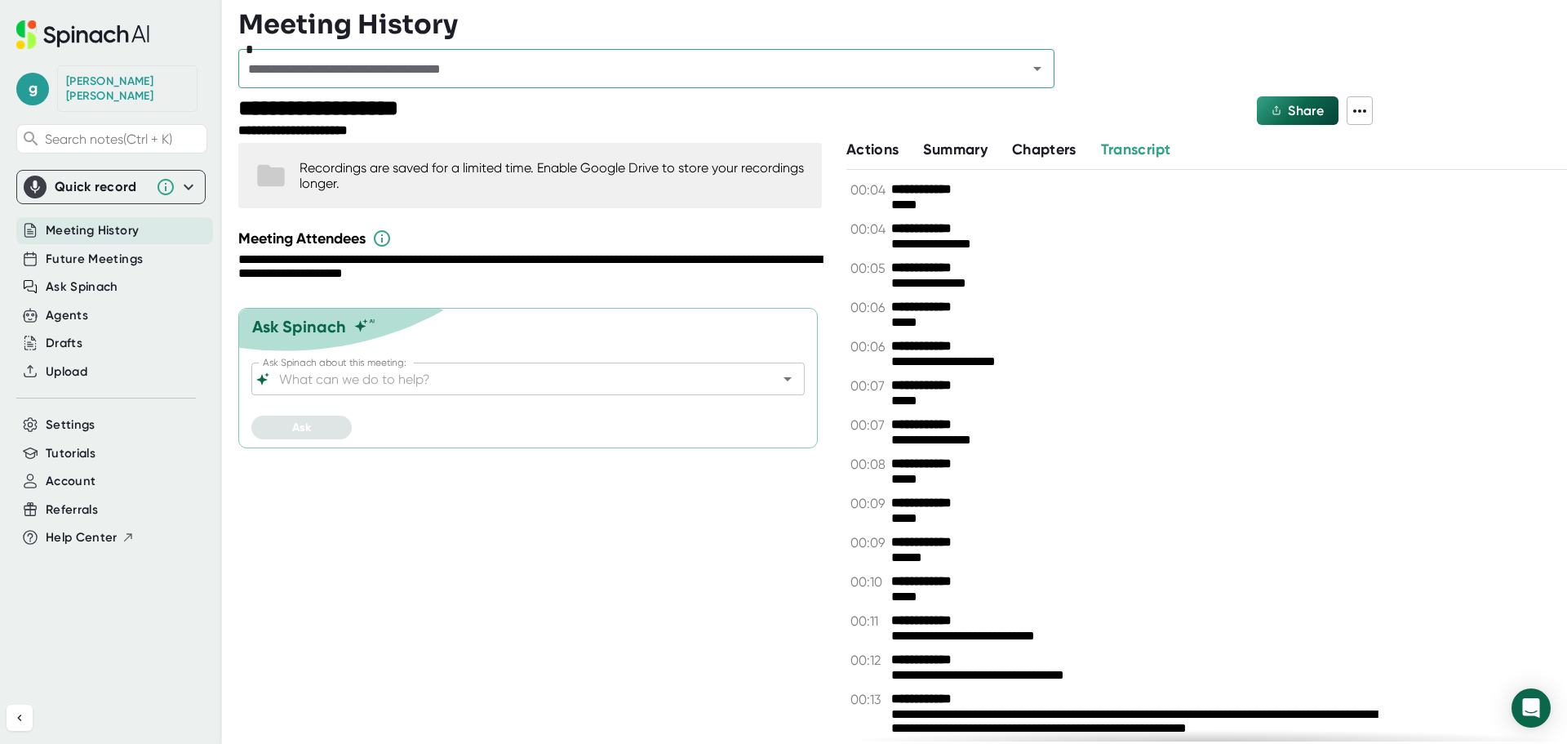
click at [1367, 113] on icon at bounding box center [1360, 111] width 20 height 20
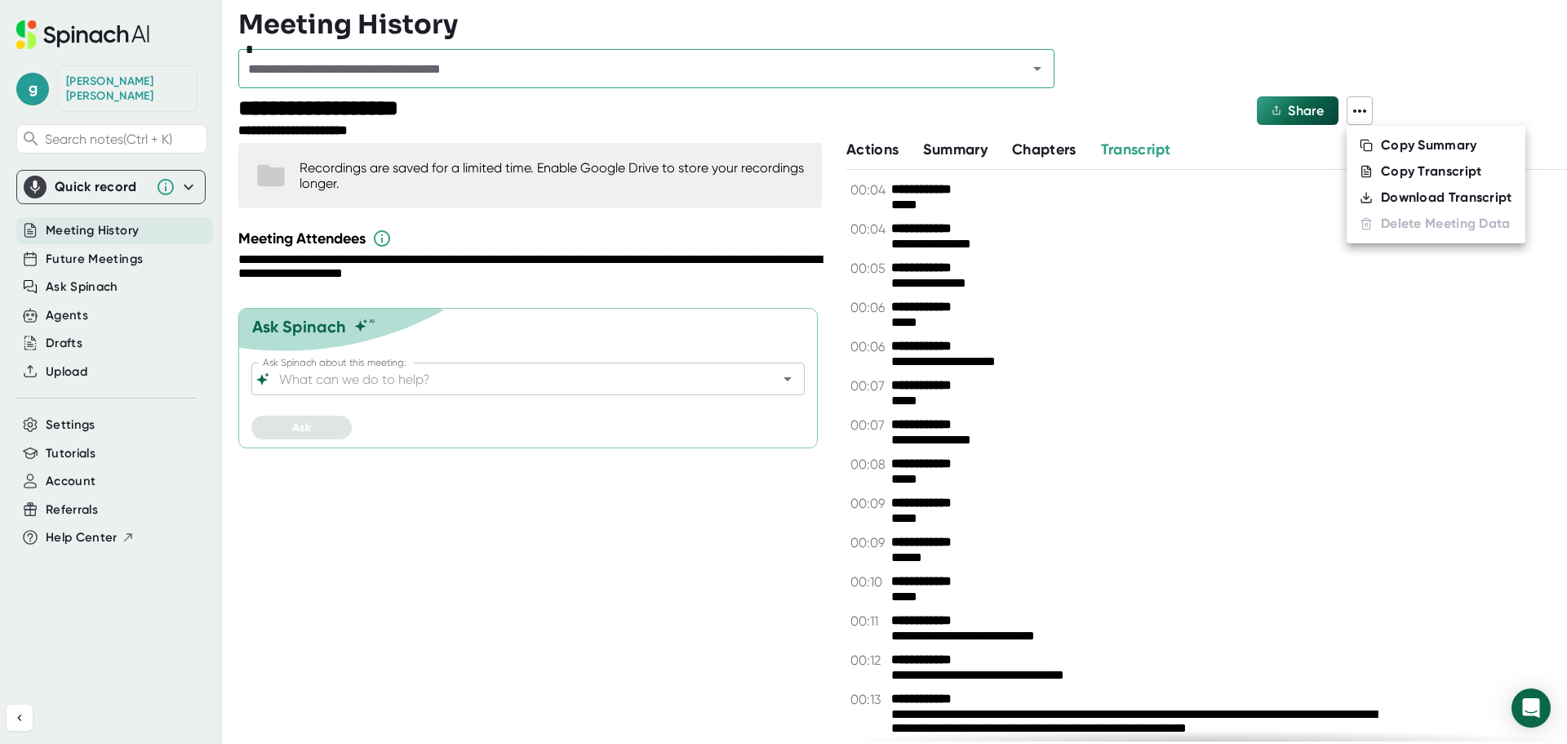
click at [1403, 196] on div "Download Transcript" at bounding box center [1446, 197] width 131 height 16
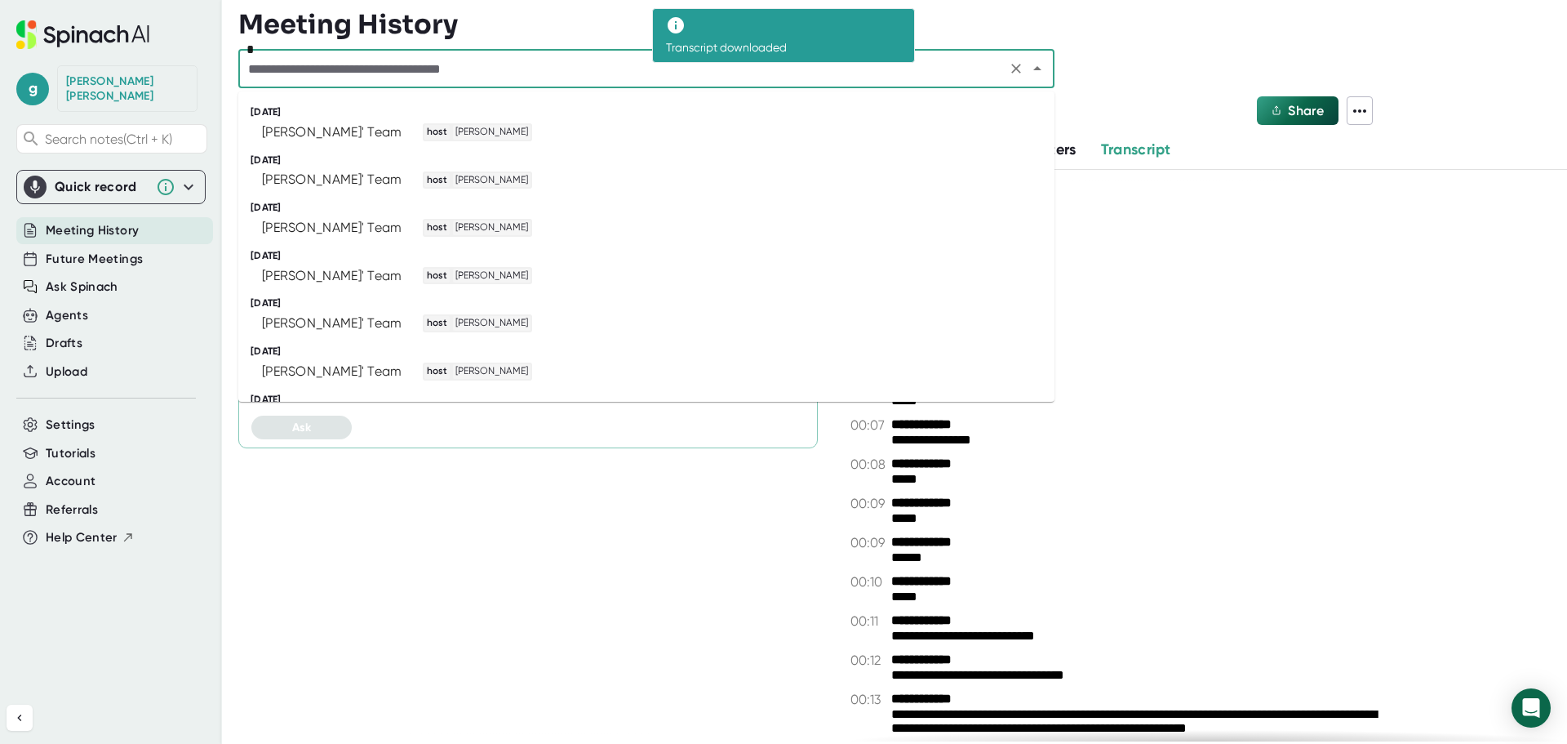
click at [915, 68] on input "text" at bounding box center [622, 68] width 758 height 23
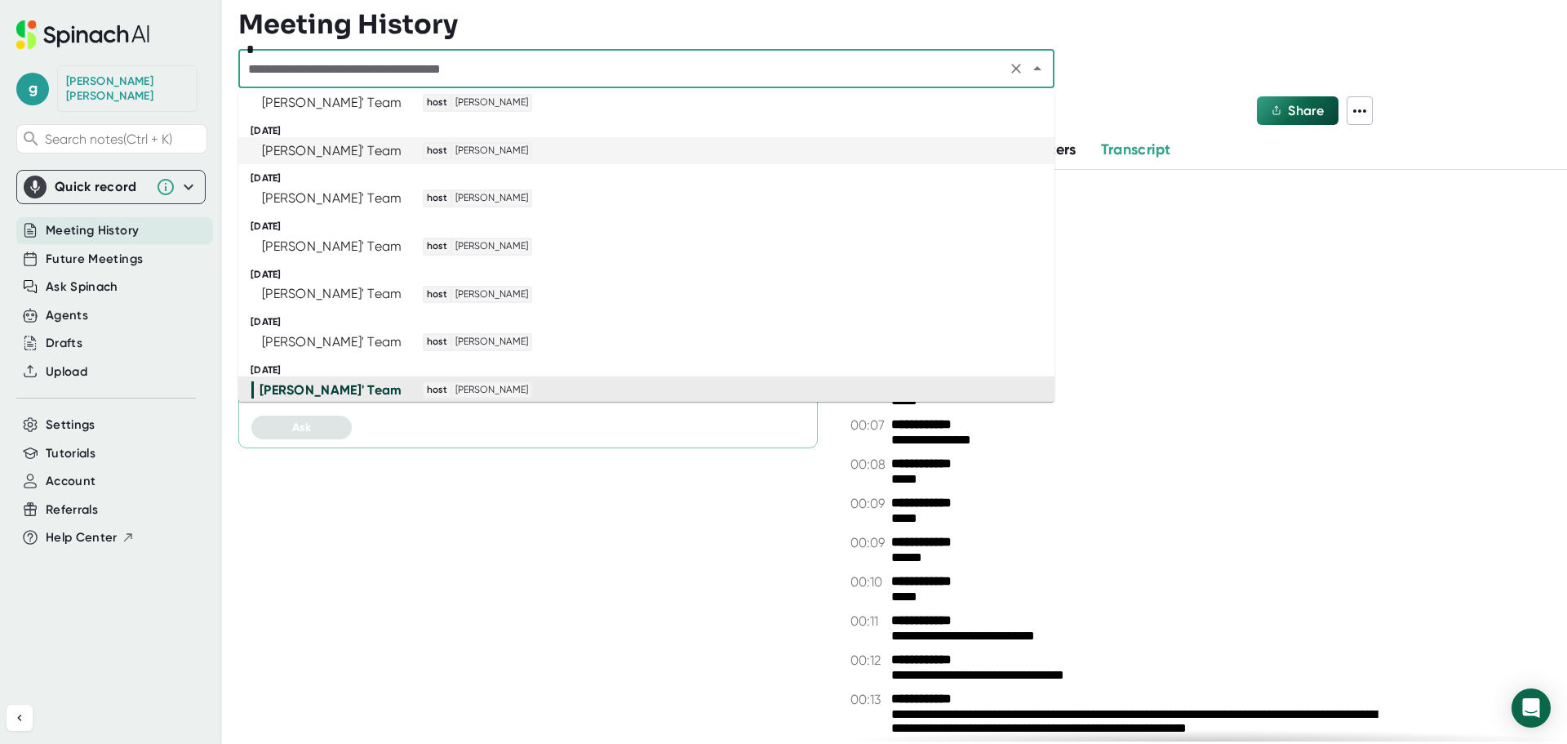
scroll to position [163, 0]
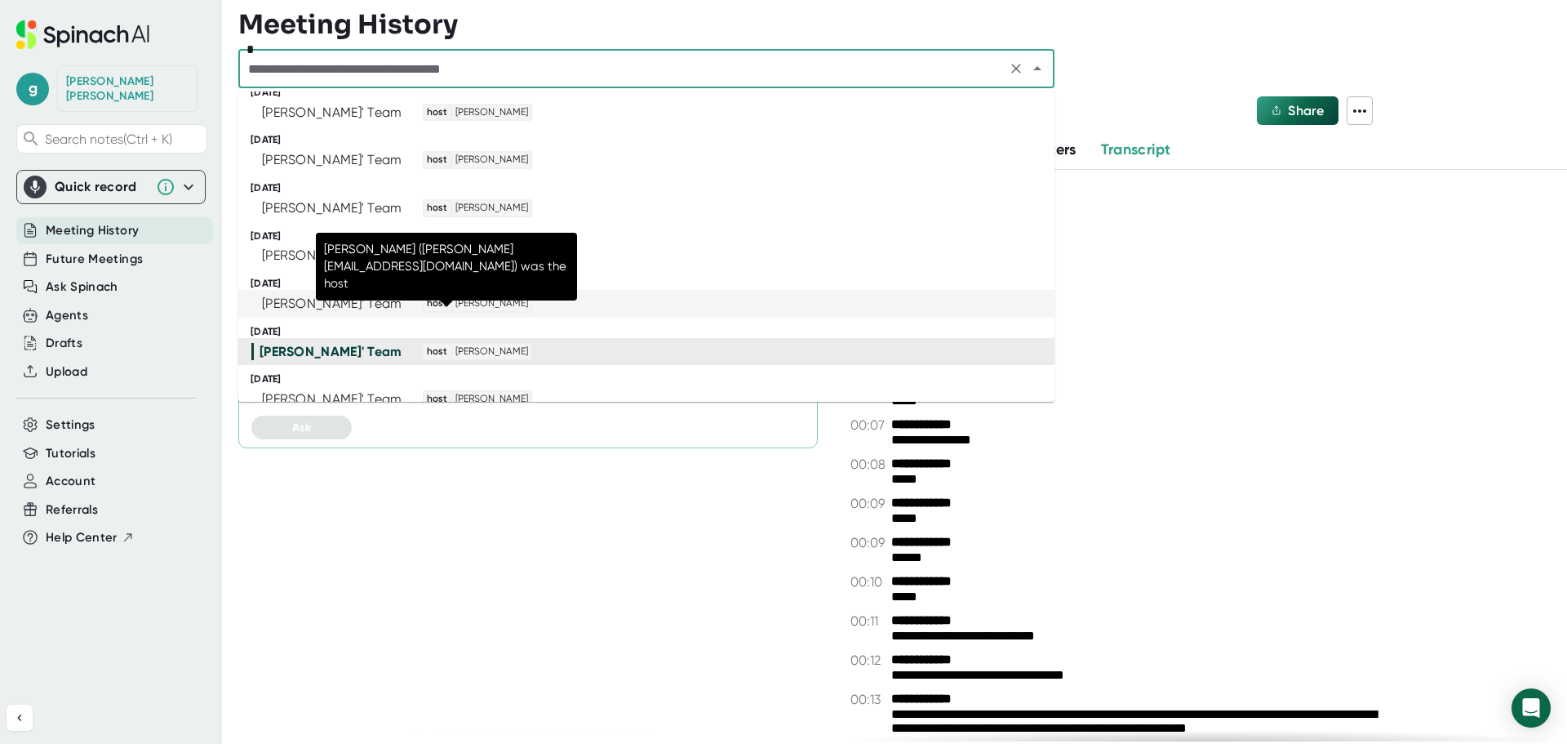
click at [460, 306] on span "[PERSON_NAME]" at bounding box center [492, 303] width 78 height 15
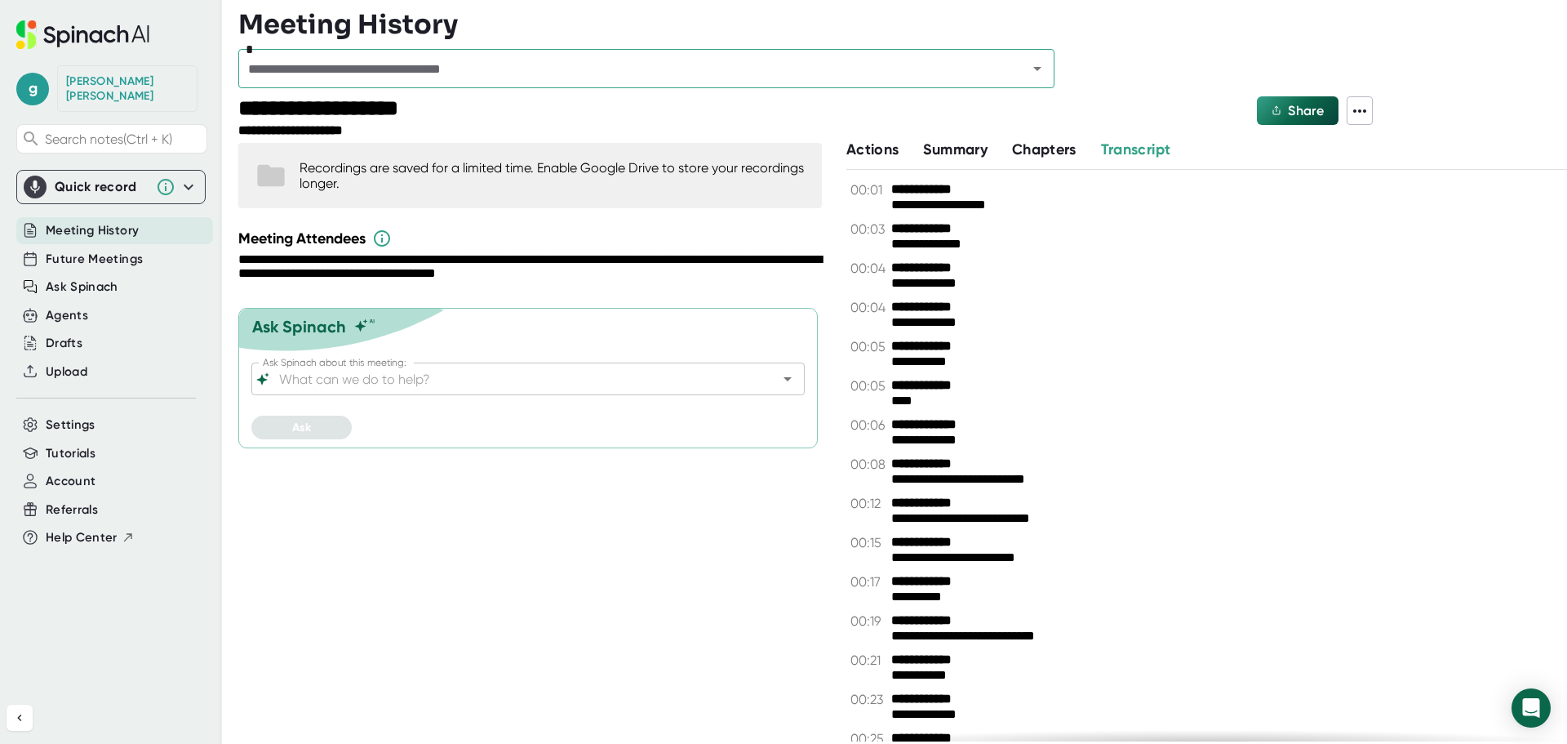
click at [1366, 109] on icon at bounding box center [1360, 111] width 20 height 20
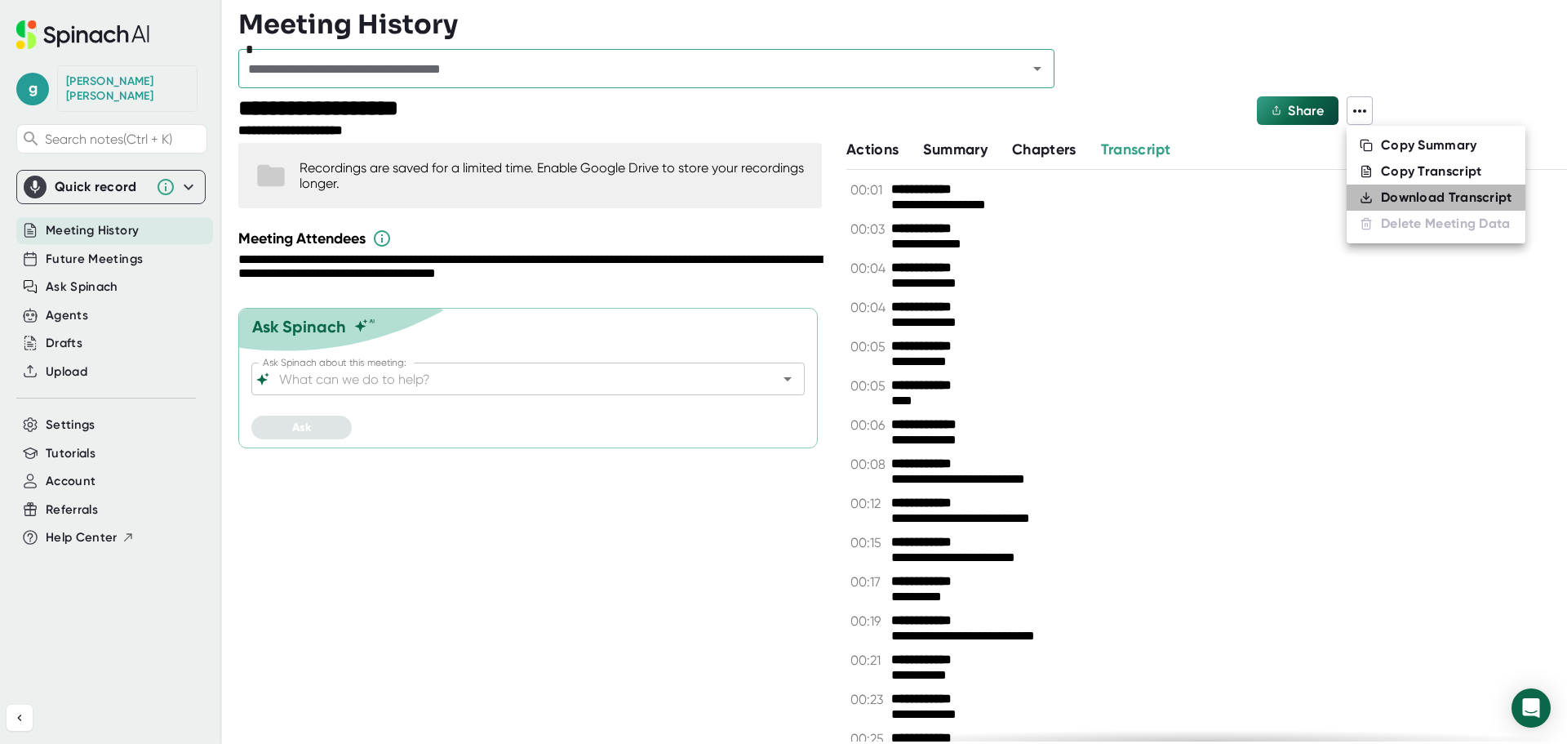
click at [1396, 199] on div "Download Transcript" at bounding box center [1446, 197] width 131 height 16
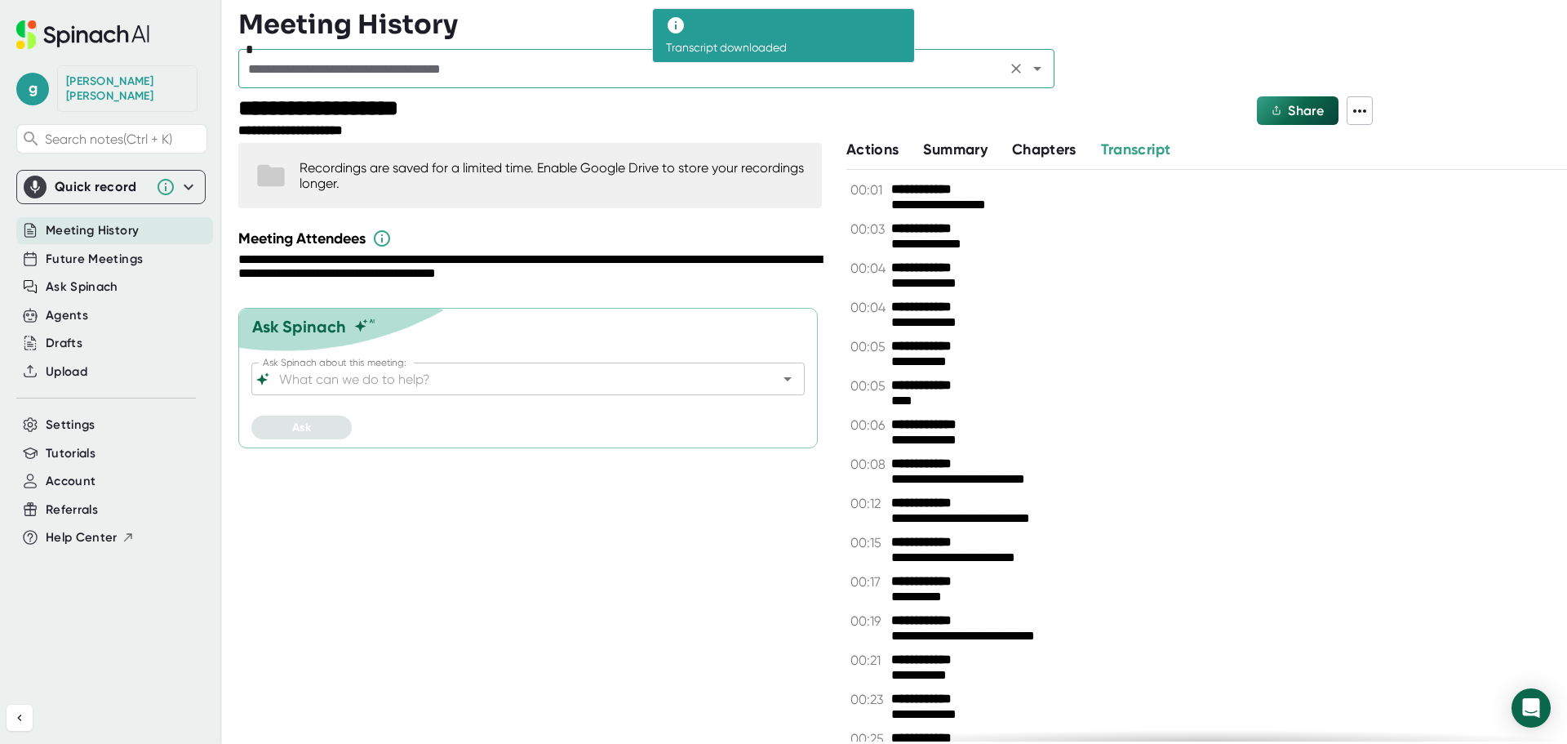
click at [850, 74] on input "text" at bounding box center [622, 68] width 758 height 23
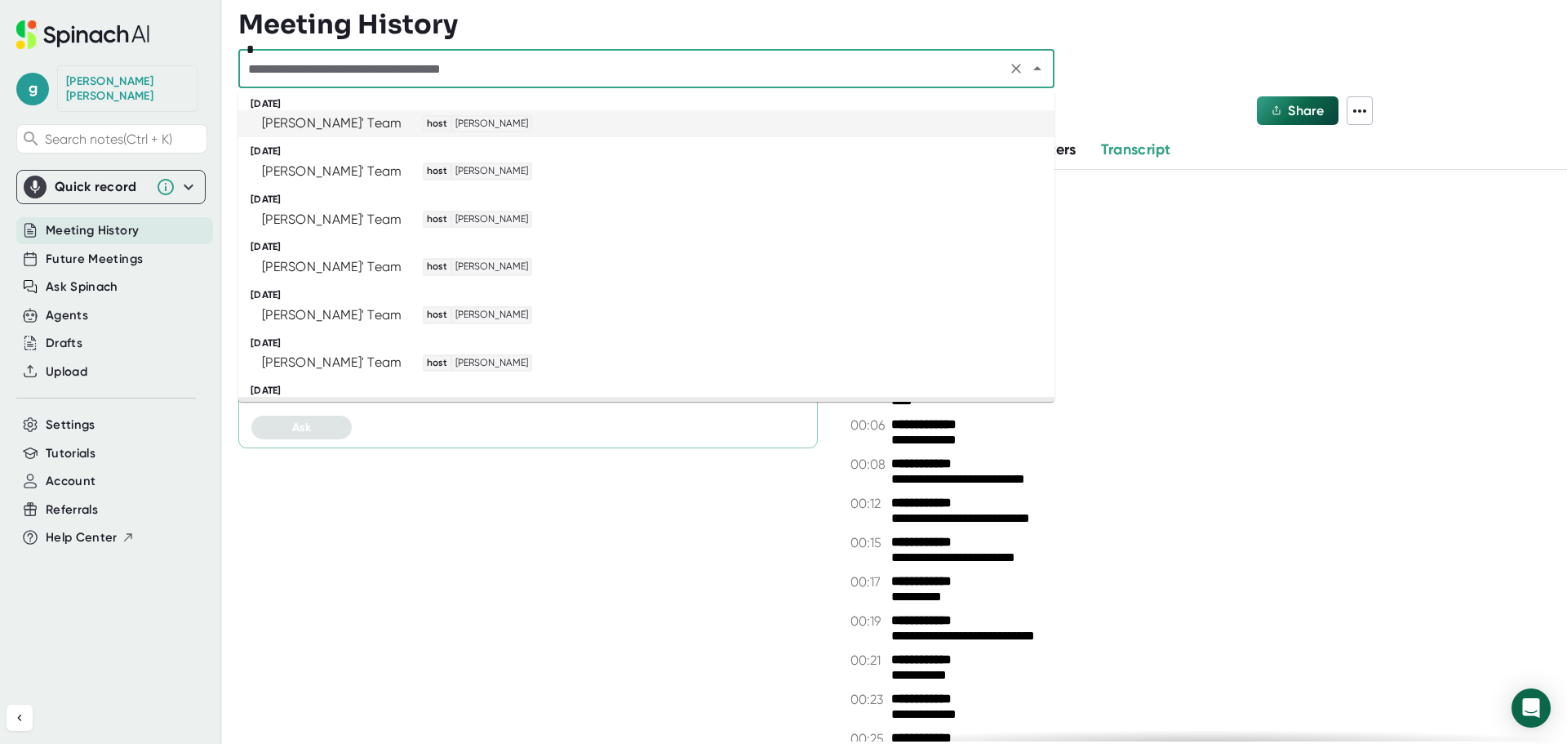
scroll to position [245, 0]
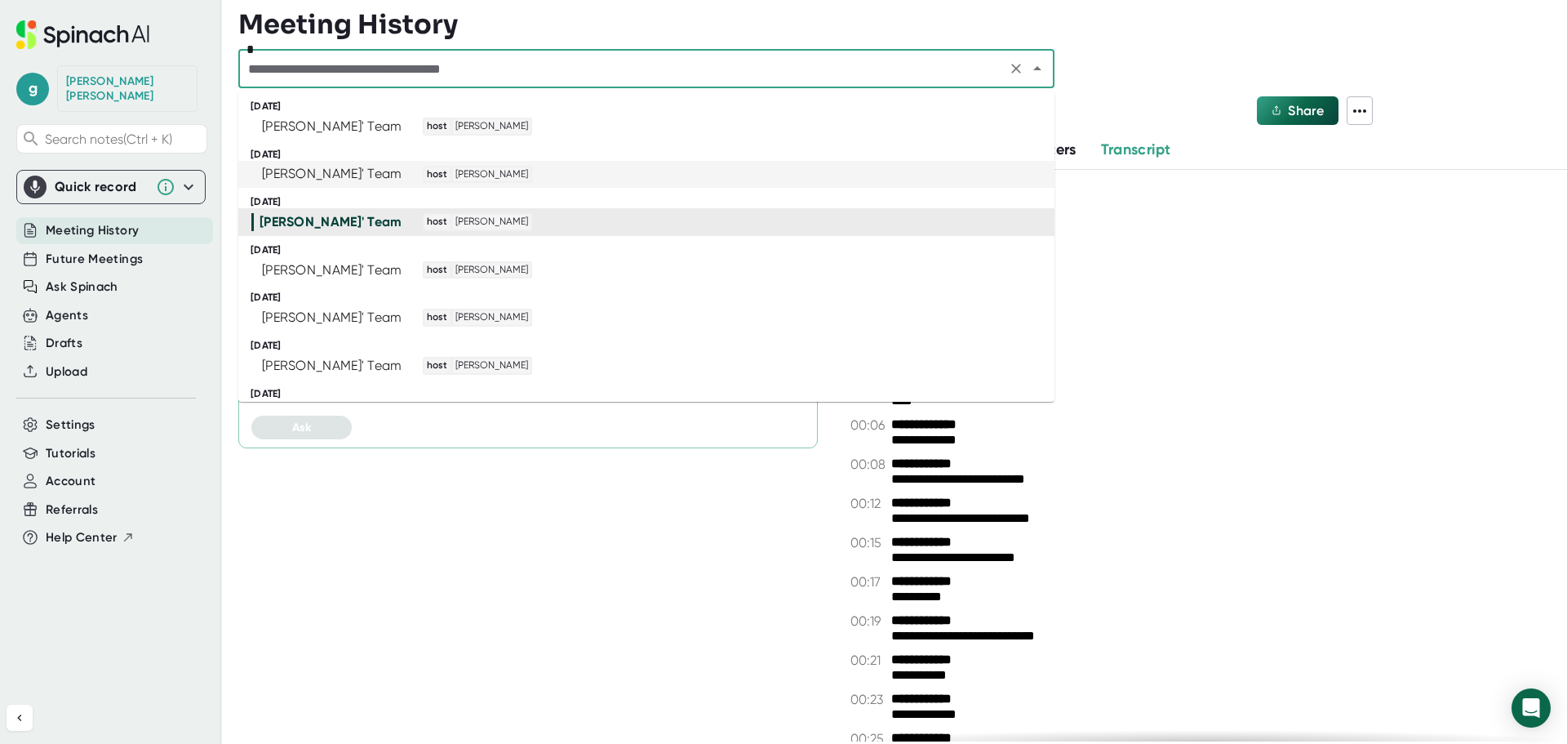
click at [631, 171] on div "[PERSON_NAME]' Team host [PERSON_NAME]" at bounding box center [639, 175] width 776 height 18
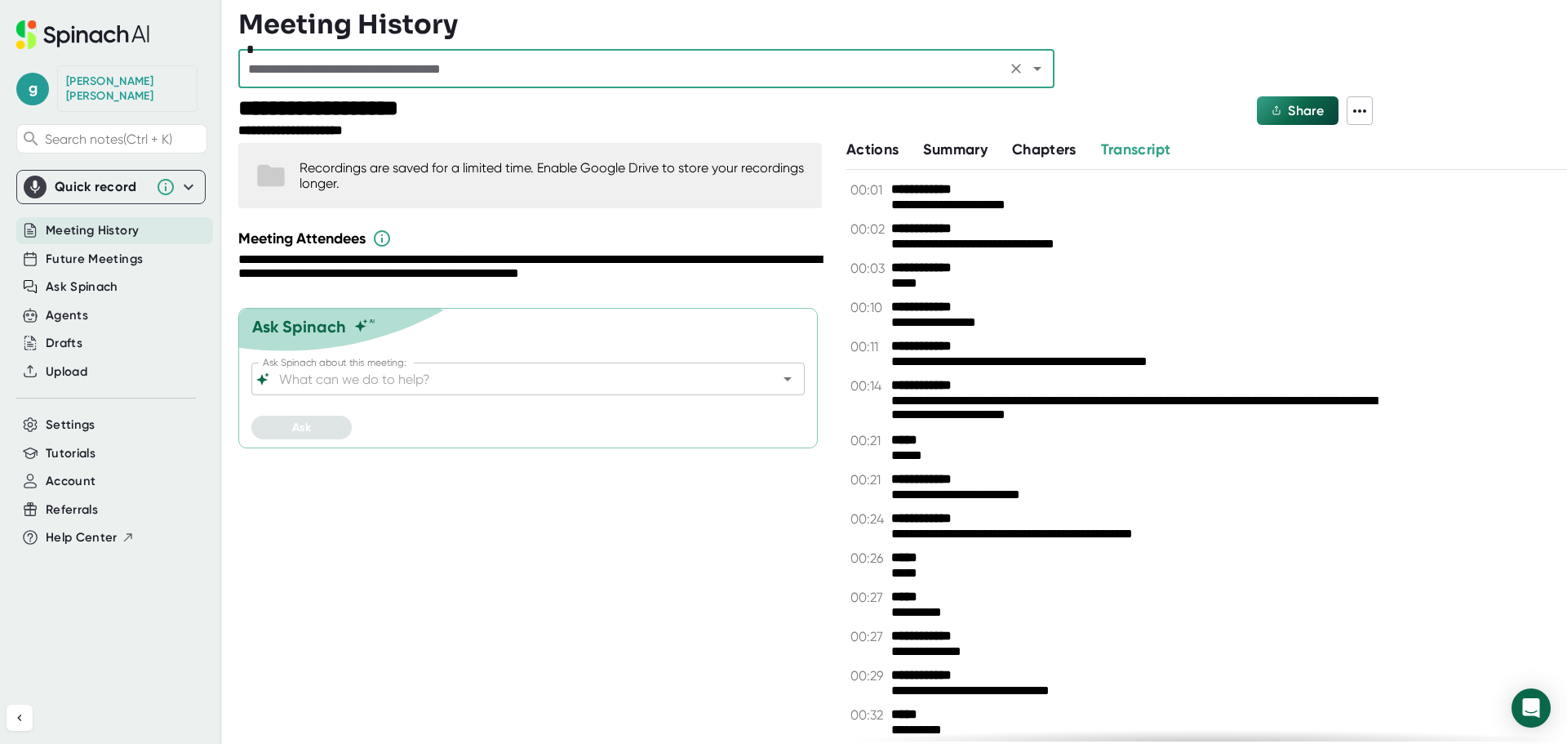
click at [1360, 110] on icon at bounding box center [1359, 110] width 13 height 3
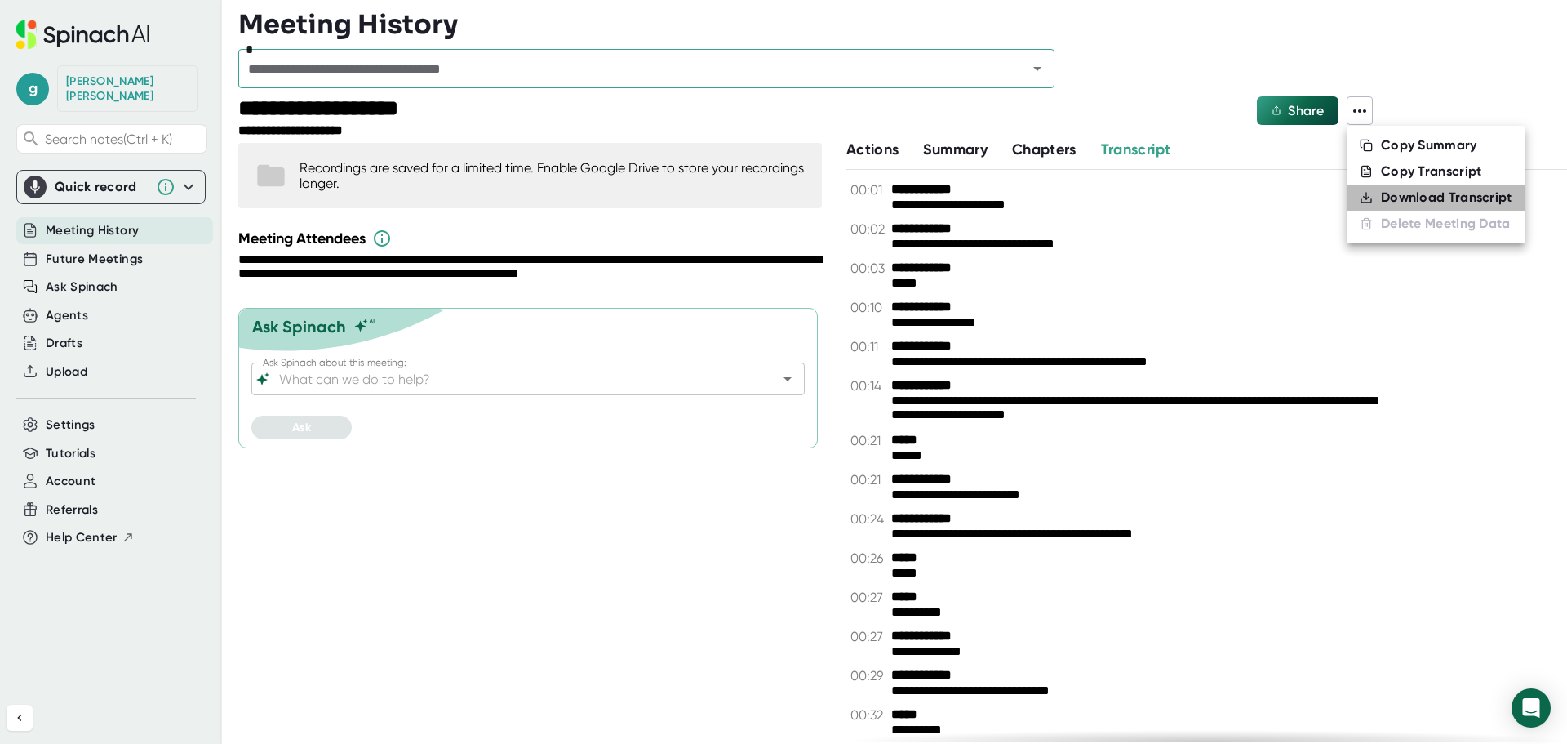
click at [1402, 201] on div "Download Transcript" at bounding box center [1446, 197] width 131 height 16
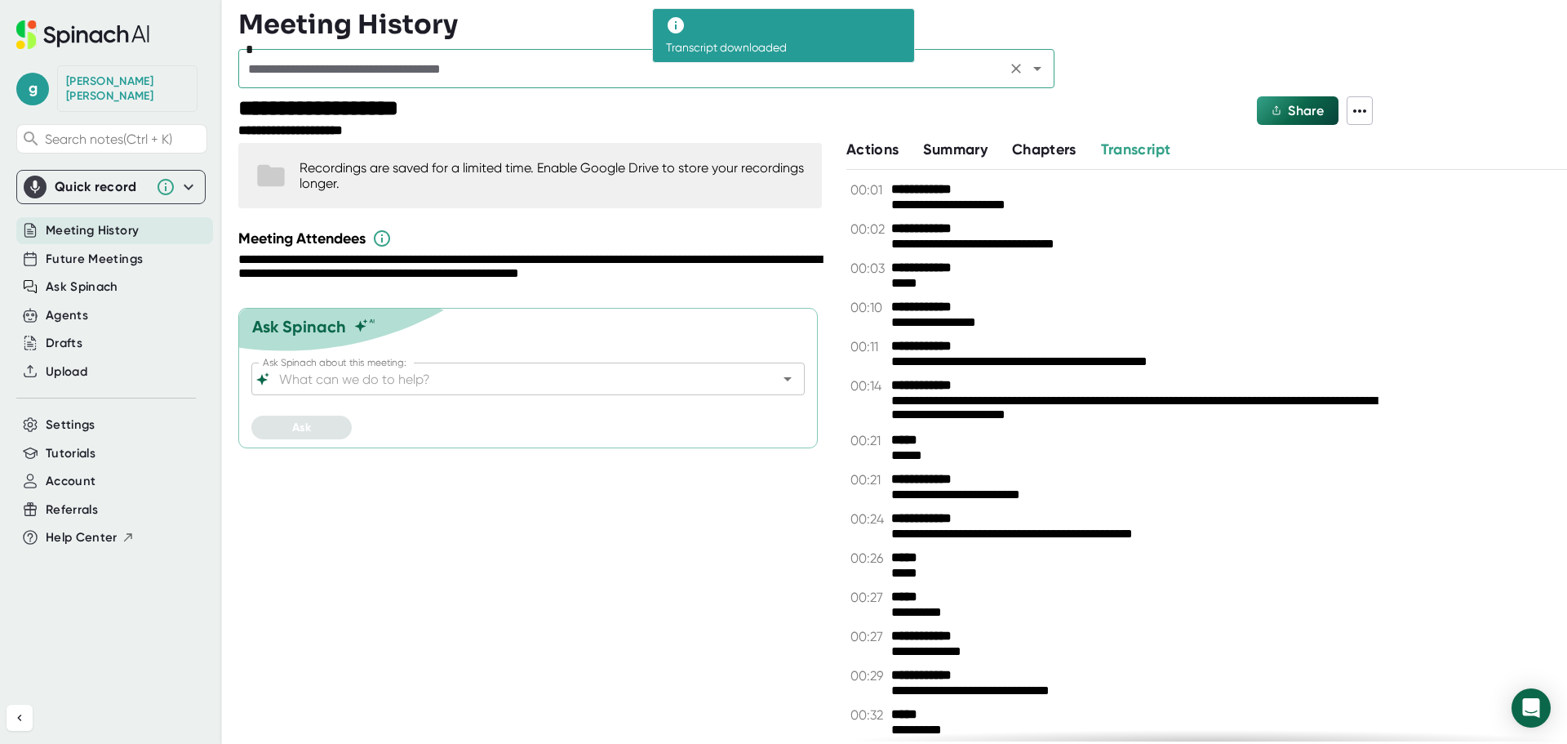
click at [919, 53] on div "*" at bounding box center [646, 68] width 816 height 39
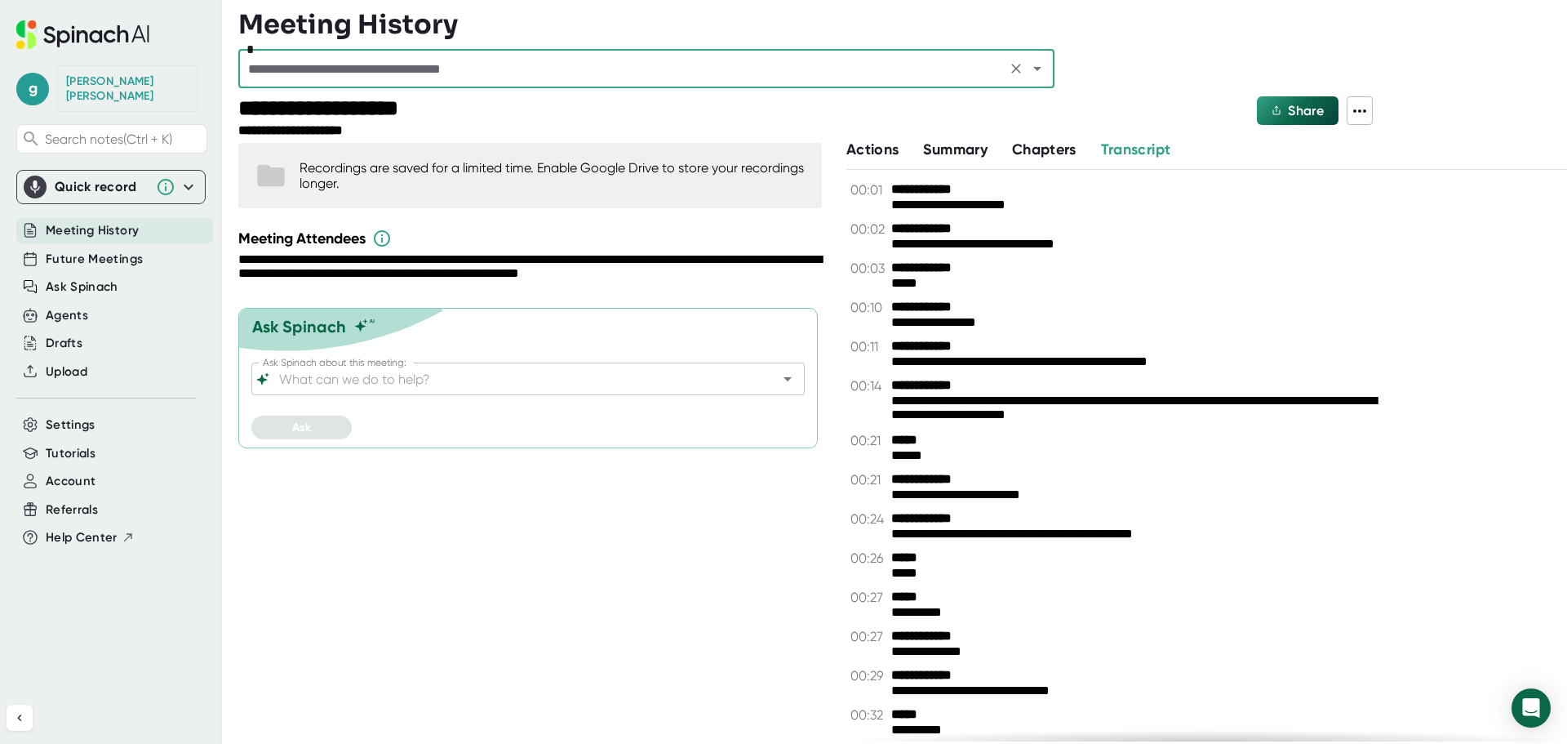
click at [966, 76] on input "text" at bounding box center [622, 68] width 758 height 23
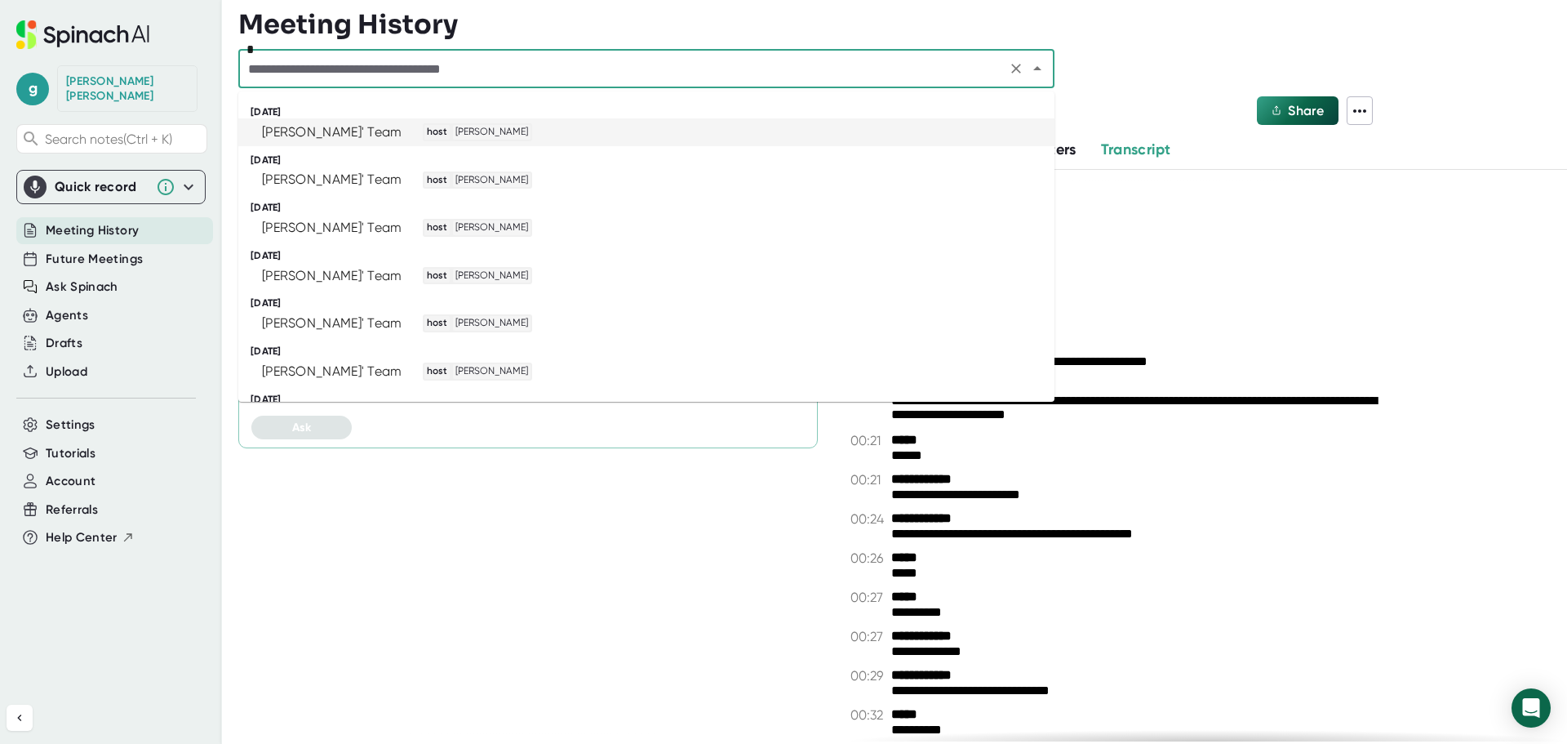
scroll to position [82, 0]
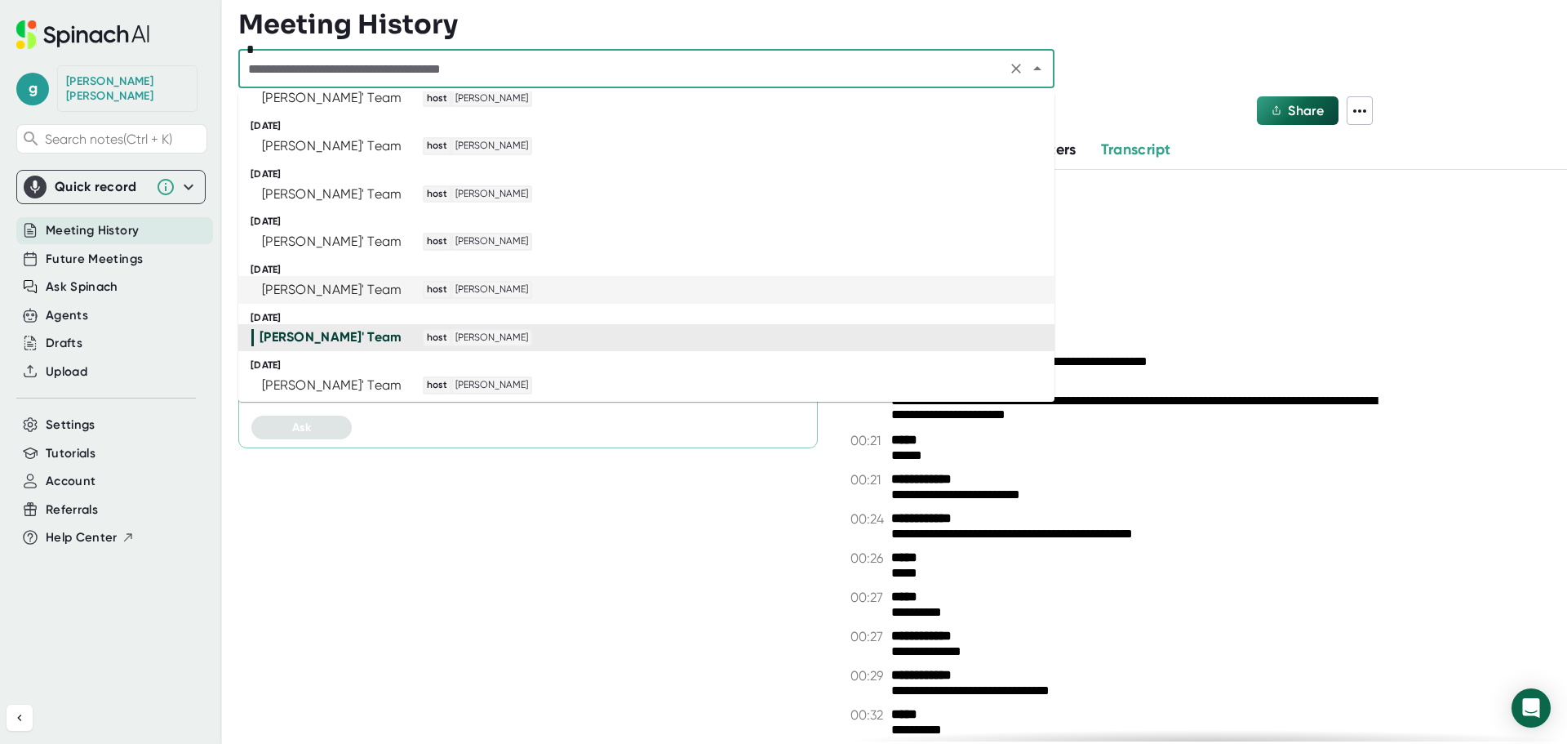
click at [623, 296] on div "[PERSON_NAME]' Team host [PERSON_NAME]" at bounding box center [639, 290] width 776 height 18
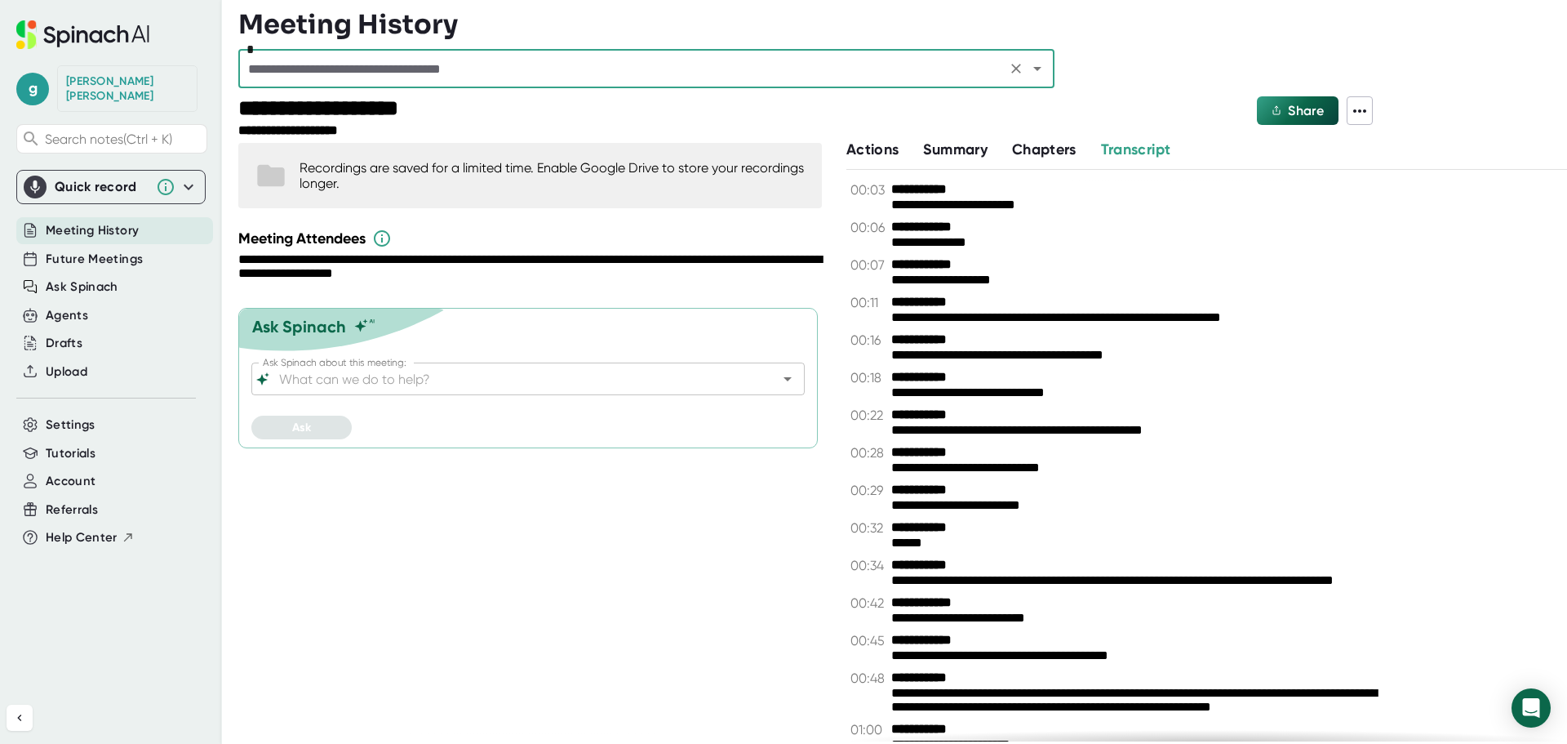
click at [1364, 105] on icon at bounding box center [1360, 111] width 20 height 20
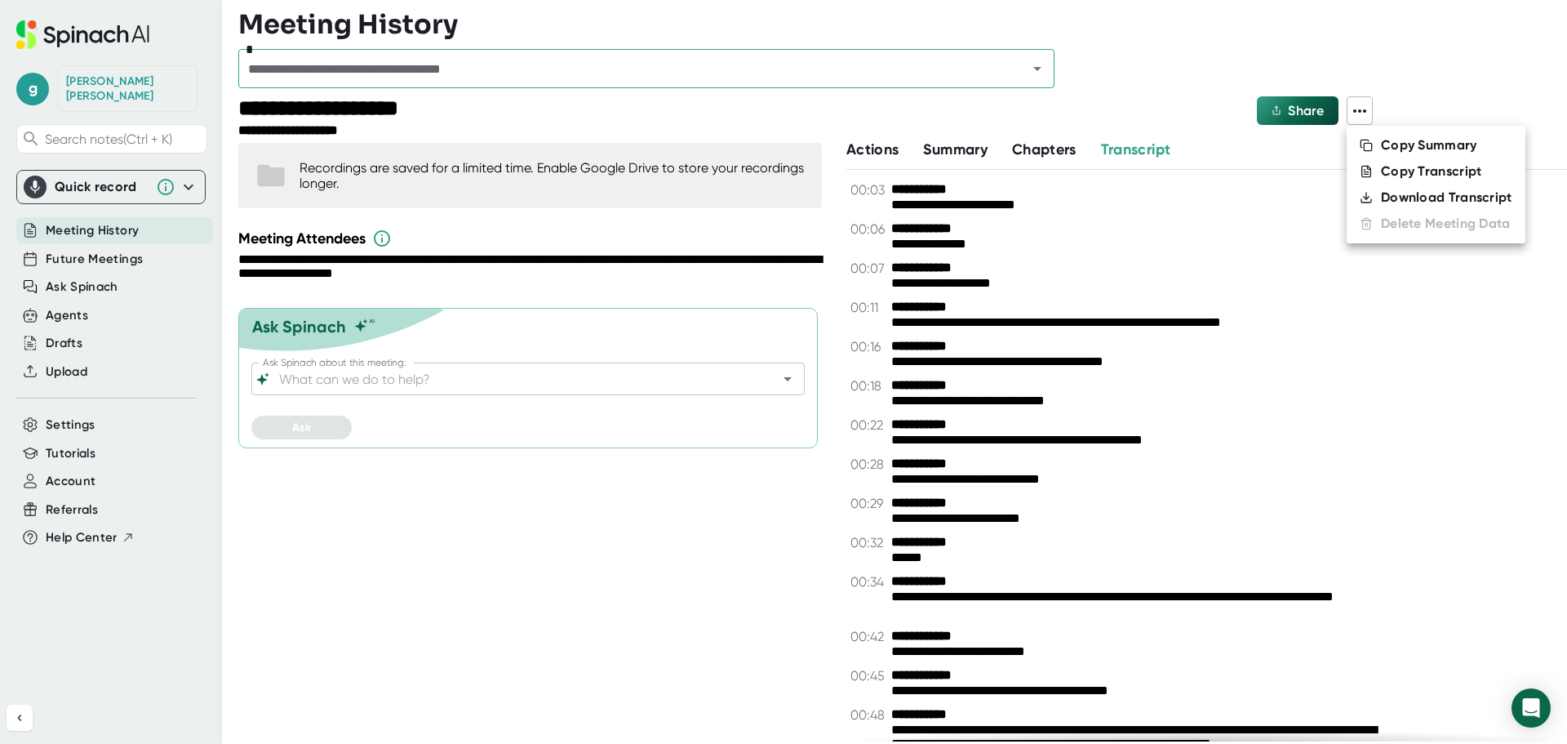
click at [1410, 200] on div "Download Transcript" at bounding box center [1446, 197] width 131 height 16
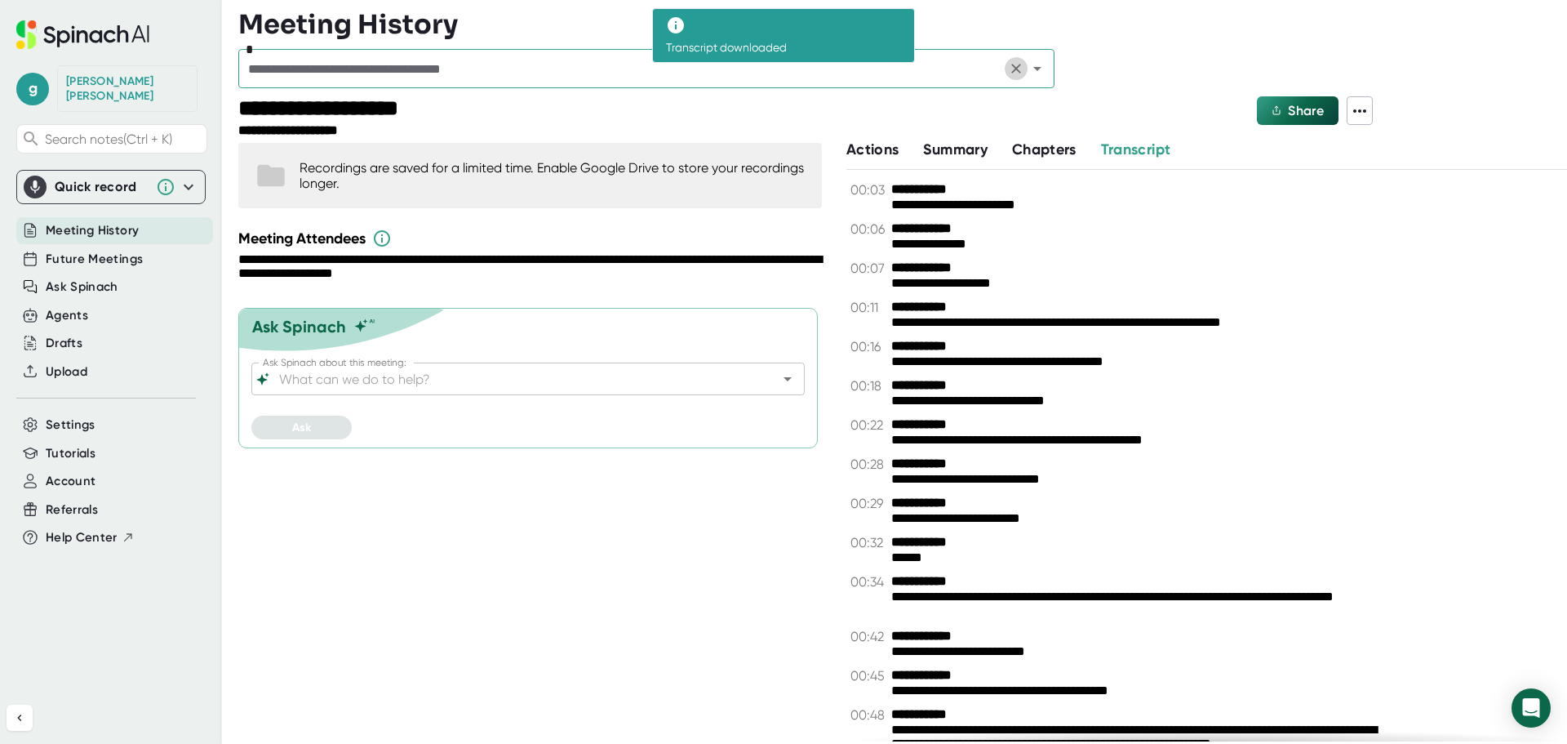
click at [1013, 71] on icon "Clear" at bounding box center [1016, 69] width 10 height 10
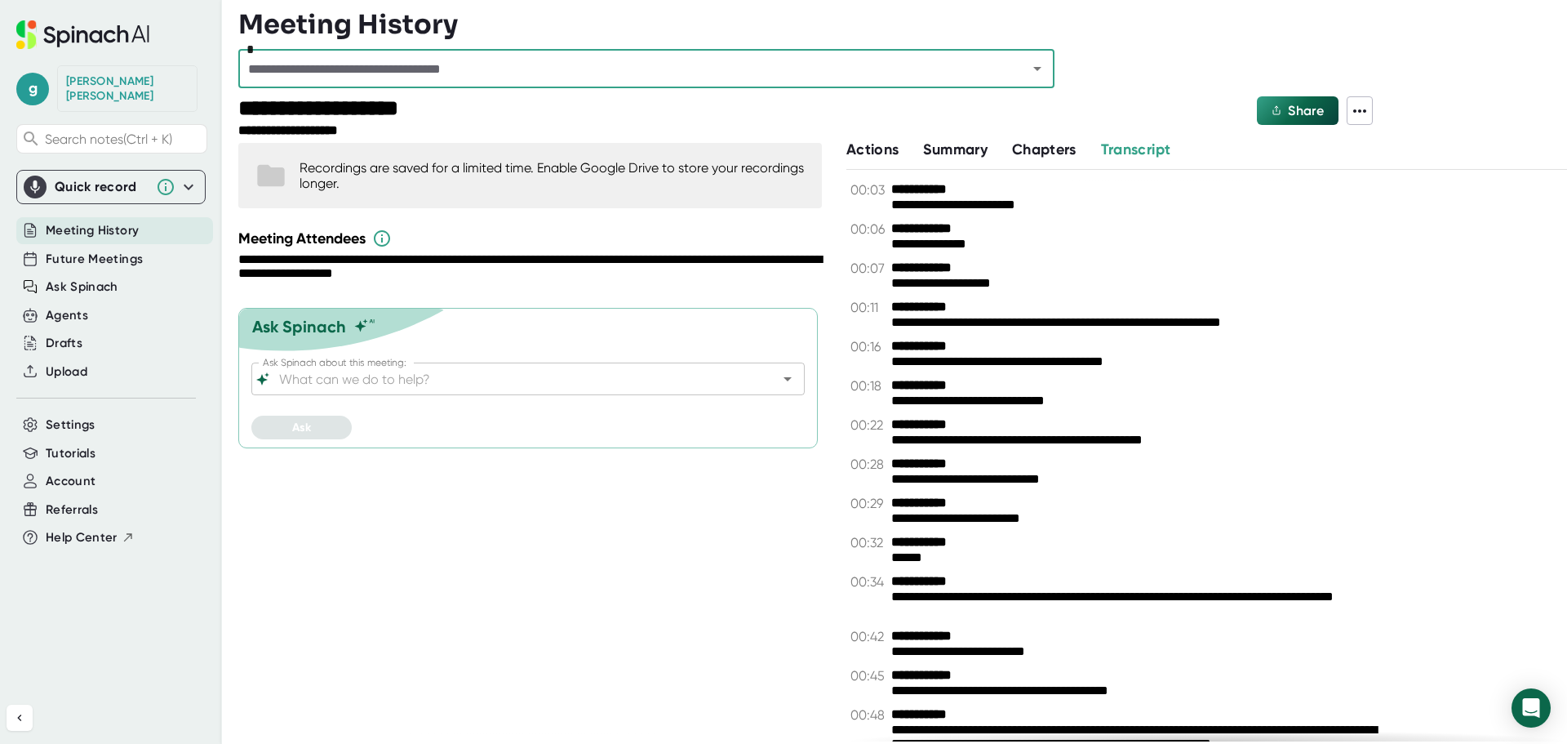
click at [1045, 65] on icon "Open" at bounding box center [1038, 69] width 20 height 20
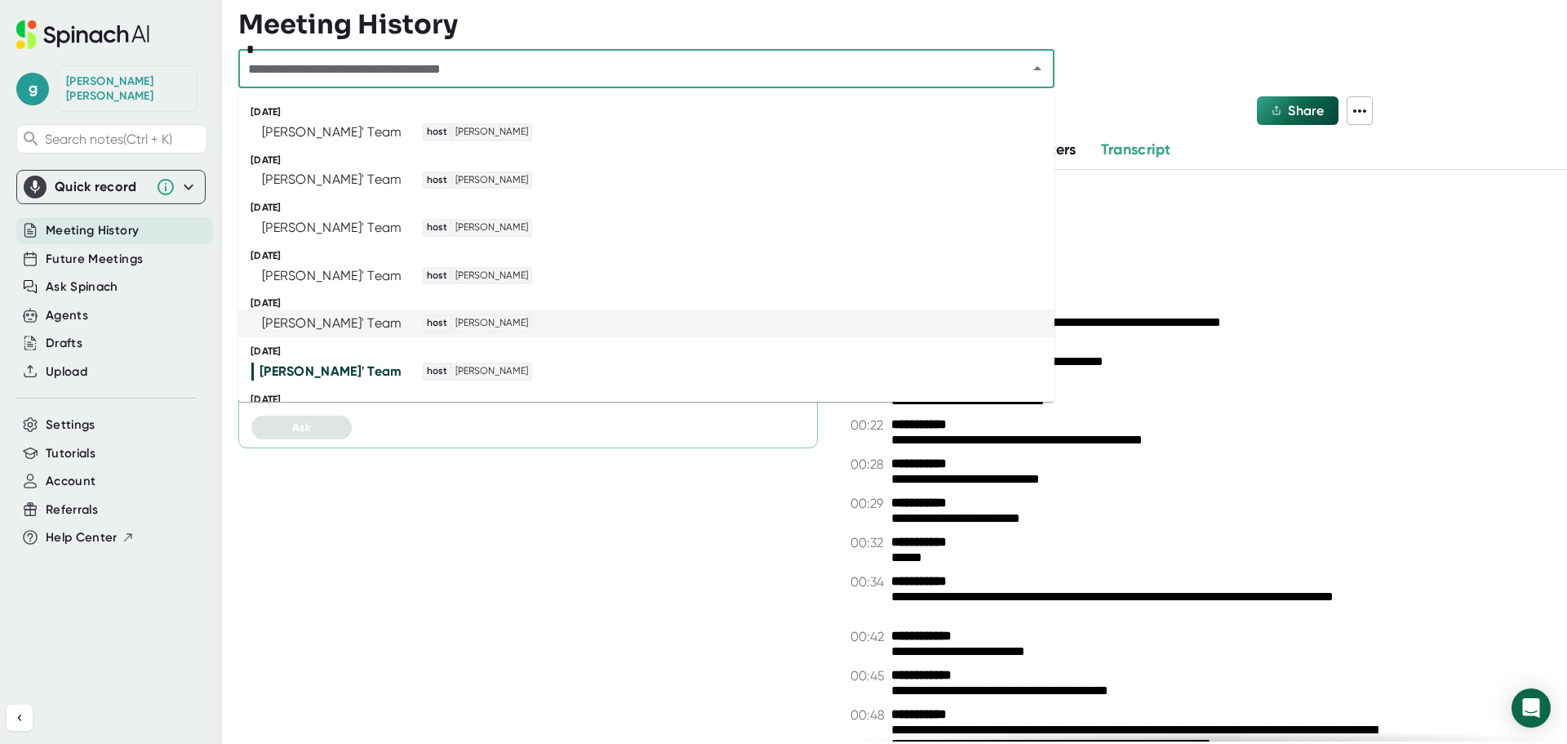
click at [615, 321] on div "[PERSON_NAME]' Team host [PERSON_NAME]" at bounding box center [639, 323] width 776 height 18
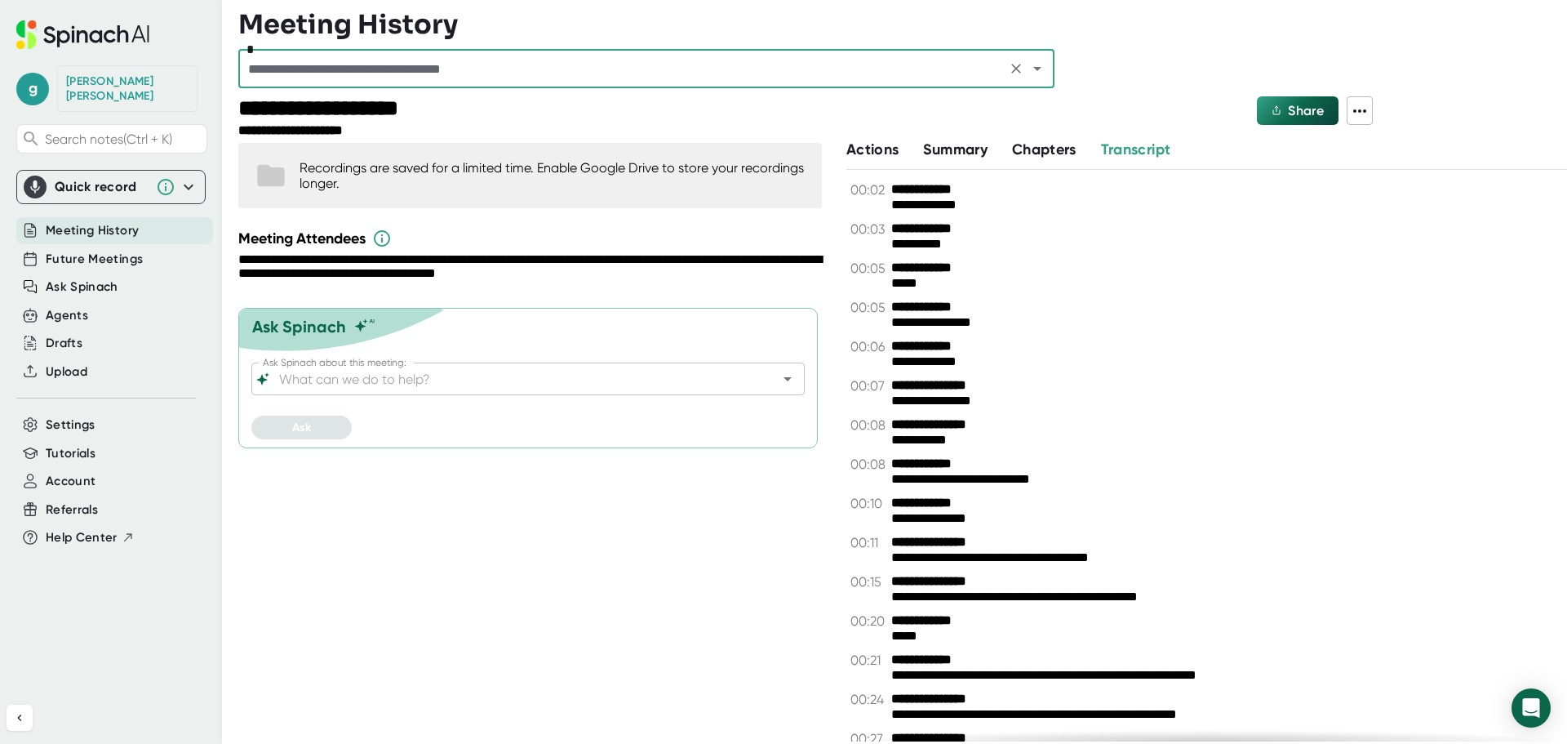
click at [1365, 106] on icon at bounding box center [1360, 111] width 20 height 20
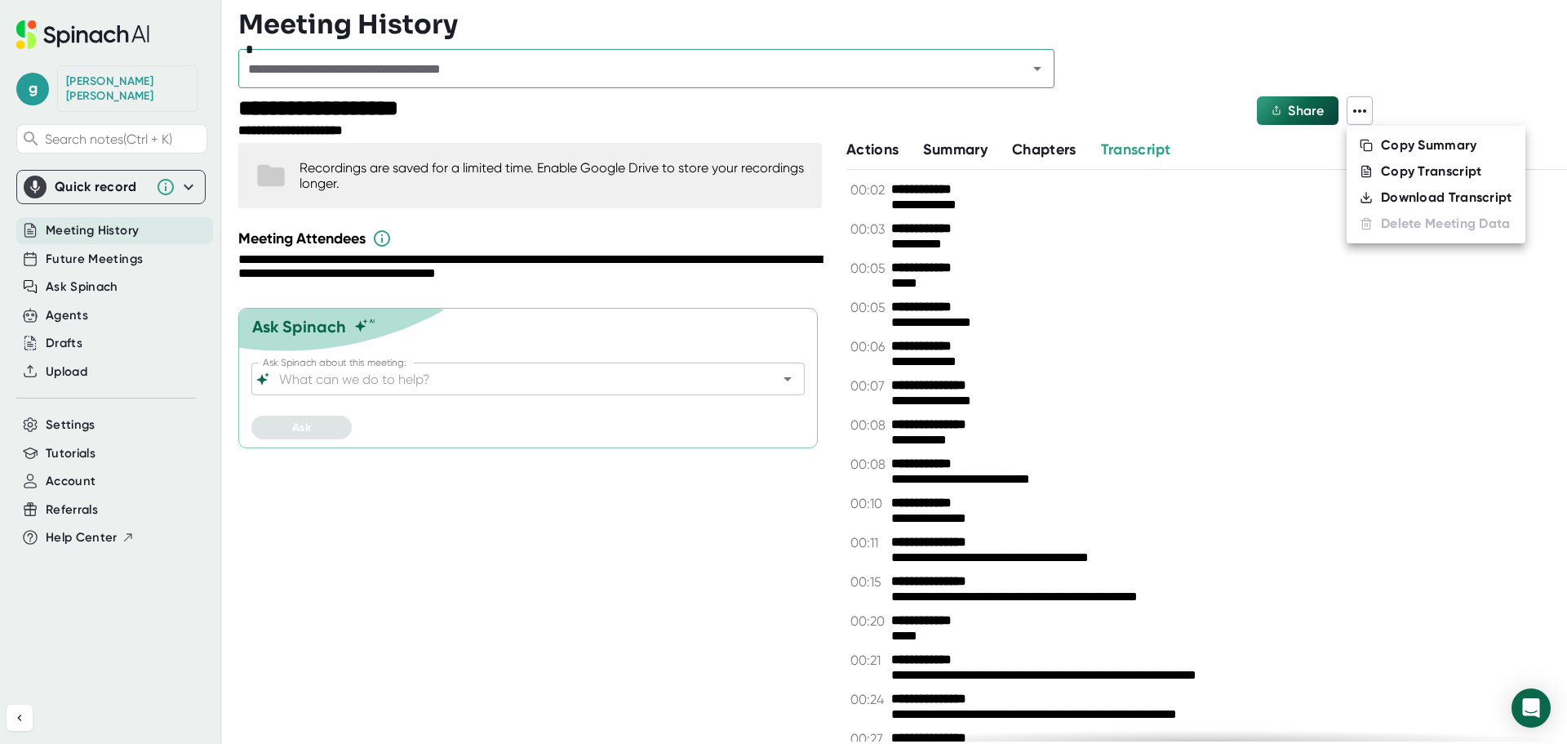
click at [1402, 196] on div "Download Transcript" at bounding box center [1446, 197] width 131 height 16
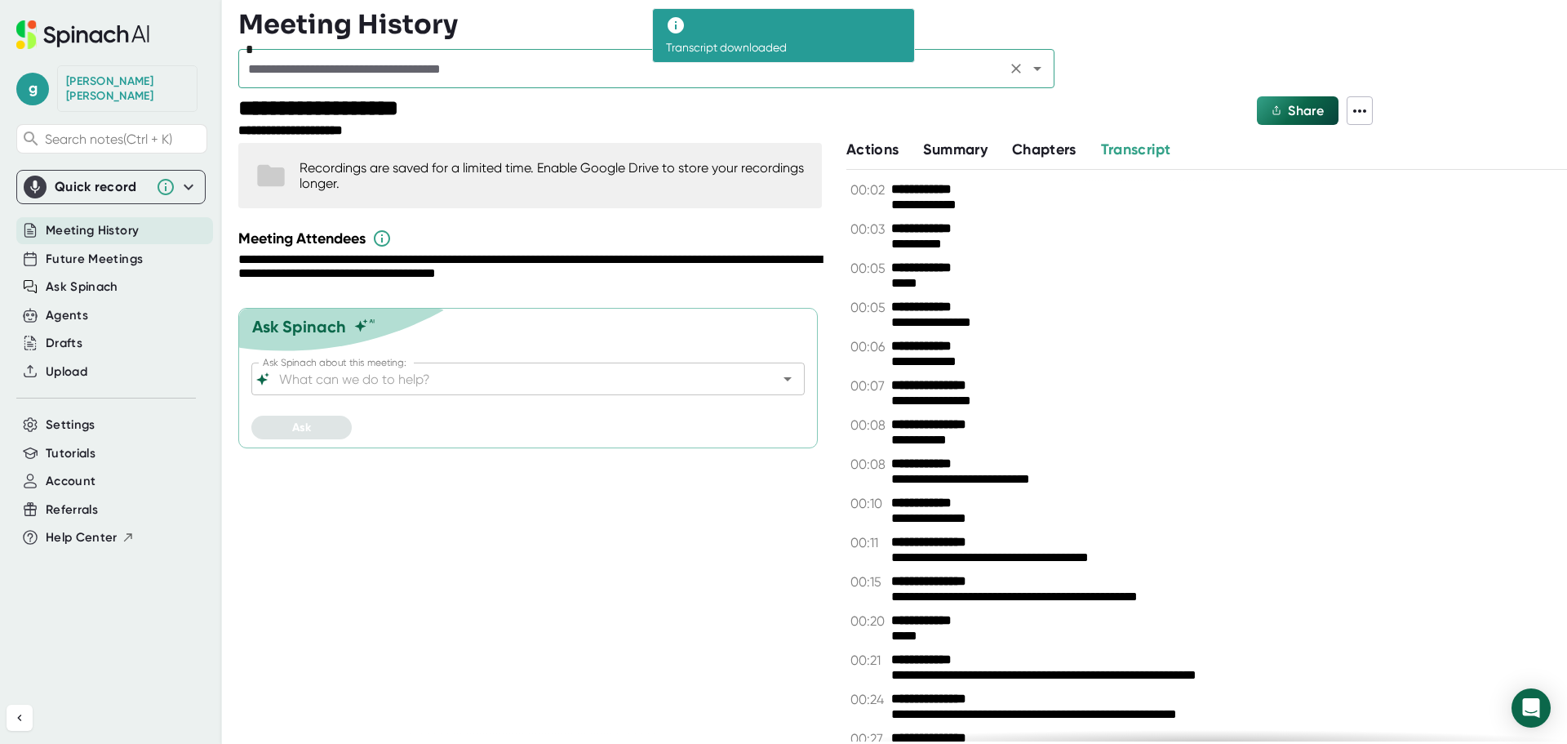
drag, startPoint x: 1041, startPoint y: 66, endPoint x: 1033, endPoint y: 73, distance: 10.4
click at [1041, 66] on icon "Open" at bounding box center [1038, 69] width 20 height 20
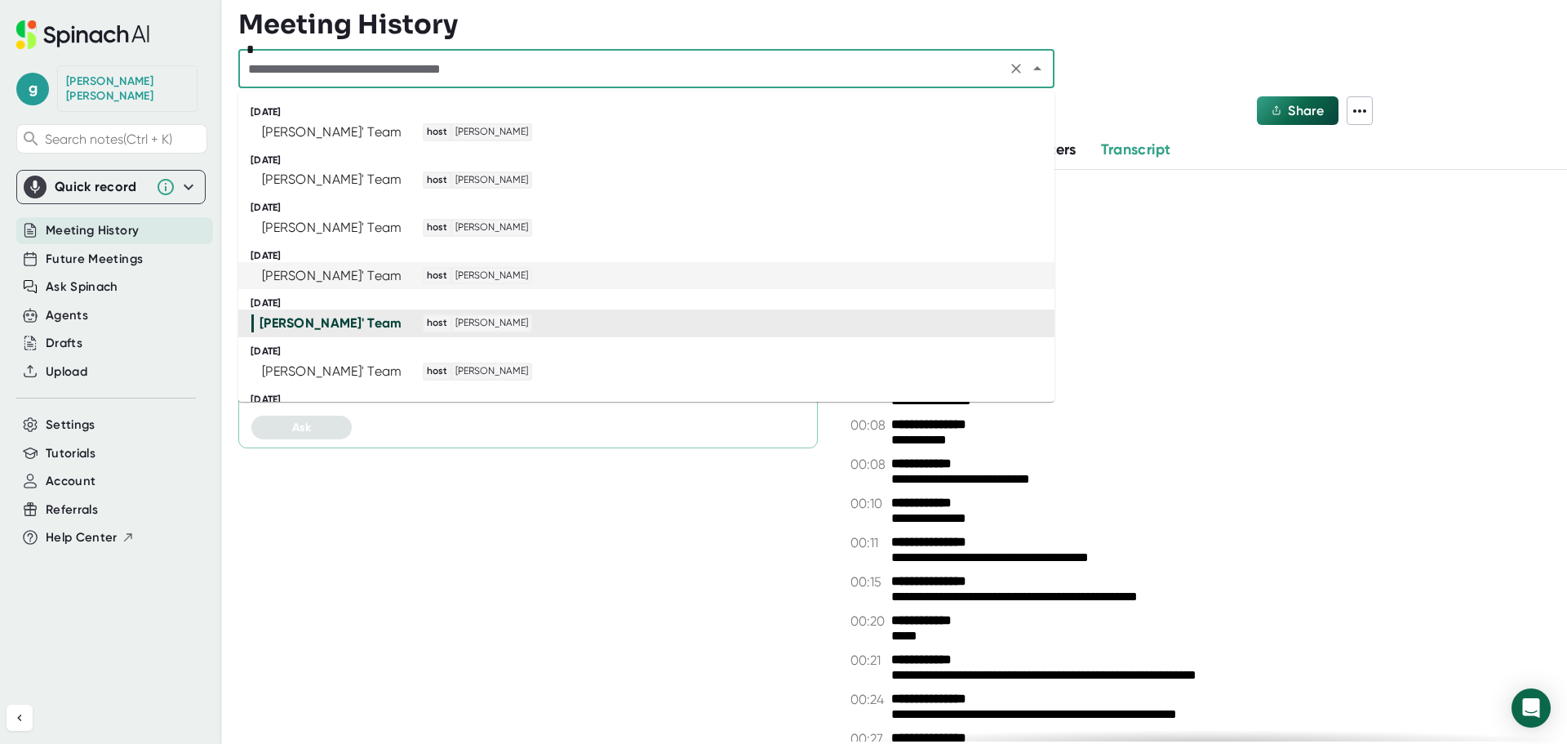
click at [721, 282] on div "[PERSON_NAME]' Team host [PERSON_NAME]" at bounding box center [639, 276] width 776 height 18
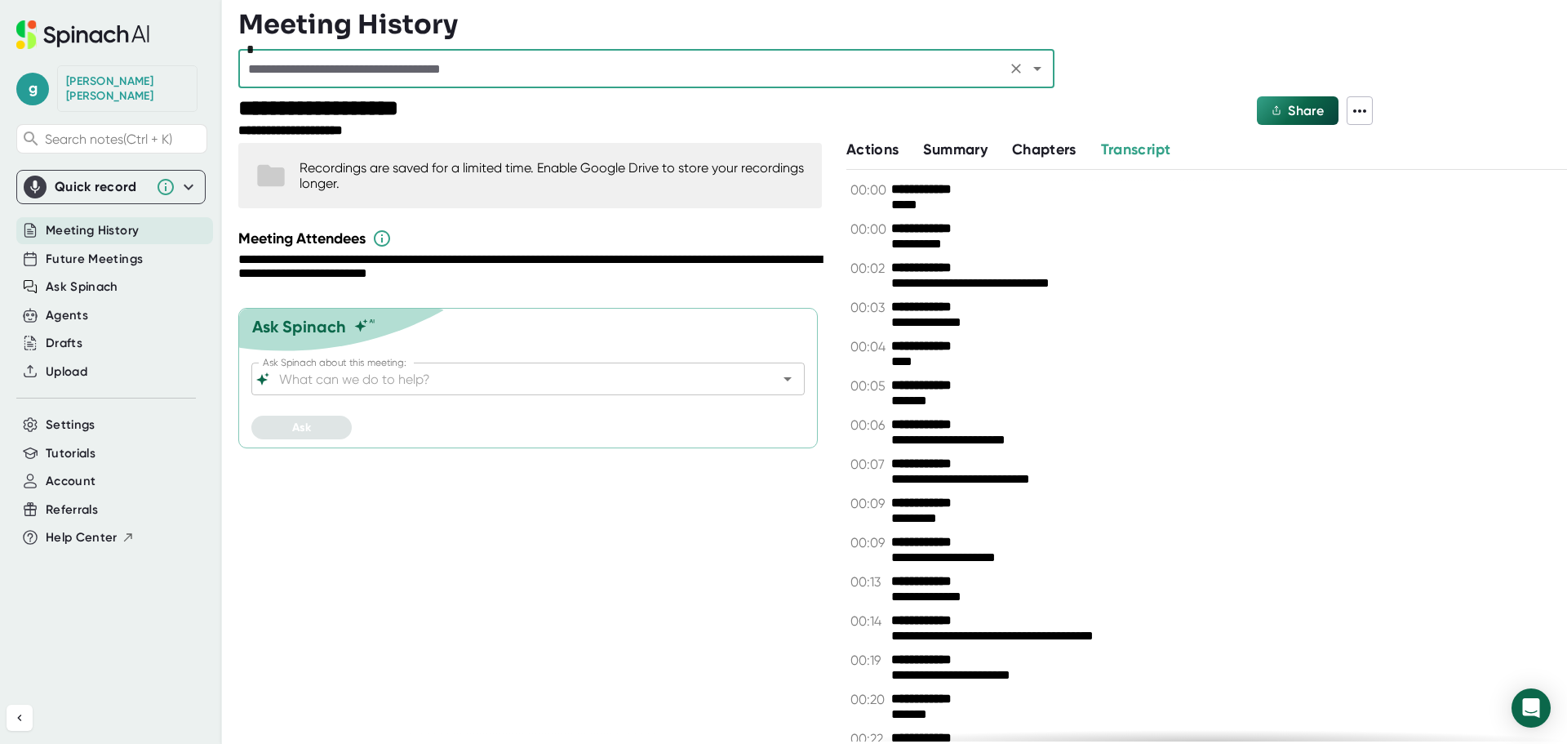
click at [1358, 115] on icon at bounding box center [1360, 111] width 20 height 20
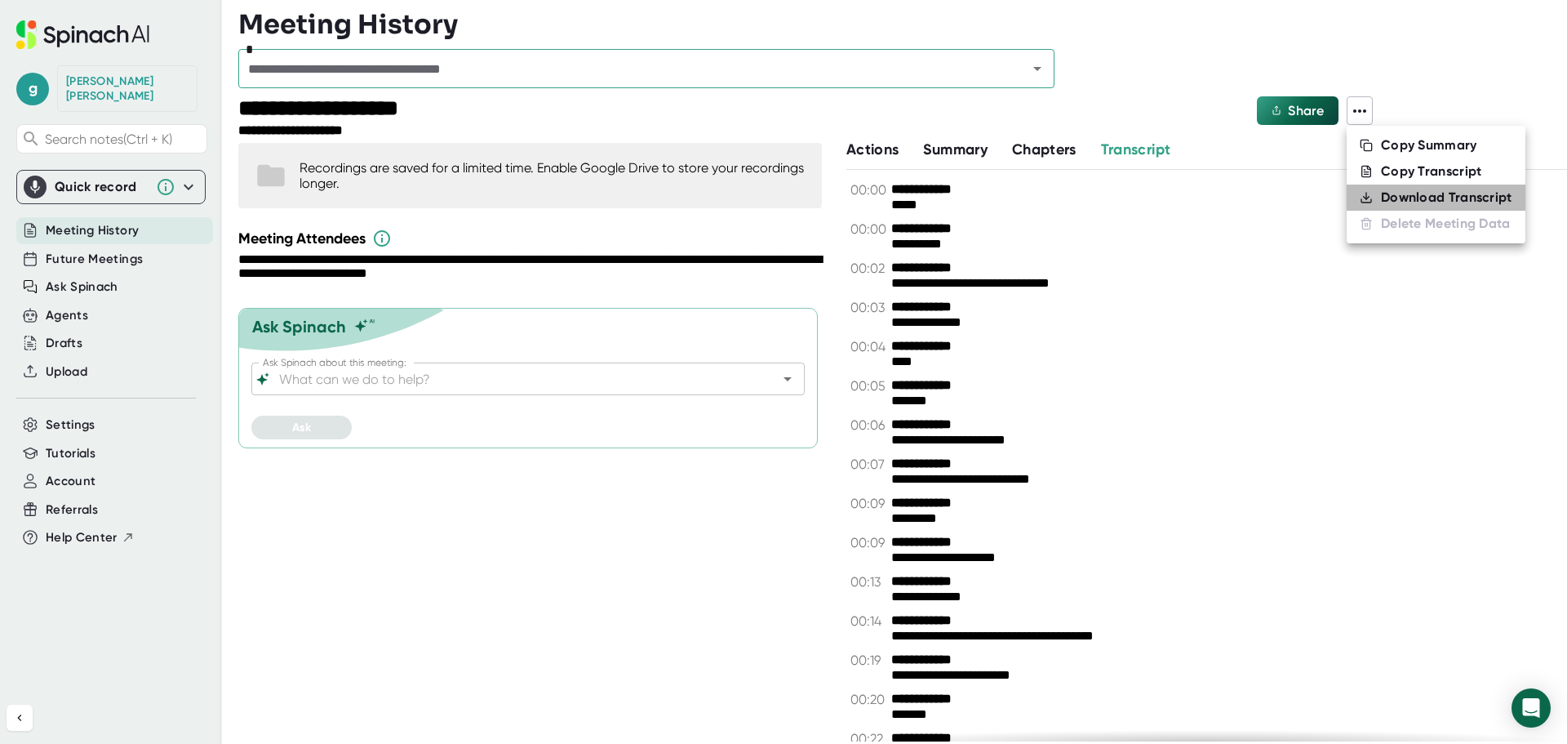
click at [1392, 200] on div "Download Transcript" at bounding box center [1446, 197] width 131 height 16
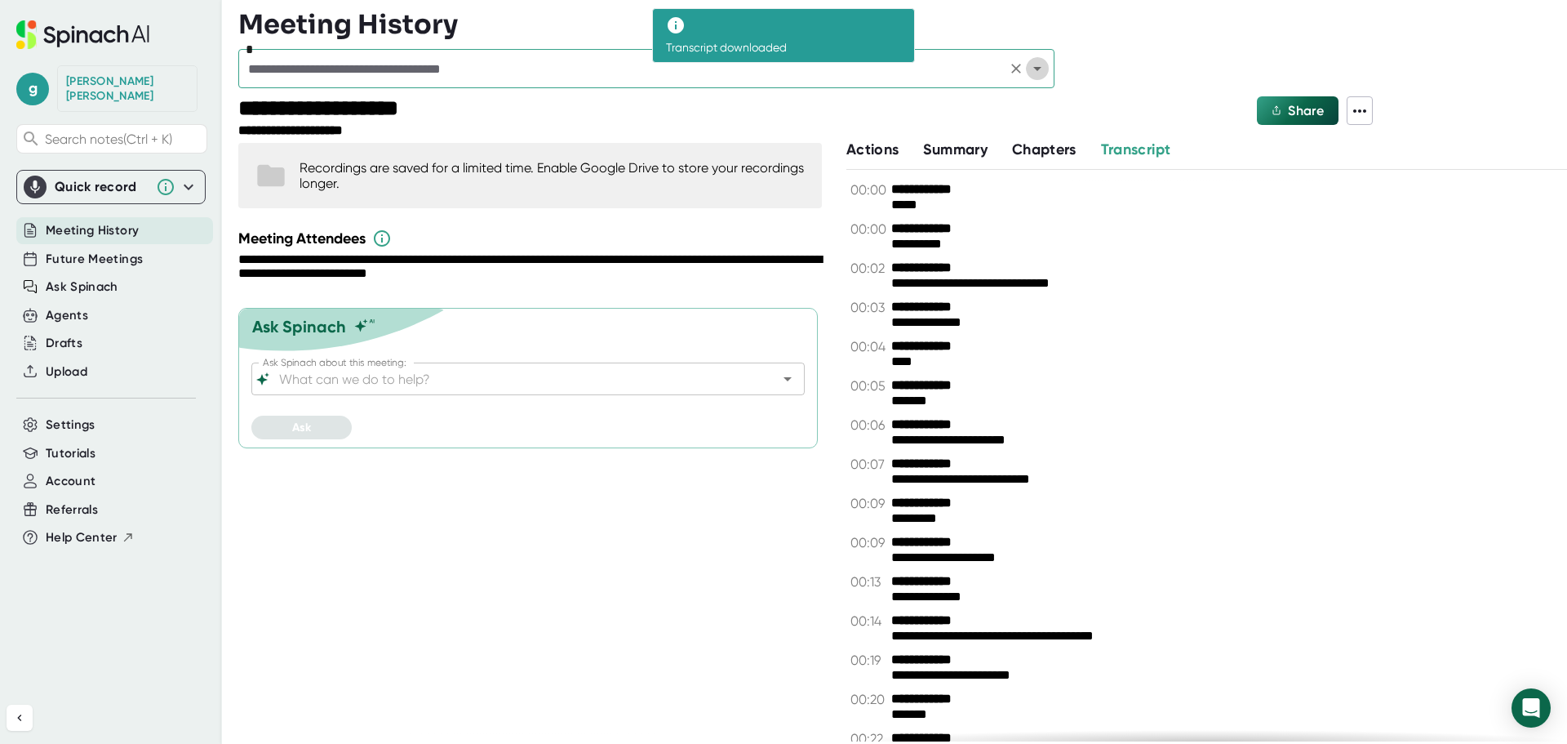
click at [1039, 69] on icon "Open" at bounding box center [1037, 69] width 8 height 4
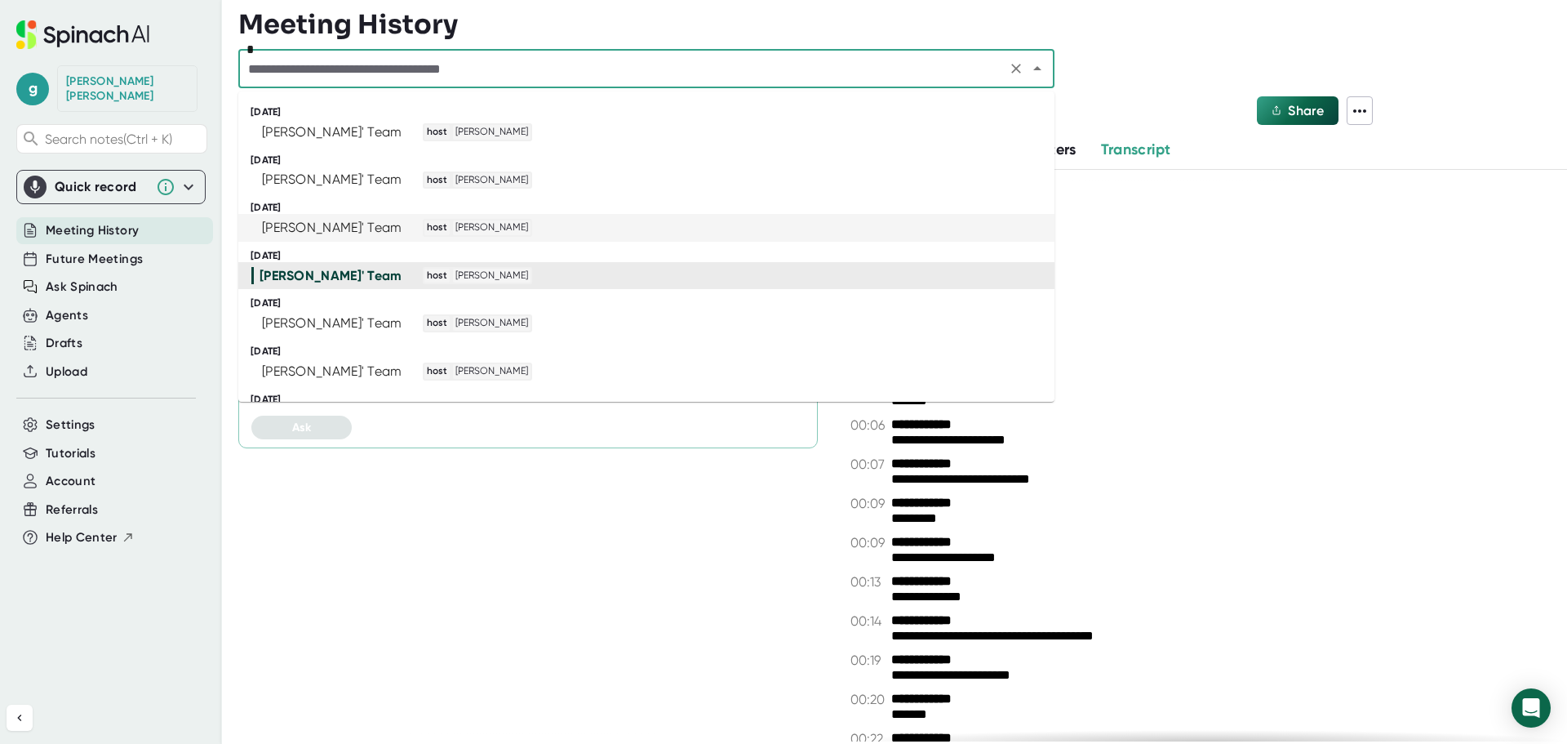
click at [975, 235] on div "[PERSON_NAME]' Team host [PERSON_NAME]" at bounding box center [639, 228] width 776 height 18
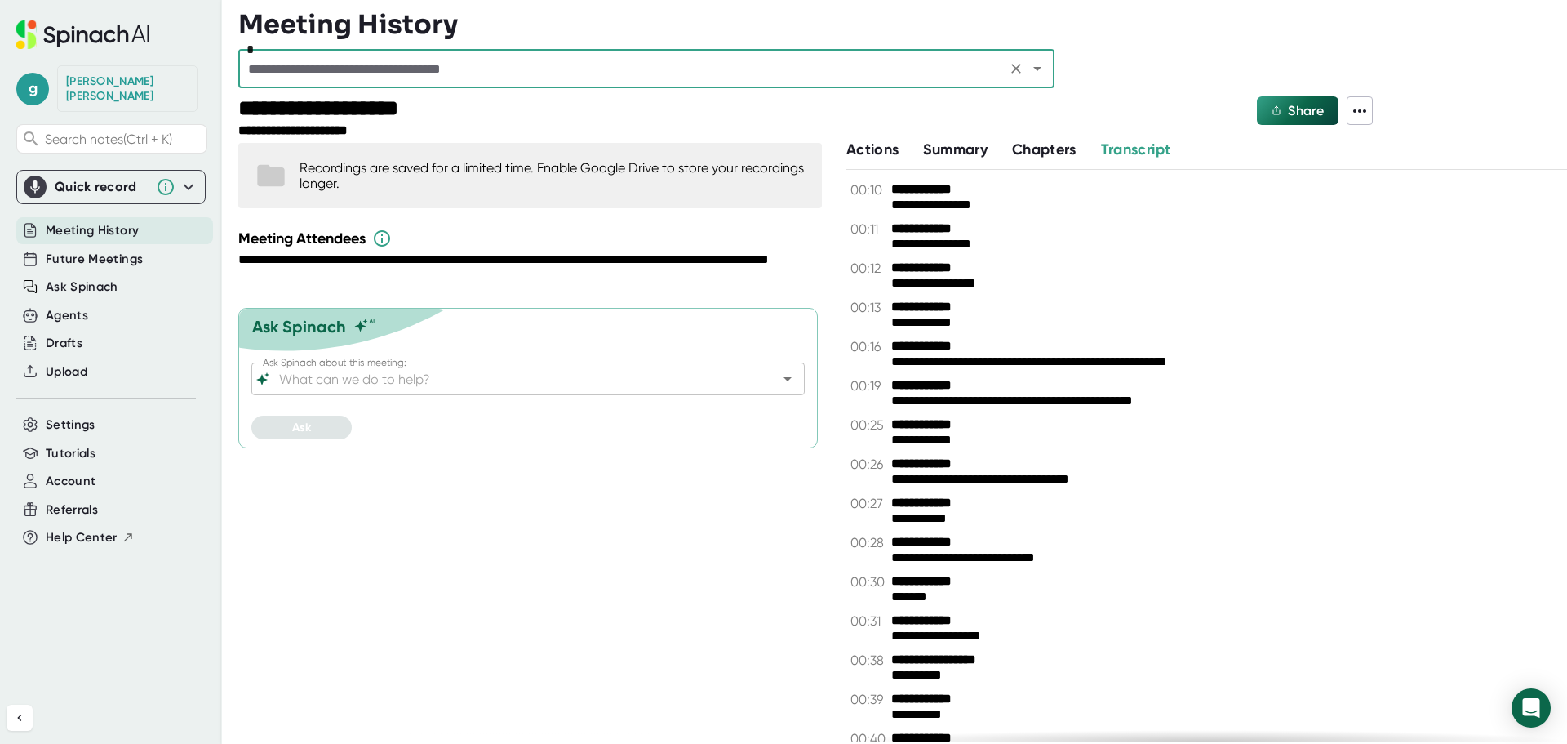
click at [1352, 113] on icon at bounding box center [1360, 111] width 20 height 20
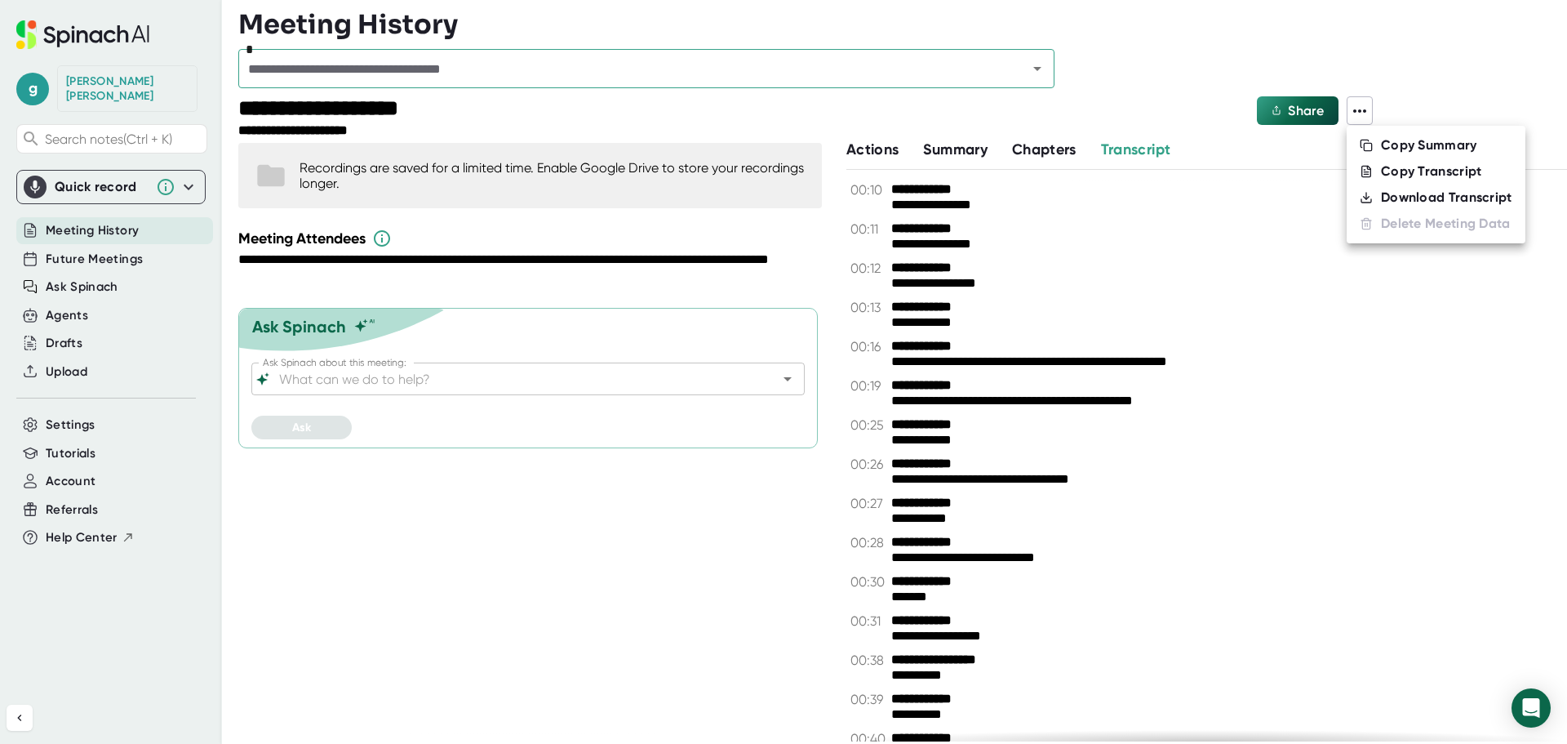
click at [1420, 197] on div "Download Transcript" at bounding box center [1446, 197] width 131 height 16
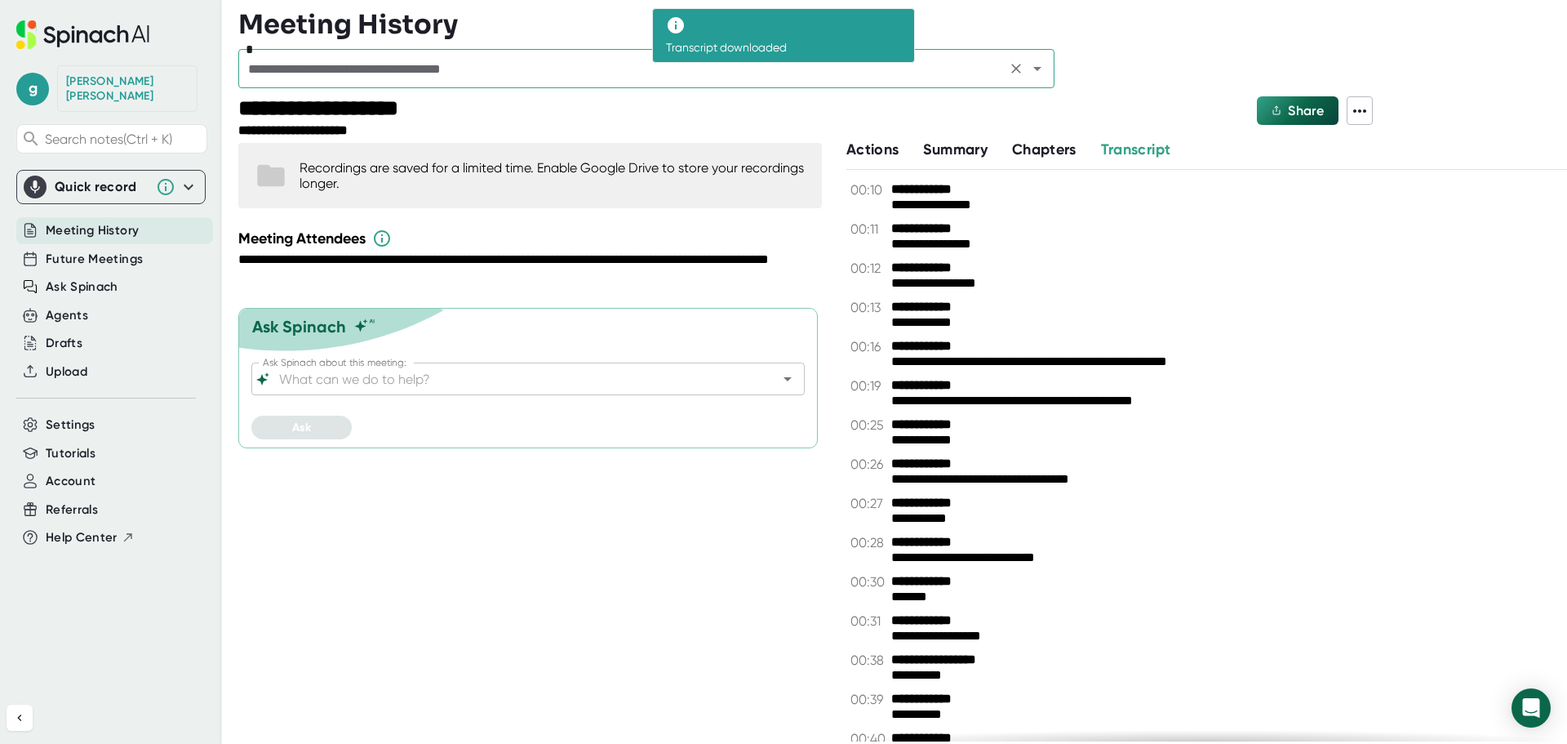
click at [1042, 69] on icon "Open" at bounding box center [1038, 69] width 20 height 20
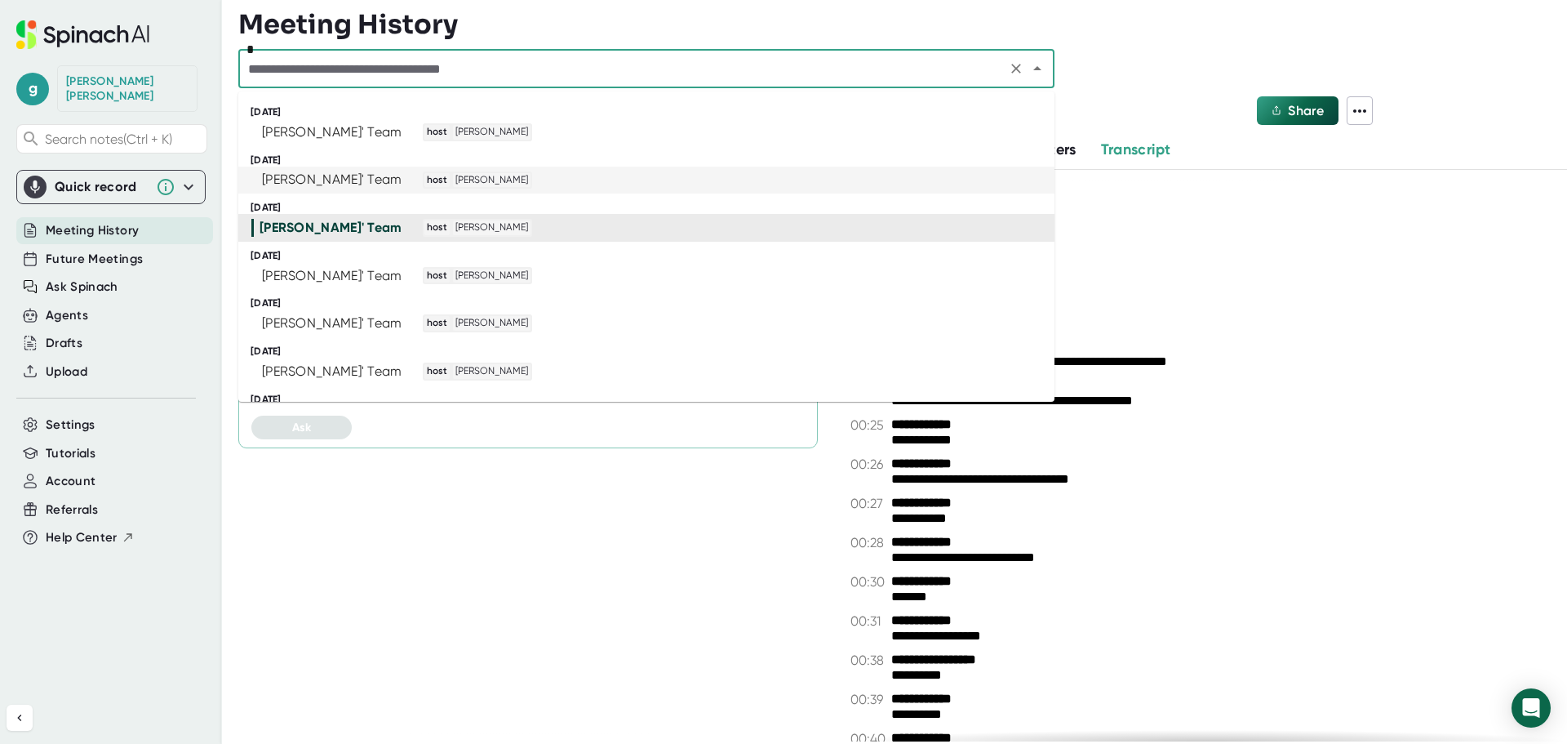
click at [625, 190] on li "[PERSON_NAME]' Team host [PERSON_NAME]" at bounding box center [646, 181] width 816 height 28
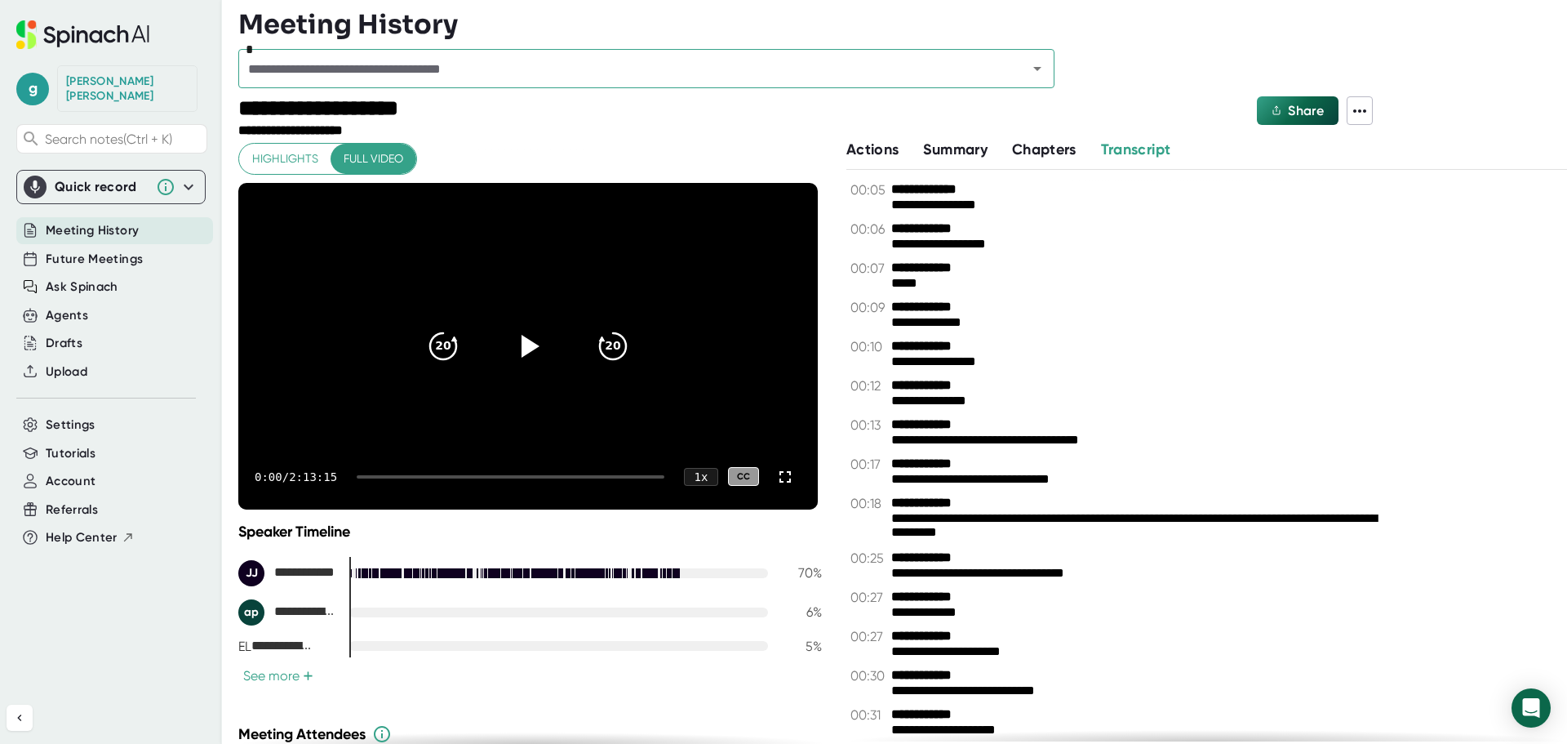
click at [1361, 106] on icon at bounding box center [1360, 111] width 20 height 20
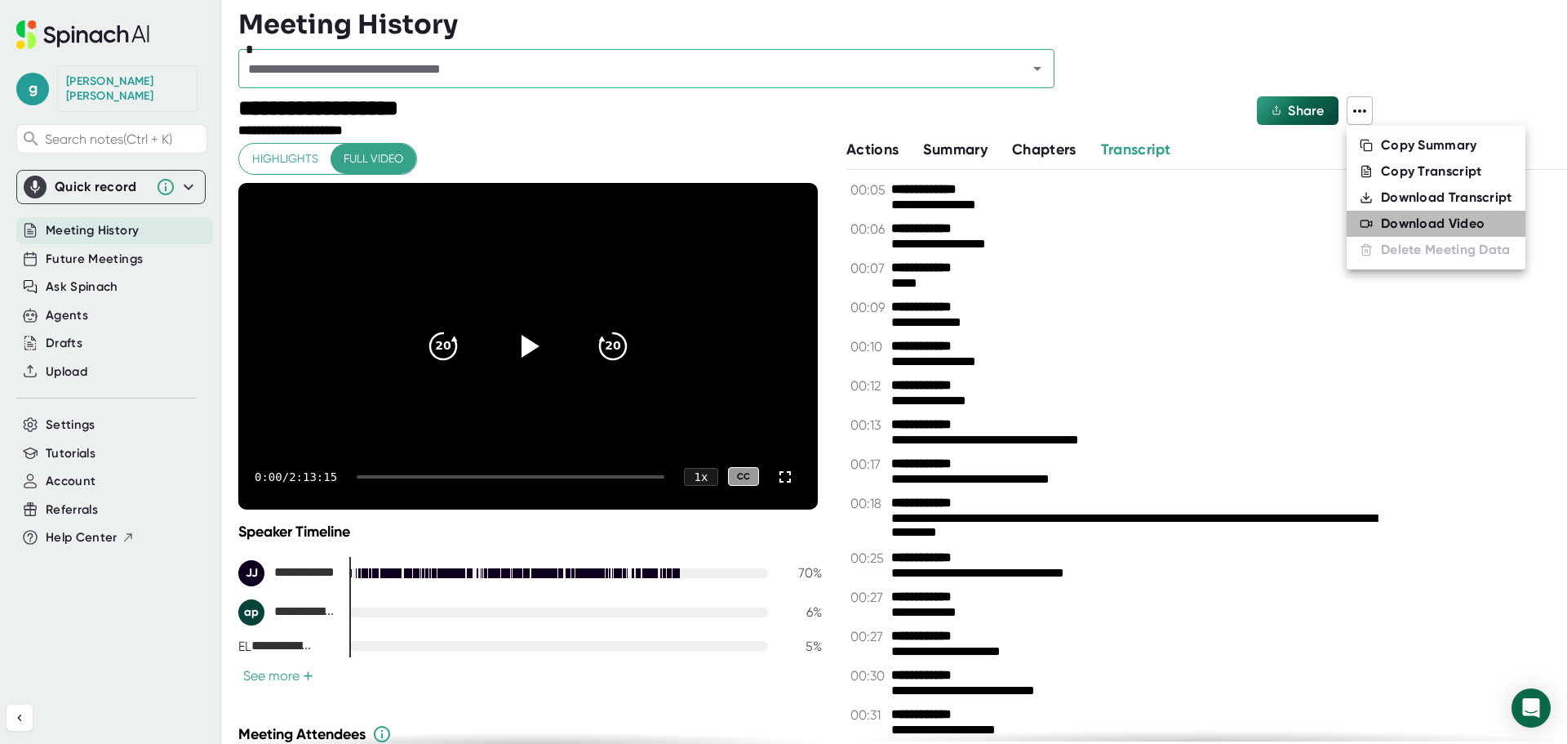
click at [1460, 224] on div "Download Video" at bounding box center [1433, 224] width 104 height 16
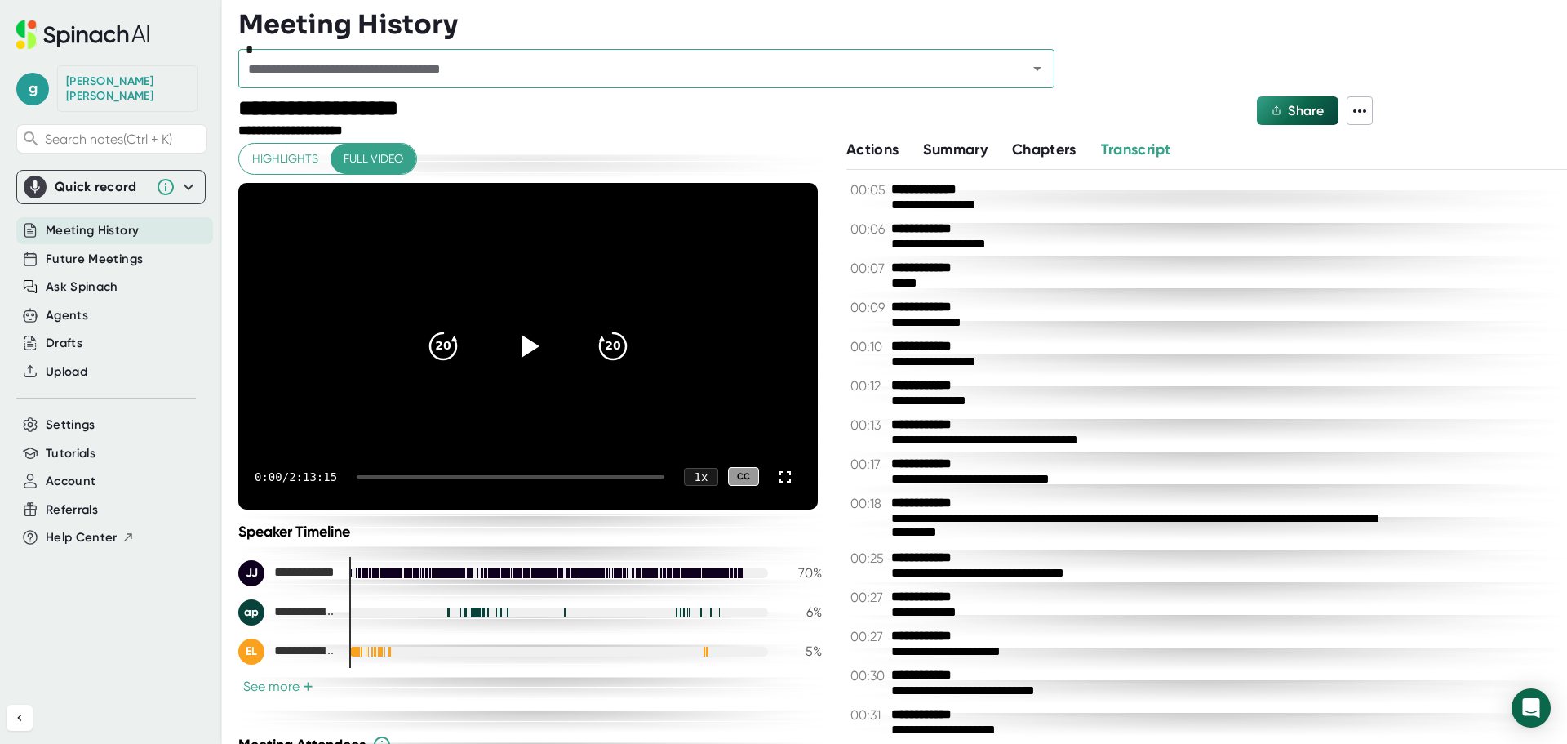
click at [1366, 104] on icon at bounding box center [1360, 111] width 20 height 20
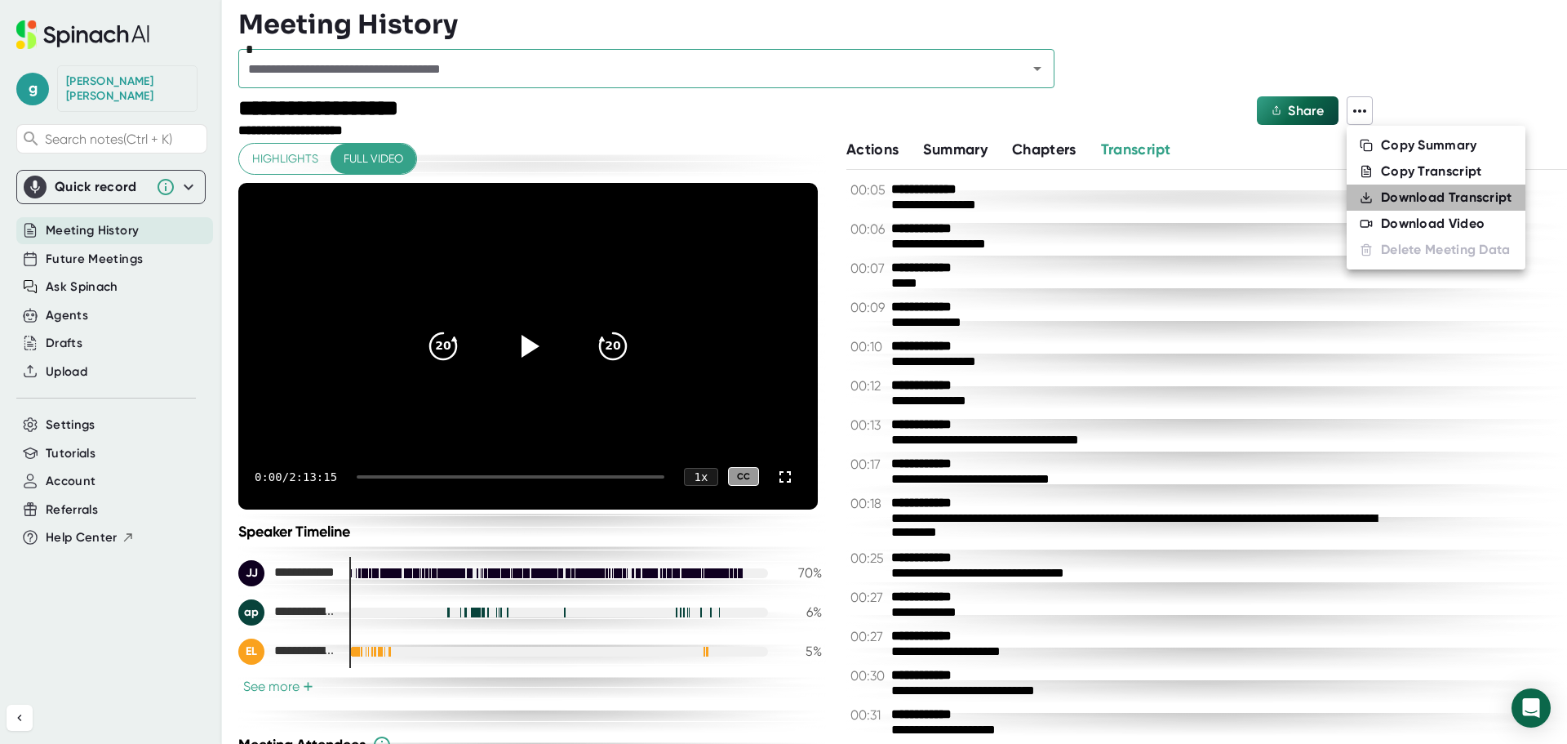
click at [1411, 198] on div "Download Transcript" at bounding box center [1446, 197] width 131 height 16
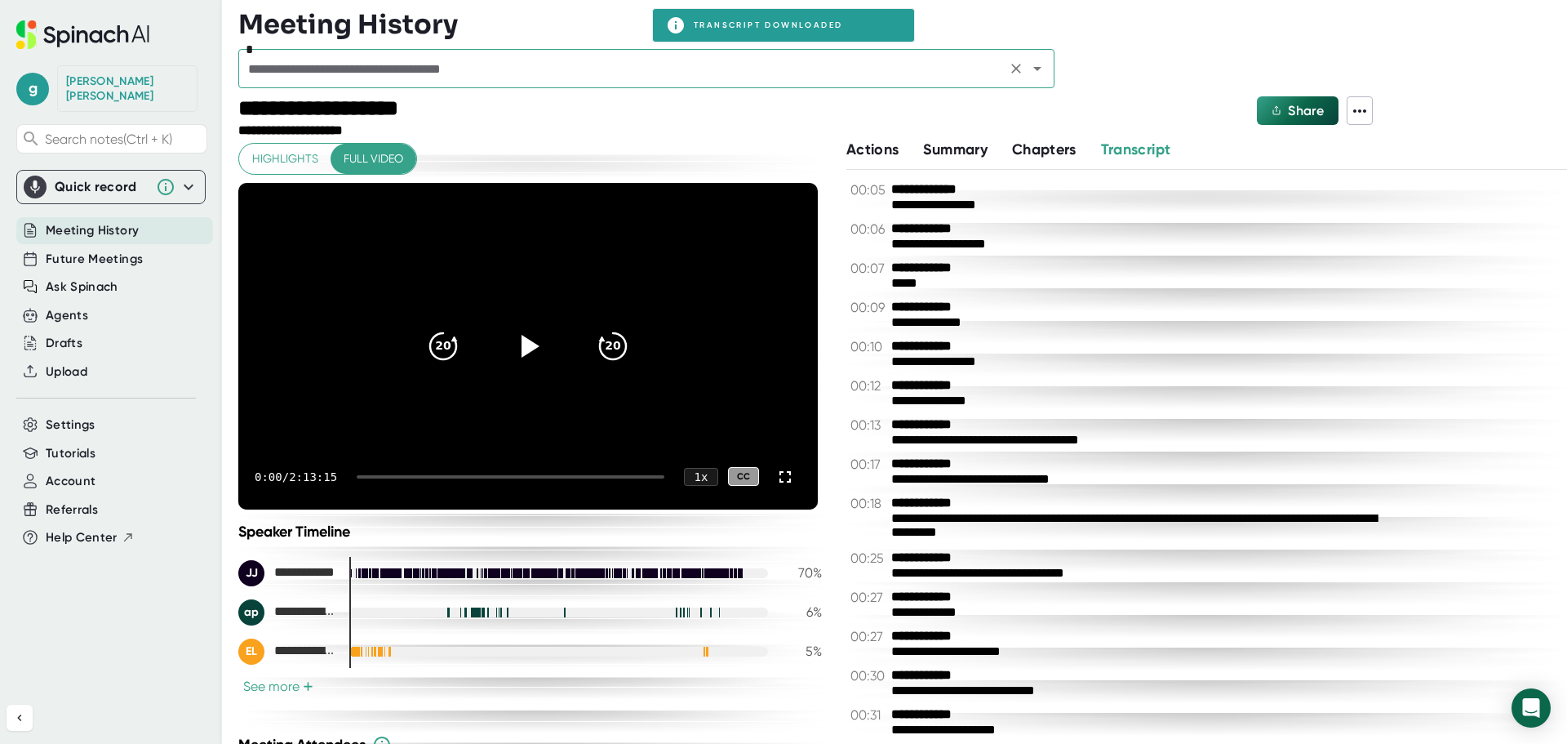
click at [827, 78] on input "text" at bounding box center [622, 68] width 758 height 23
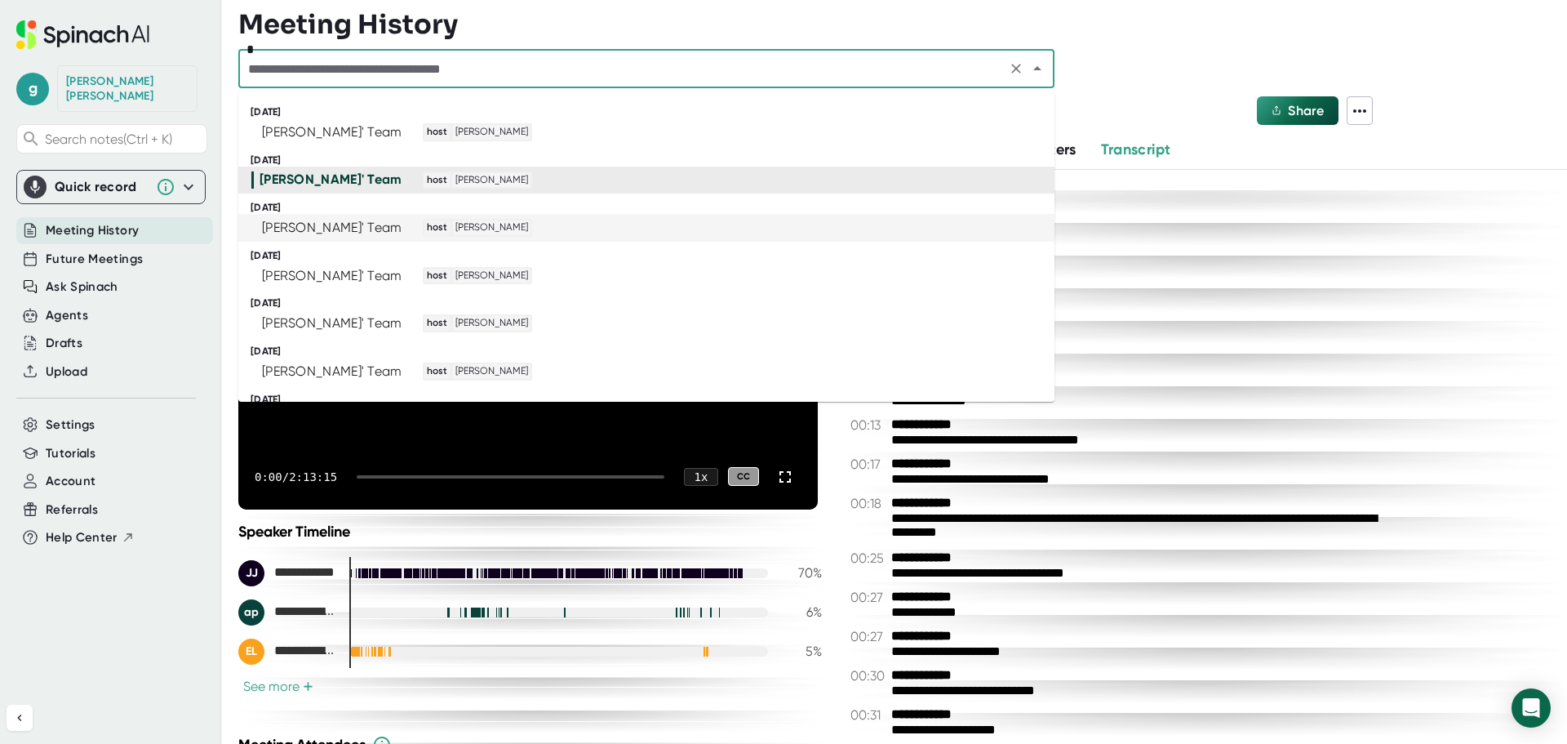
click at [592, 223] on div "[PERSON_NAME]' Team host [PERSON_NAME]" at bounding box center [639, 228] width 776 height 18
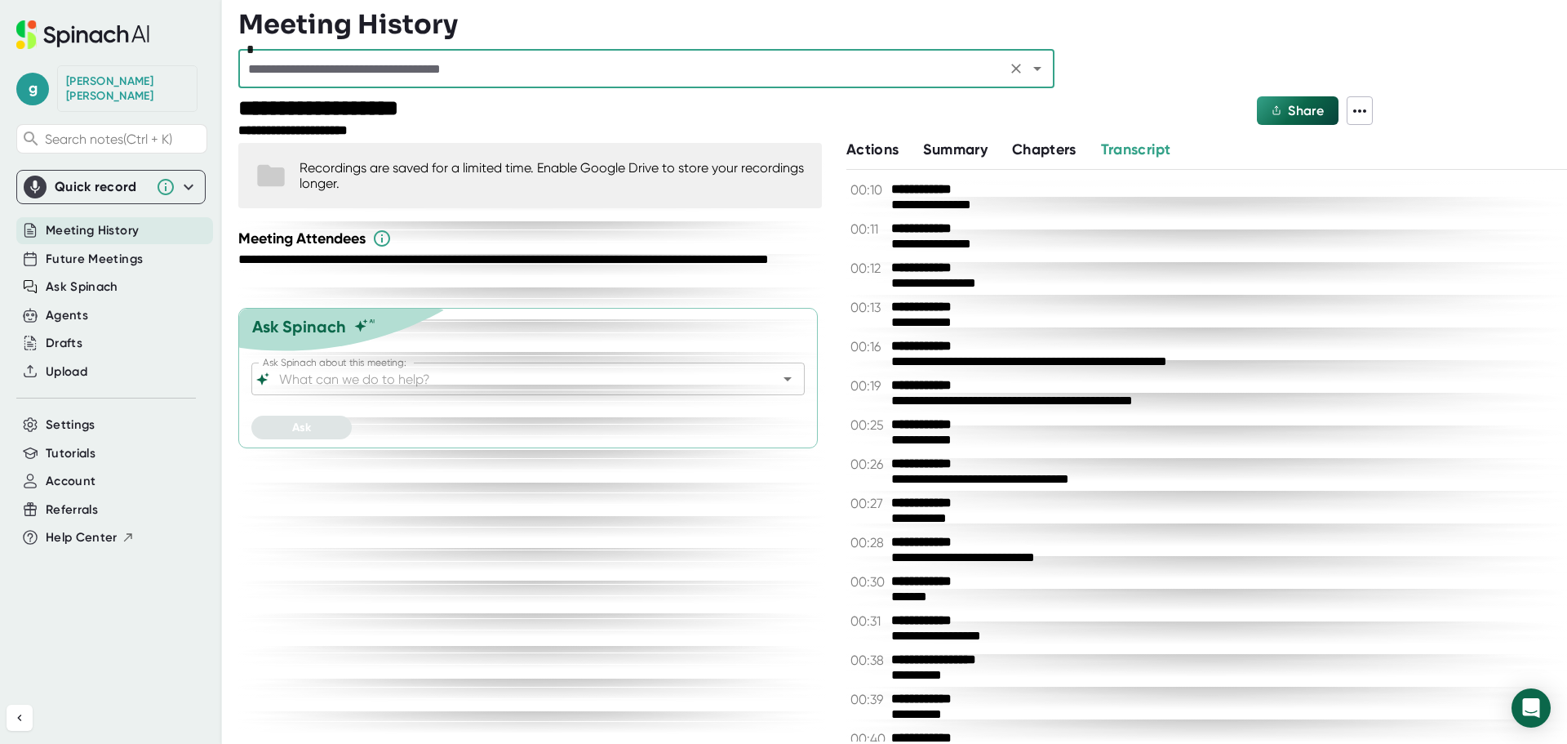
click at [612, 65] on input "text" at bounding box center [622, 68] width 758 height 23
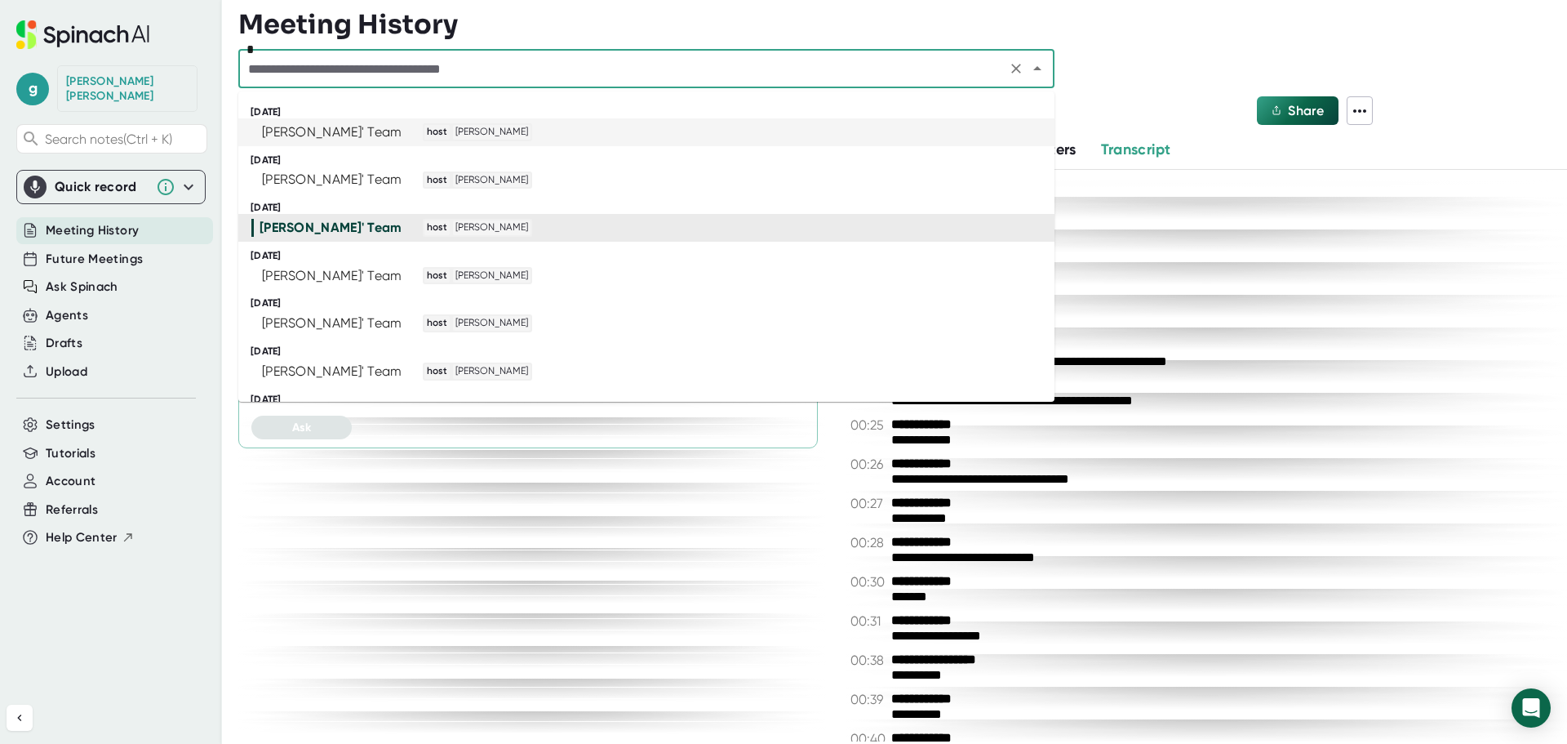
click at [592, 136] on div "[PERSON_NAME]' Team host [PERSON_NAME]" at bounding box center [639, 132] width 776 height 18
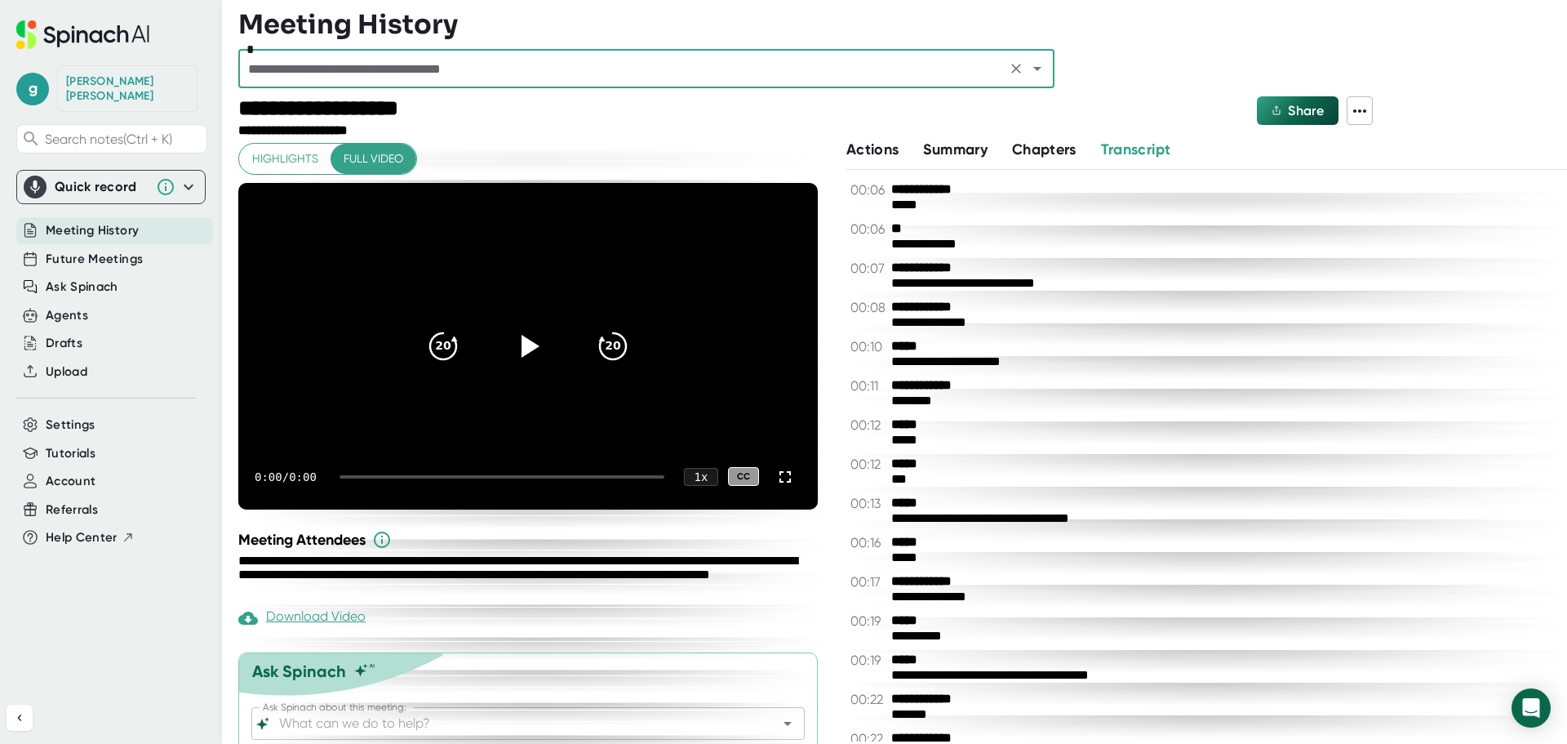
click at [1364, 109] on icon at bounding box center [1359, 110] width 13 height 3
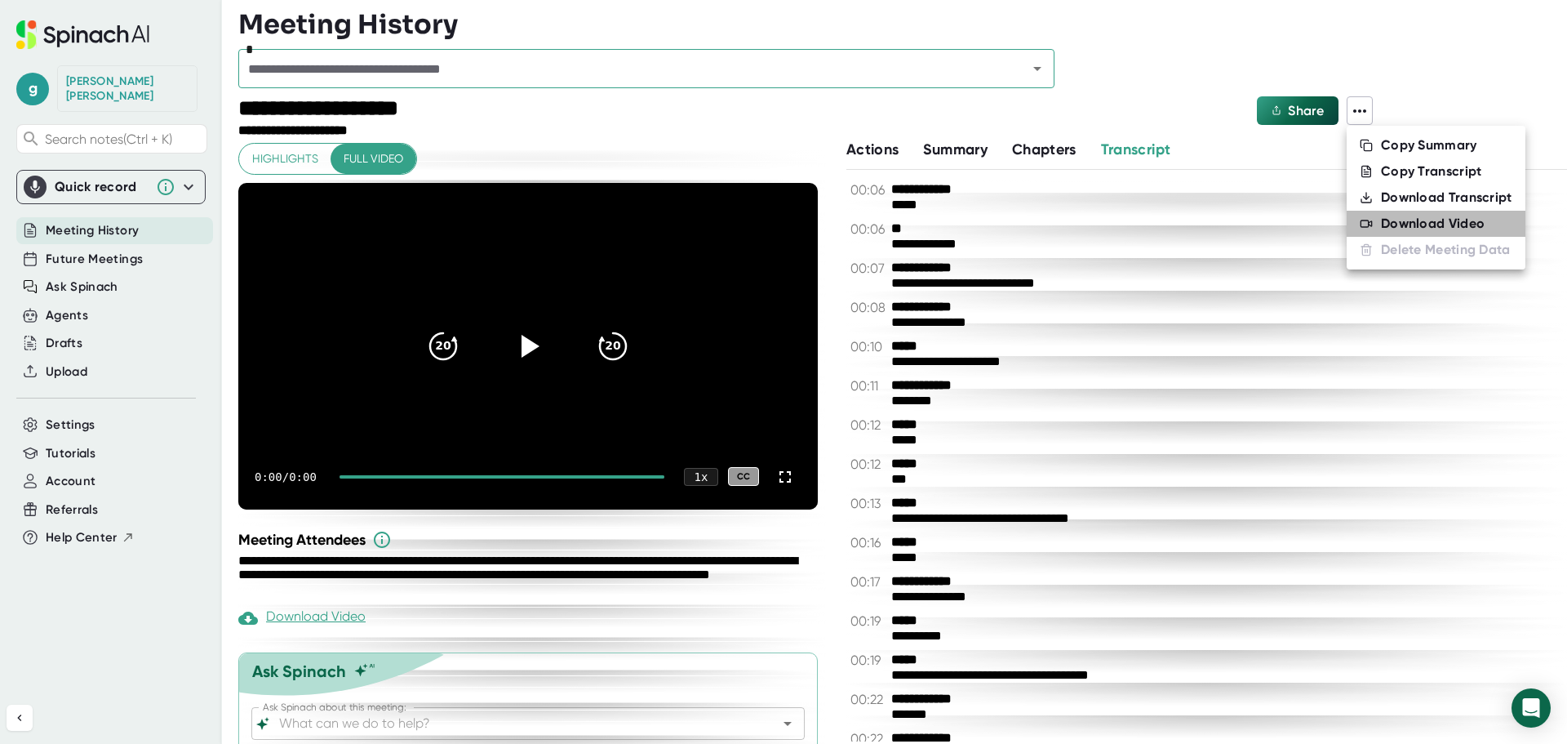
click at [1396, 222] on div "Download Video" at bounding box center [1433, 224] width 104 height 16
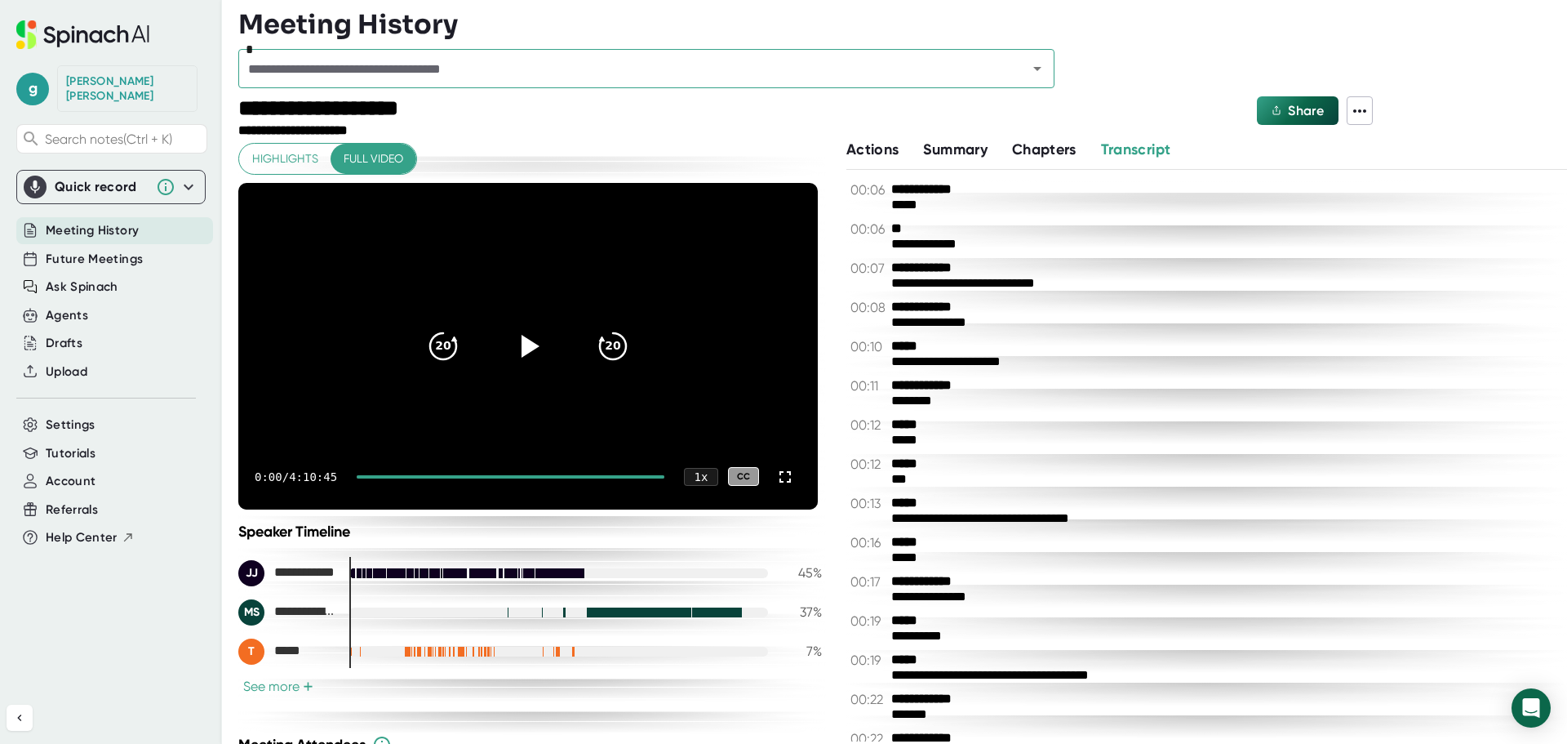
click at [1374, 109] on div "**********" at bounding box center [811, 117] width 1147 height 42
click at [1363, 111] on icon at bounding box center [1360, 111] width 20 height 20
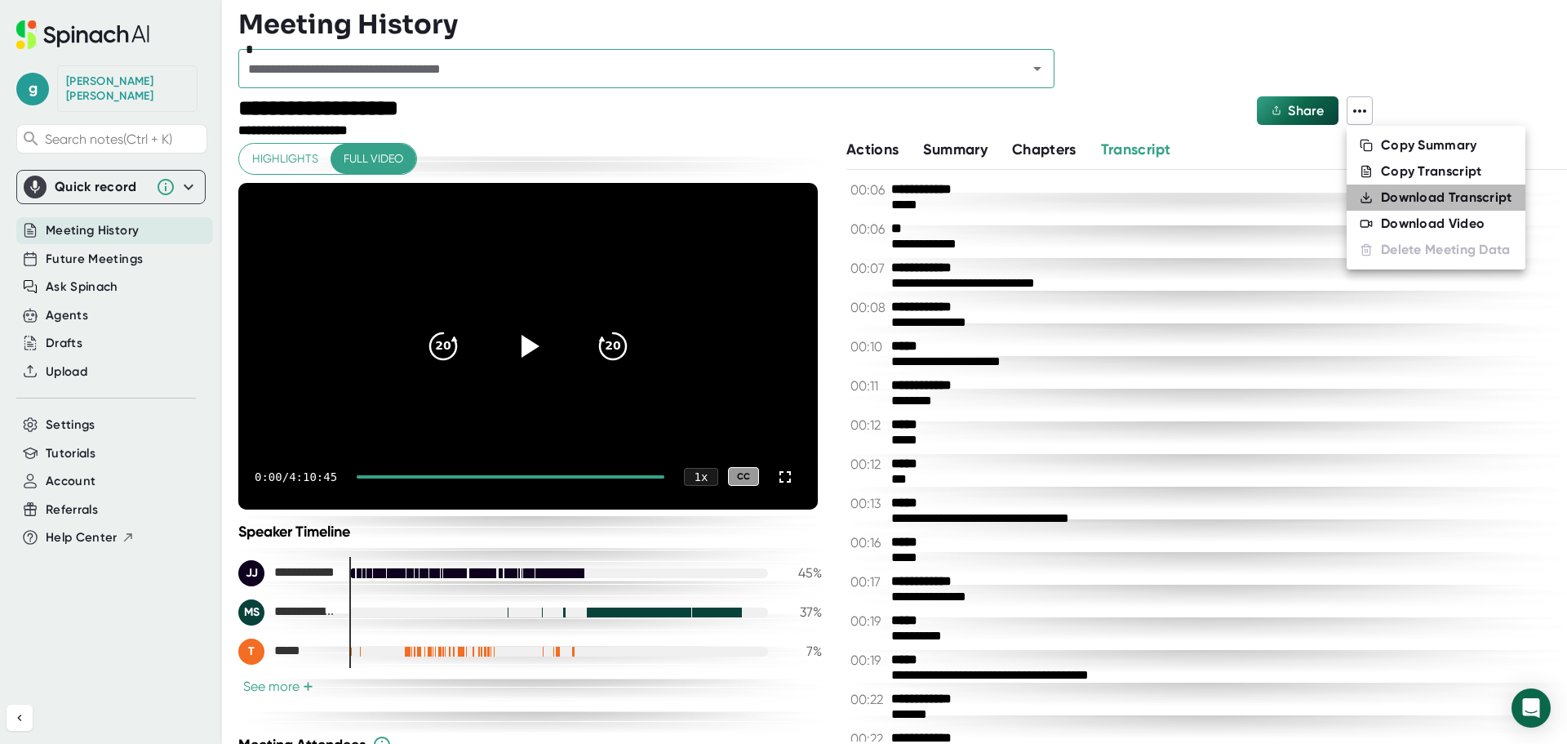
click at [1420, 198] on div "Download Transcript" at bounding box center [1446, 197] width 131 height 16
